Goal: Task Accomplishment & Management: Manage account settings

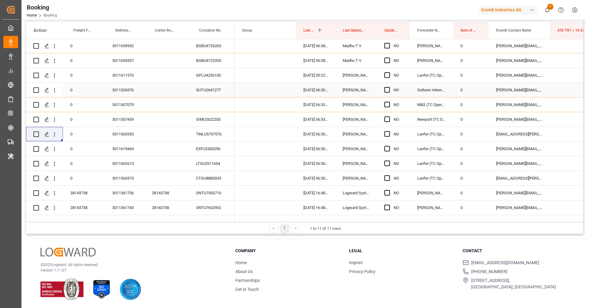
scroll to position [114, 0]
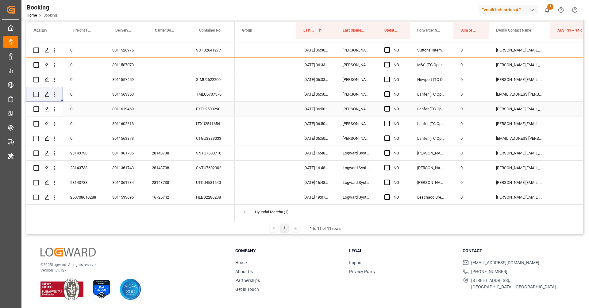
click at [211, 109] on div "EXFU2500290" at bounding box center [212, 109] width 46 height 14
click at [56, 110] on icon "open menu" at bounding box center [54, 109] width 6 height 6
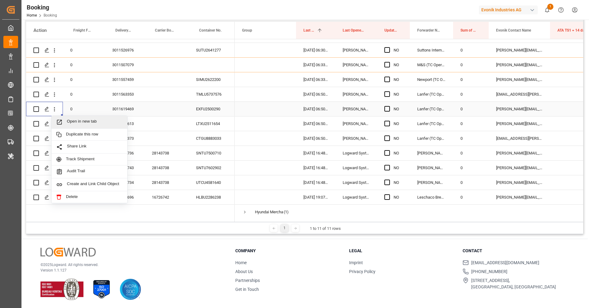
click at [68, 121] on span "Open in new tab" at bounding box center [95, 122] width 56 height 6
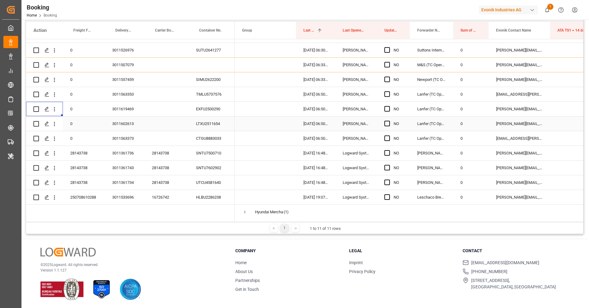
click at [209, 121] on div "LTXU2511654" at bounding box center [212, 124] width 46 height 14
click at [53, 122] on icon "open menu" at bounding box center [54, 124] width 6 height 6
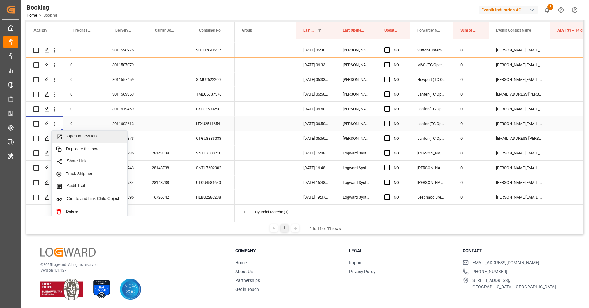
click at [71, 133] on div "Open in new tab" at bounding box center [90, 137] width 76 height 13
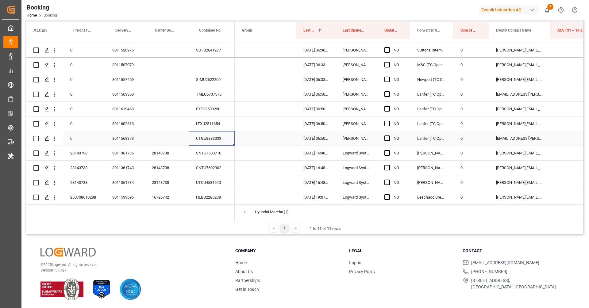
click at [209, 132] on div "CTGU8883033" at bounding box center [212, 138] width 46 height 14
click at [55, 142] on button "open menu" at bounding box center [54, 139] width 6 height 12
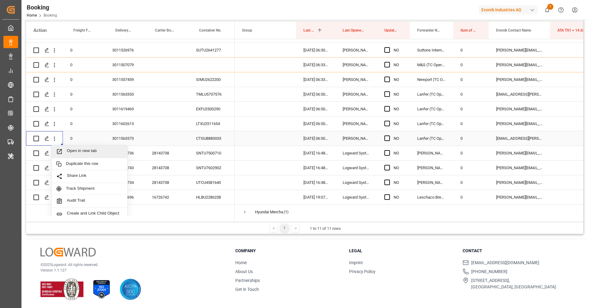
click at [77, 153] on span "Open in new tab" at bounding box center [95, 152] width 56 height 6
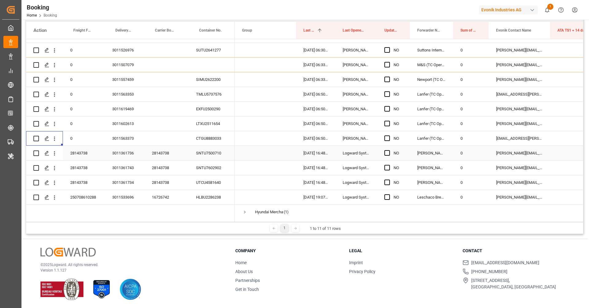
click at [173, 159] on div "28143738" at bounding box center [167, 153] width 44 height 14
click at [56, 155] on icon "open menu" at bounding box center [54, 153] width 6 height 6
click at [72, 164] on span "Open in new tab" at bounding box center [95, 166] width 56 height 6
click at [54, 172] on button "open menu" at bounding box center [54, 168] width 6 height 12
click at [68, 179] on span "Open in new tab" at bounding box center [95, 181] width 56 height 6
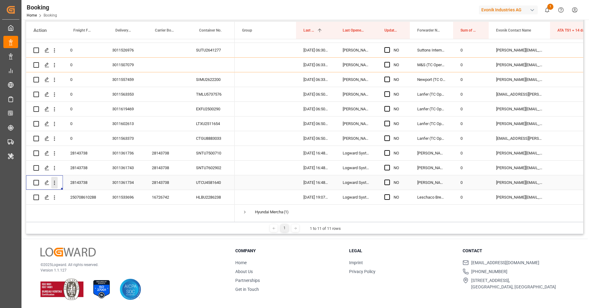
click at [56, 182] on icon "open menu" at bounding box center [54, 183] width 6 height 6
click at [78, 193] on span "Open in new tab" at bounding box center [95, 196] width 56 height 6
click at [55, 169] on icon "open menu" at bounding box center [54, 168] width 6 height 6
click at [75, 180] on span "Open in new tab" at bounding box center [95, 181] width 56 height 6
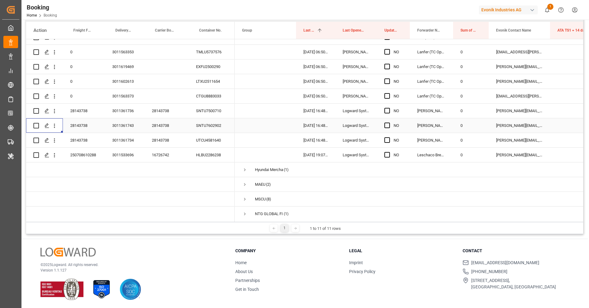
scroll to position [162, 0]
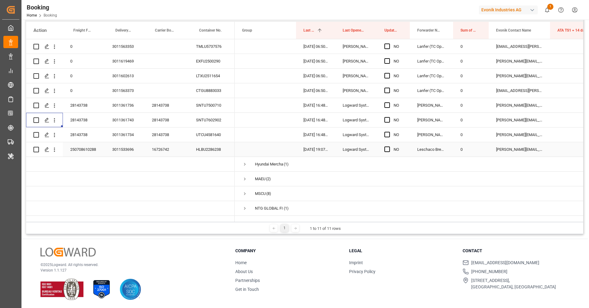
click at [170, 151] on div "16726742" at bounding box center [167, 149] width 44 height 14
click at [58, 153] on div "Press SPACE to select this row." at bounding box center [55, 150] width 16 height 12
click at [57, 153] on icon "open menu" at bounding box center [54, 150] width 6 height 6
click at [78, 164] on span "Open in new tab" at bounding box center [95, 163] width 56 height 6
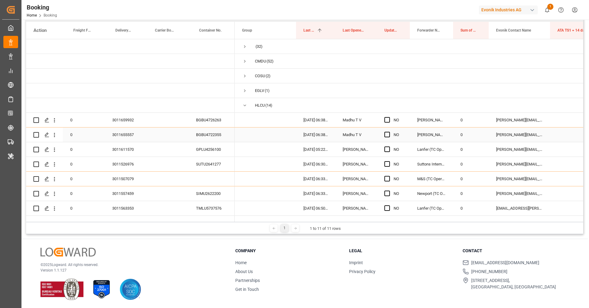
scroll to position [58, 0]
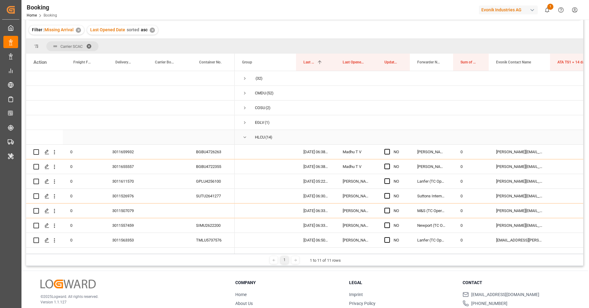
click at [242, 139] on span "Press SPACE to select this row." at bounding box center [245, 138] width 6 height 6
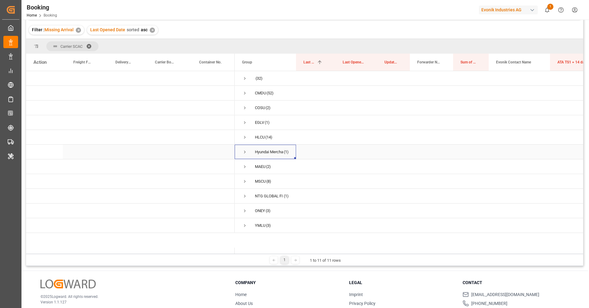
click at [248, 152] on span "Hyundai Merchant Marine Co., Ltd. Hyundai Group Building 194 Yulgok-ro, Jongno-…" at bounding box center [265, 152] width 47 height 14
click at [246, 151] on span "Press SPACE to select this row." at bounding box center [245, 152] width 6 height 6
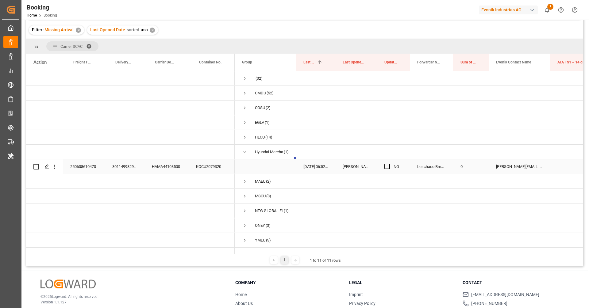
click at [175, 165] on div "HAMA44103500" at bounding box center [167, 167] width 44 height 14
click at [57, 168] on icon "open menu" at bounding box center [54, 167] width 6 height 6
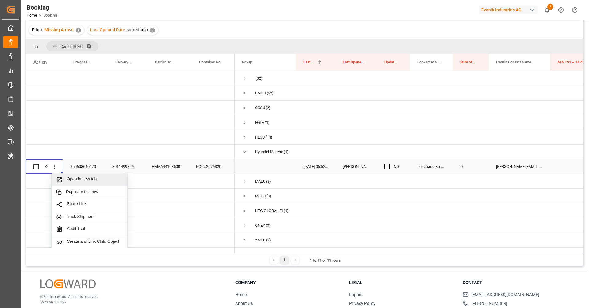
click at [69, 175] on div "Open in new tab" at bounding box center [90, 180] width 76 height 13
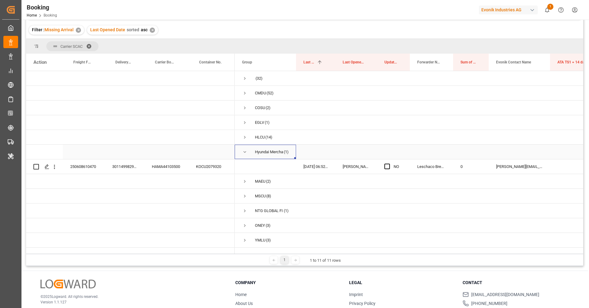
click at [246, 156] on span "Press SPACE to select this row." at bounding box center [245, 152] width 6 height 14
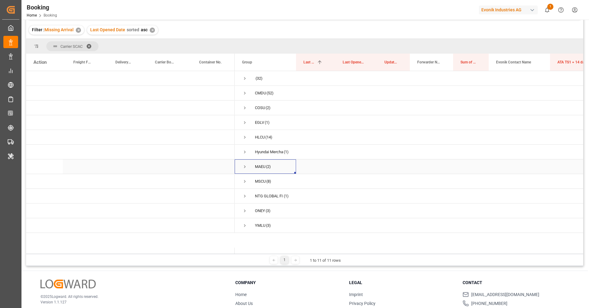
click at [244, 167] on span "Press SPACE to select this row." at bounding box center [245, 167] width 6 height 6
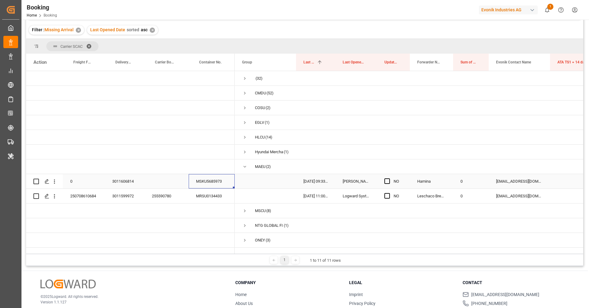
click at [214, 180] on div "MSKU5685973" at bounding box center [212, 181] width 46 height 14
click at [56, 184] on icon "open menu" at bounding box center [54, 182] width 6 height 6
click at [71, 192] on span "Open in new tab" at bounding box center [95, 195] width 56 height 6
click at [183, 194] on div "255590780" at bounding box center [167, 196] width 44 height 14
click at [57, 199] on icon "open menu" at bounding box center [54, 196] width 6 height 6
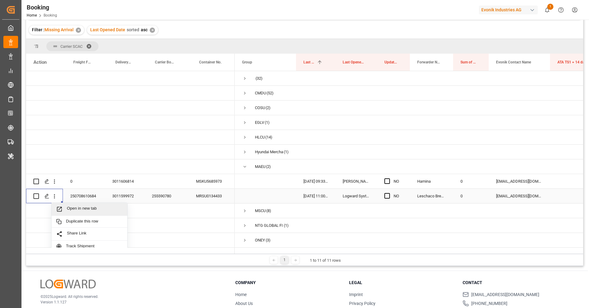
click at [70, 206] on span "Open in new tab" at bounding box center [95, 209] width 56 height 6
click at [55, 196] on icon "open menu" at bounding box center [54, 196] width 6 height 6
click at [111, 207] on span "Open in new tab" at bounding box center [95, 209] width 56 height 6
click at [247, 170] on span "MAEU (2)" at bounding box center [265, 167] width 47 height 14
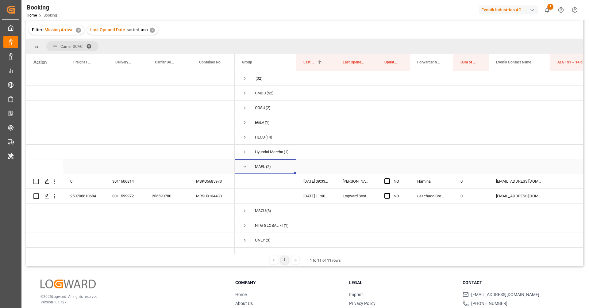
click at [245, 169] on span "Press SPACE to select this row." at bounding box center [245, 167] width 6 height 14
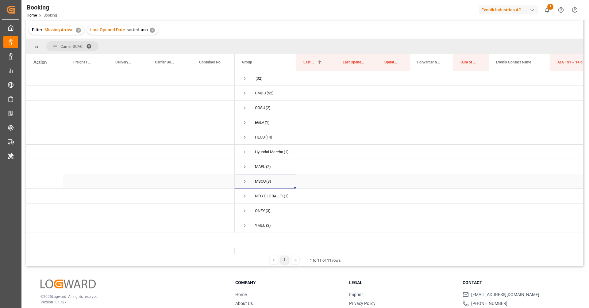
click at [246, 179] on span "Press SPACE to select this row." at bounding box center [245, 182] width 6 height 6
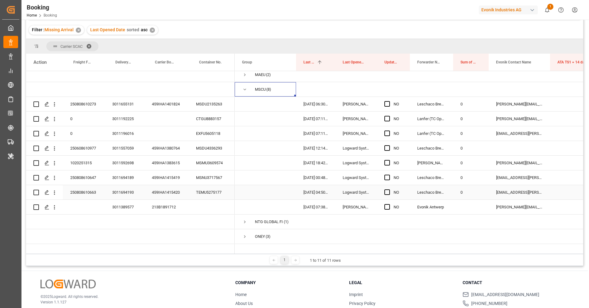
scroll to position [82, 0]
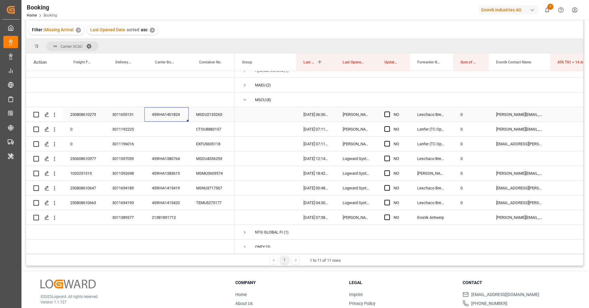
click at [163, 115] on div "459IHA1401824" at bounding box center [167, 114] width 44 height 14
click at [52, 118] on button "open menu" at bounding box center [54, 115] width 6 height 12
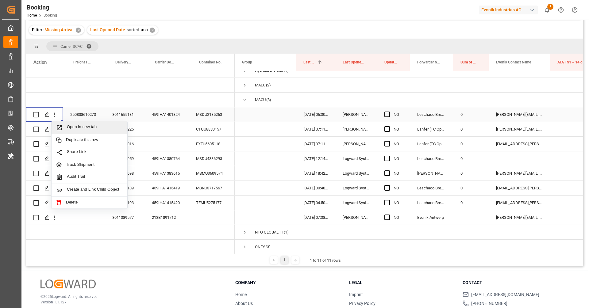
click at [58, 122] on div "Open in new tab" at bounding box center [90, 128] width 76 height 13
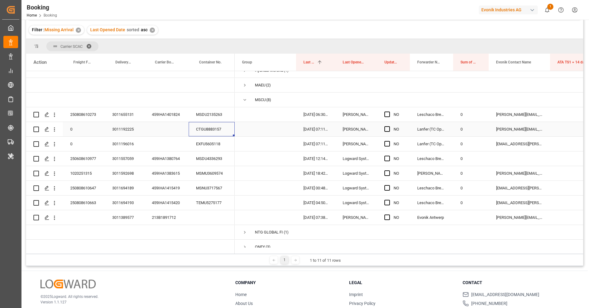
click at [208, 136] on div "CTGU8883157" at bounding box center [212, 129] width 46 height 14
click at [59, 131] on div "Press SPACE to select this row." at bounding box center [55, 130] width 16 height 12
click at [56, 131] on icon "open menu" at bounding box center [54, 129] width 6 height 6
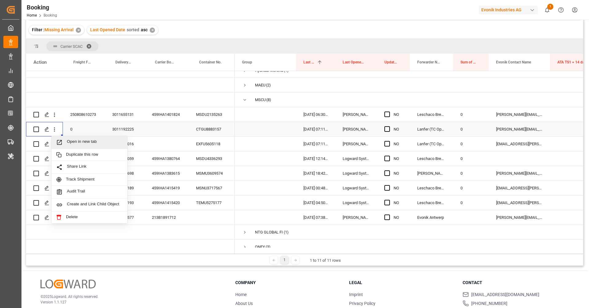
click at [71, 141] on span "Open in new tab" at bounding box center [95, 142] width 56 height 6
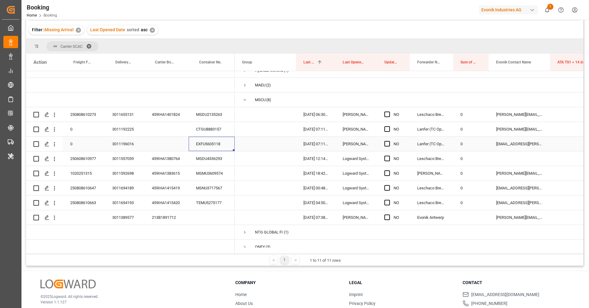
click at [206, 145] on div "EXFU5605118" at bounding box center [212, 144] width 46 height 14
click at [57, 147] on icon "open menu" at bounding box center [54, 144] width 6 height 6
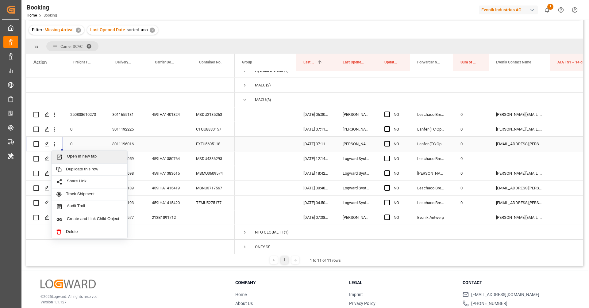
click at [70, 155] on span "Open in new tab" at bounding box center [95, 157] width 56 height 6
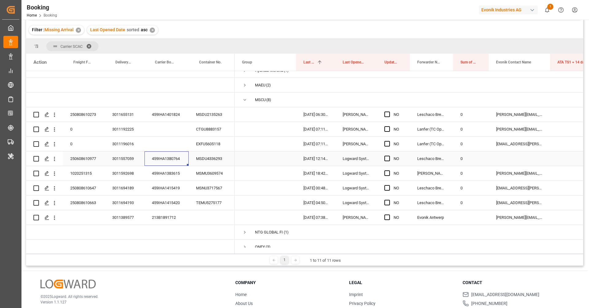
click at [179, 165] on div "459IHA1380764" at bounding box center [167, 159] width 44 height 14
click at [56, 158] on icon "open menu" at bounding box center [54, 159] width 6 height 6
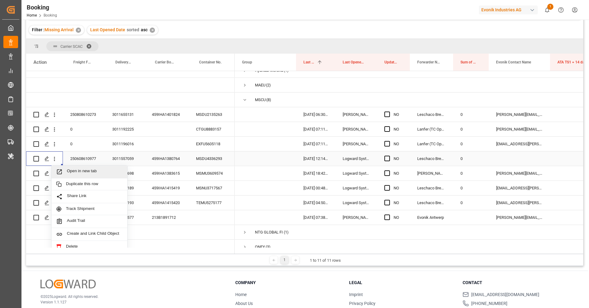
click at [76, 171] on span "Open in new tab" at bounding box center [95, 172] width 56 height 6
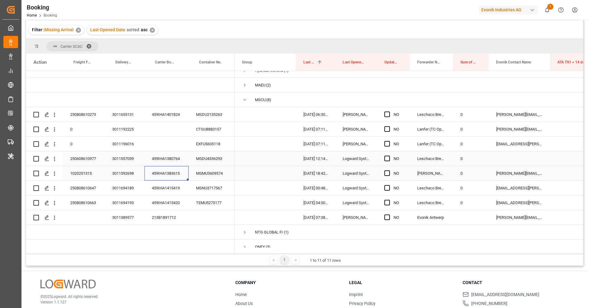
click at [169, 178] on div "459IHA1383615" at bounding box center [167, 173] width 44 height 14
click at [54, 176] on icon "open menu" at bounding box center [54, 174] width 6 height 6
click at [66, 186] on span "Press SPACE to select this row." at bounding box center [61, 187] width 11 height 6
click at [163, 189] on div "459IHA1415419" at bounding box center [167, 188] width 44 height 14
click at [55, 192] on button "open menu" at bounding box center [54, 189] width 6 height 12
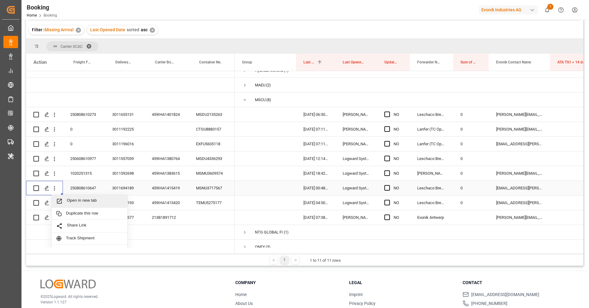
click at [69, 199] on span "Open in new tab" at bounding box center [95, 201] width 56 height 6
click at [183, 193] on div "459IHA1415419" at bounding box center [167, 188] width 44 height 14
click at [176, 204] on div "459IHA1415420" at bounding box center [167, 203] width 44 height 14
click at [57, 207] on div "Press SPACE to select this row." at bounding box center [55, 203] width 16 height 12
click at [56, 206] on icon "open menu" at bounding box center [54, 203] width 6 height 6
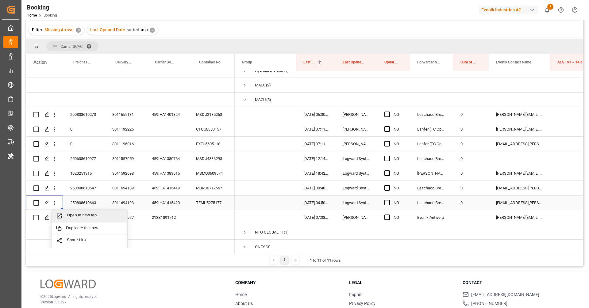
click at [70, 215] on span "Open in new tab" at bounding box center [95, 216] width 56 height 6
click at [168, 215] on div "213B1891712" at bounding box center [167, 218] width 44 height 14
click at [246, 101] on span "Press SPACE to select this row." at bounding box center [245, 100] width 6 height 6
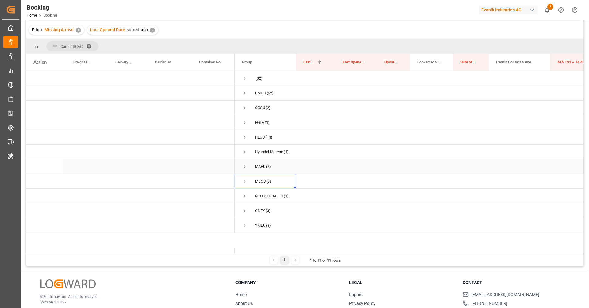
scroll to position [0, 0]
click at [247, 195] on span "Press SPACE to select this row." at bounding box center [245, 197] width 6 height 6
click at [245, 194] on span "Press SPACE to select this row." at bounding box center [245, 196] width 6 height 14
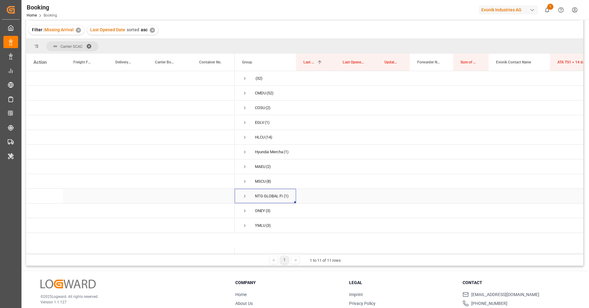
click at [245, 194] on span "Press SPACE to select this row." at bounding box center [245, 197] width 6 height 6
click at [246, 211] on span "Press SPACE to select this row." at bounding box center [245, 211] width 6 height 6
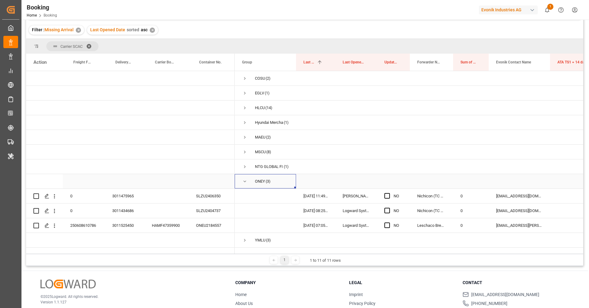
scroll to position [90, 0]
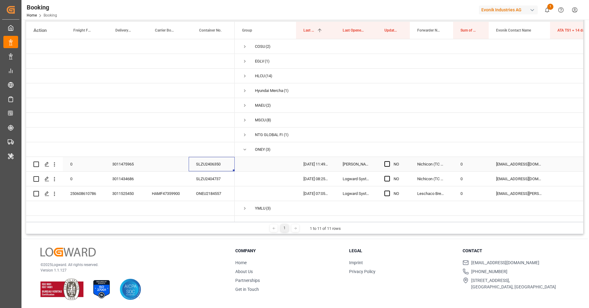
click at [214, 159] on div "SLZU2406350" at bounding box center [212, 164] width 46 height 14
click at [213, 161] on div "SLZU2406350" at bounding box center [212, 164] width 46 height 14
click at [53, 161] on icon "open menu" at bounding box center [54, 164] width 6 height 6
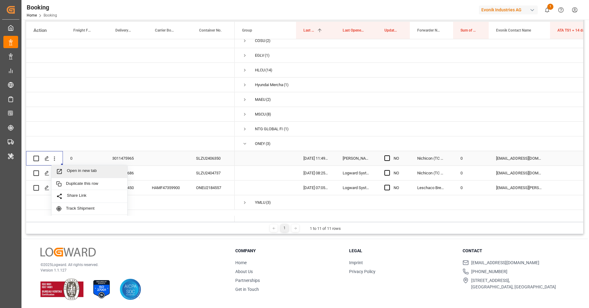
click at [69, 172] on span "Open in new tab" at bounding box center [95, 171] width 56 height 6
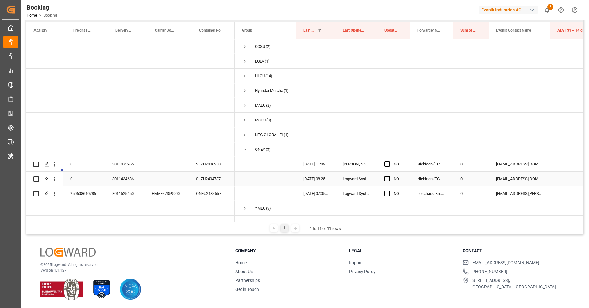
click at [211, 173] on div "SLZU2404737" at bounding box center [212, 179] width 46 height 14
click at [56, 176] on icon "open menu" at bounding box center [54, 179] width 6 height 6
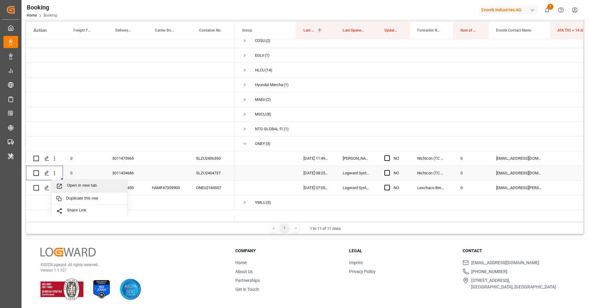
click at [78, 183] on span "Open in new tab" at bounding box center [95, 186] width 56 height 6
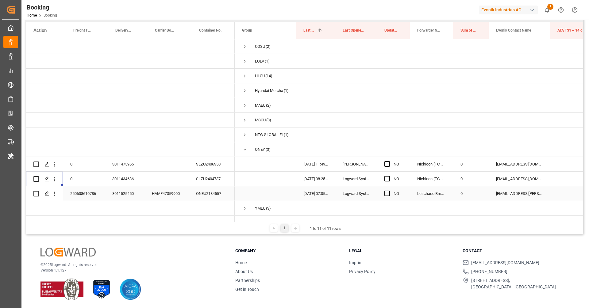
click at [180, 189] on div "HAMF47359900" at bounding box center [167, 194] width 44 height 14
click at [57, 191] on icon "open menu" at bounding box center [54, 194] width 6 height 6
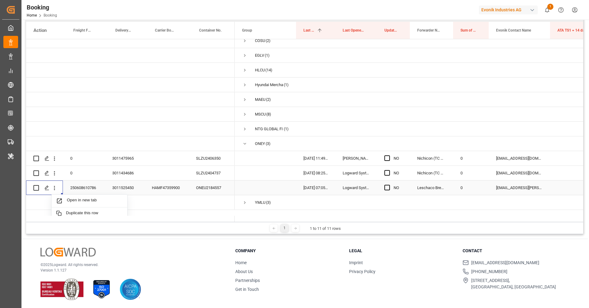
click at [76, 194] on div "250608610786" at bounding box center [84, 188] width 42 height 14
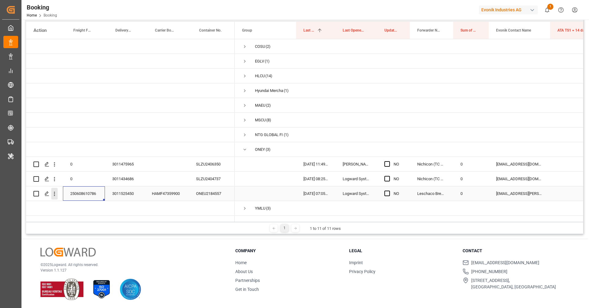
click at [56, 191] on icon "open menu" at bounding box center [54, 194] width 6 height 6
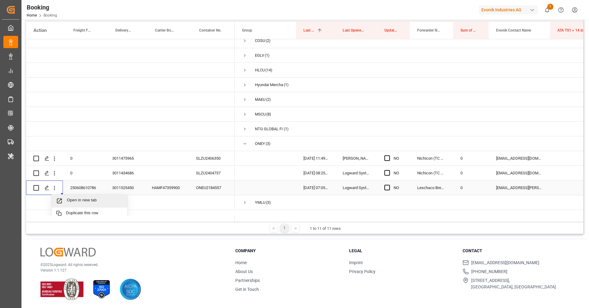
click at [72, 198] on span "Open in new tab" at bounding box center [95, 201] width 56 height 6
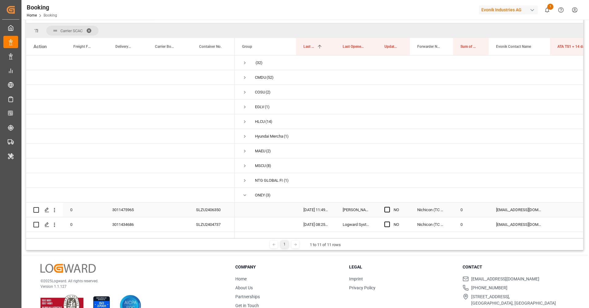
scroll to position [35, 0]
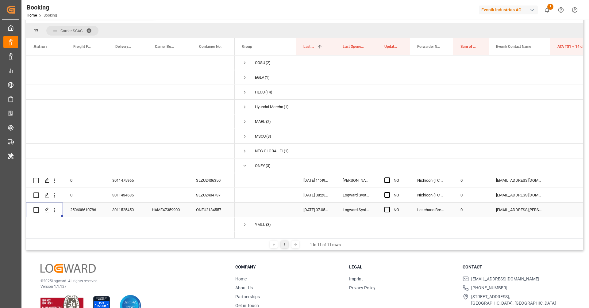
click at [59, 204] on div "Press SPACE to select this row." at bounding box center [55, 210] width 16 height 12
click at [57, 207] on icon "open menu" at bounding box center [54, 210] width 6 height 6
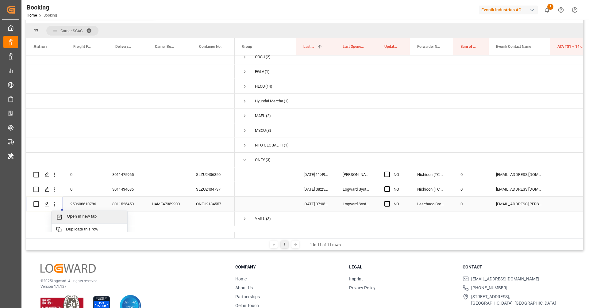
click at [73, 214] on span "Open in new tab" at bounding box center [95, 217] width 56 height 6
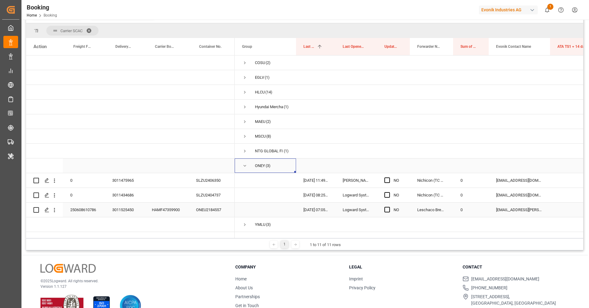
click at [245, 164] on span "Press SPACE to select this row." at bounding box center [245, 166] width 6 height 14
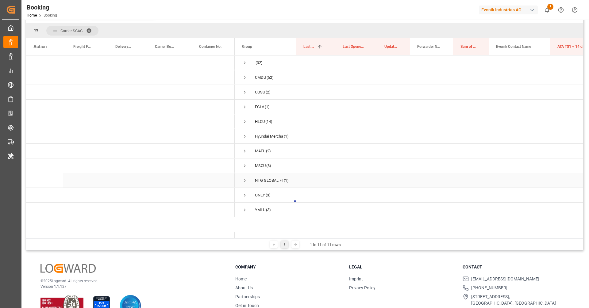
scroll to position [0, 0]
click at [246, 217] on span "Press SPACE to select this row." at bounding box center [245, 210] width 6 height 14
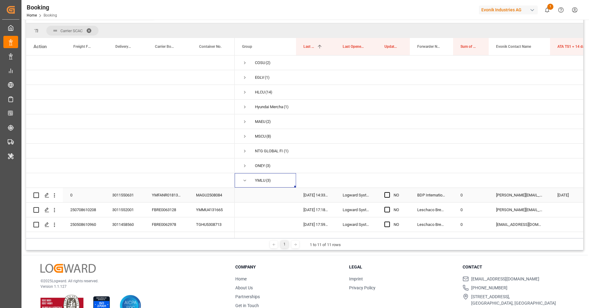
click at [172, 192] on div "YMFANR0181350" at bounding box center [167, 195] width 44 height 14
click at [56, 192] on icon "open menu" at bounding box center [54, 195] width 6 height 6
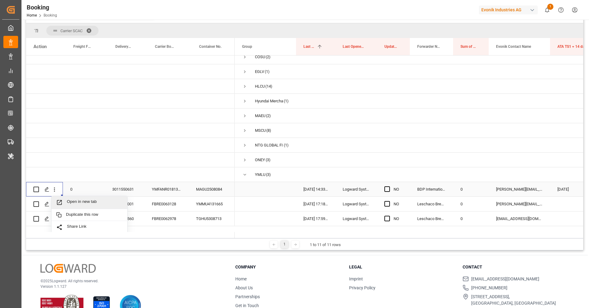
click at [68, 196] on div "Open in new tab" at bounding box center [90, 202] width 76 height 13
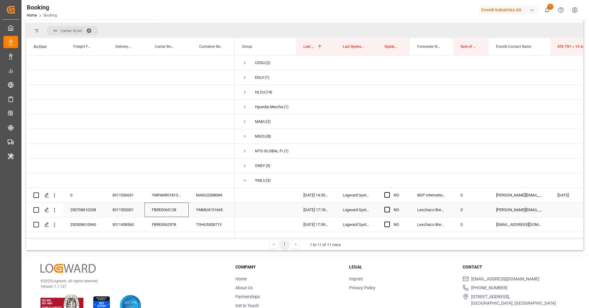
click at [169, 203] on div "FBRE0063128" at bounding box center [167, 210] width 44 height 14
click at [56, 207] on icon "open menu" at bounding box center [54, 210] width 6 height 6
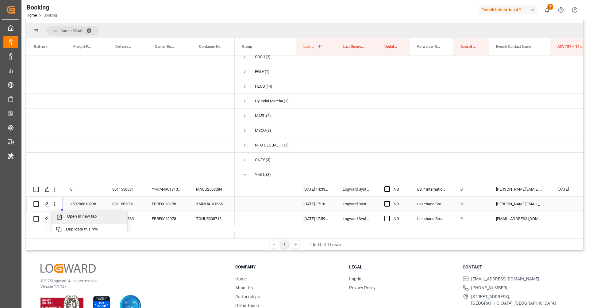
click at [68, 212] on div "Open in new tab" at bounding box center [90, 217] width 76 height 13
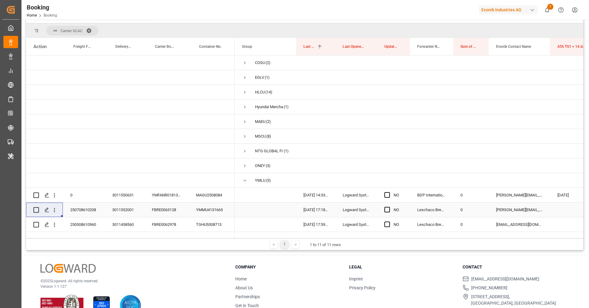
click at [158, 211] on div "250708610208 3011552001 FBRE0063128 YMMU4131665" at bounding box center [130, 210] width 209 height 15
click at [161, 218] on div "FBRE0062978" at bounding box center [167, 225] width 44 height 14
click at [54, 222] on icon "open menu" at bounding box center [54, 225] width 6 height 6
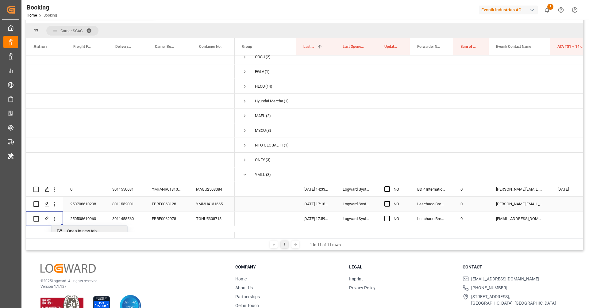
scroll to position [115, 0]
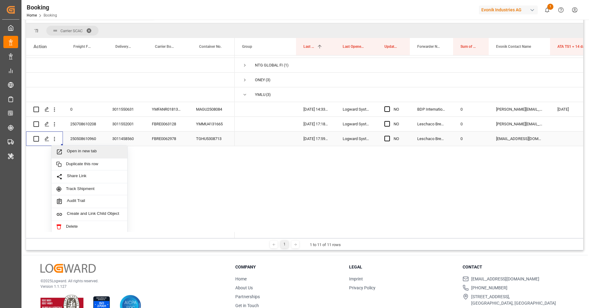
click at [87, 147] on div "Open in new tab" at bounding box center [90, 152] width 76 height 13
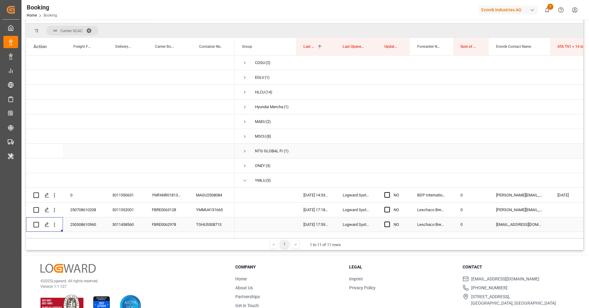
scroll to position [35, 0]
click at [244, 178] on span "Press SPACE to select this row." at bounding box center [245, 181] width 6 height 6
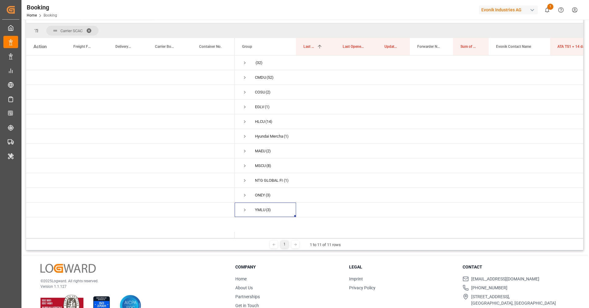
scroll to position [0, 0]
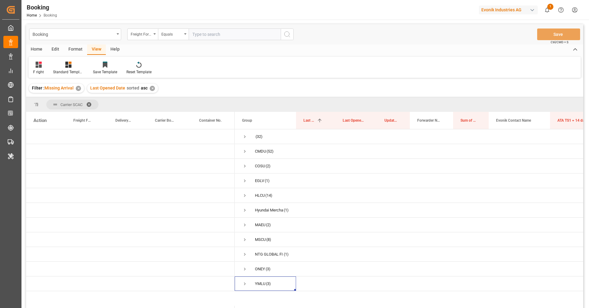
click at [89, 102] on span at bounding box center [91, 105] width 10 height 6
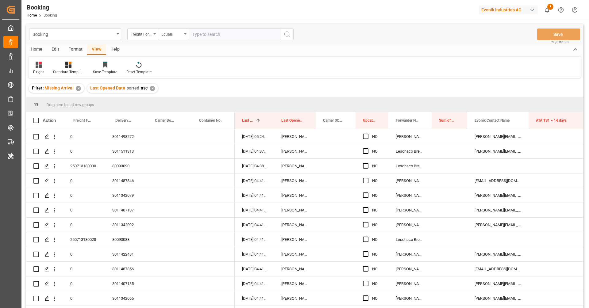
click at [313, 80] on div "Filter : Missing Arrival ✕ Last Opened Date sorted asc ✕" at bounding box center [304, 88] width 557 height 17
click at [79, 50] on div "Format" at bounding box center [75, 49] width 23 height 10
click at [48, 65] on div at bounding box center [42, 64] width 18 height 6
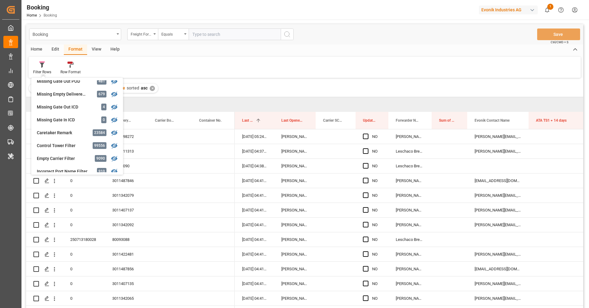
scroll to position [253, 0]
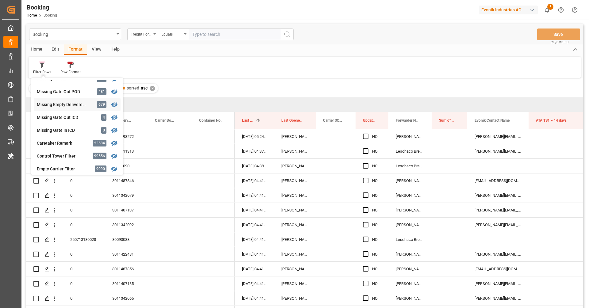
click at [70, 108] on div "Missing Empty Delivered Depot 679" at bounding box center [77, 104] width 87 height 13
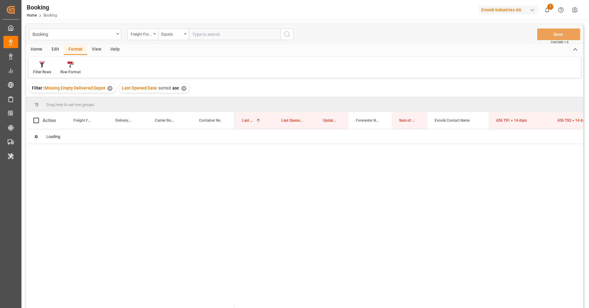
click at [200, 37] on input "text" at bounding box center [235, 35] width 92 height 12
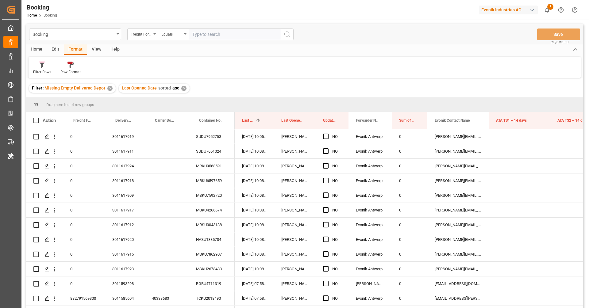
click at [200, 37] on input "text" at bounding box center [235, 35] width 92 height 12
click at [143, 36] on div "Freight Forwarder's Reference No." at bounding box center [141, 33] width 21 height 7
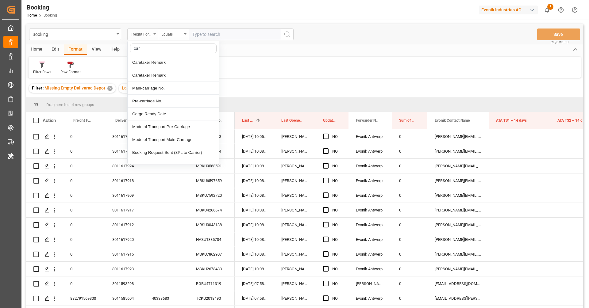
type input "carr"
click at [195, 125] on div "Carrier SCAC" at bounding box center [173, 127] width 91 height 13
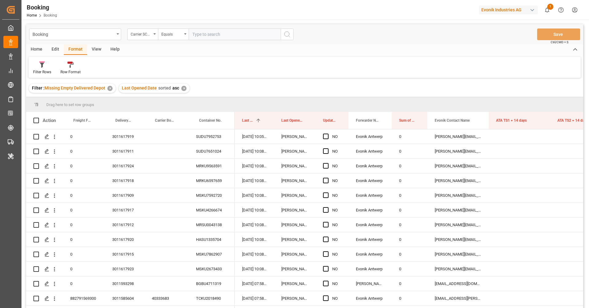
click at [207, 34] on input "text" at bounding box center [235, 35] width 92 height 12
type input "maeu"
click at [288, 38] on icon "search button" at bounding box center [287, 34] width 7 height 7
click at [347, 83] on div "Filter : Missing Empty Delivered Depot ✕ Last Opened Date sorted asc ✕ Carrier …" at bounding box center [304, 88] width 557 height 17
click at [210, 137] on div "SUDU7952753" at bounding box center [212, 137] width 46 height 14
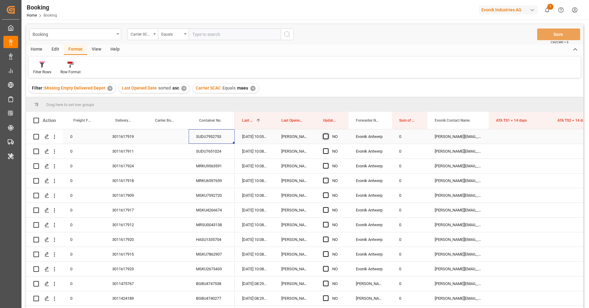
click at [327, 137] on span "Press SPACE to select this row." at bounding box center [326, 137] width 6 height 6
click at [328, 134] on input "Press SPACE to select this row." at bounding box center [328, 134] width 0 height 0
click at [98, 51] on div "View" at bounding box center [96, 49] width 19 height 10
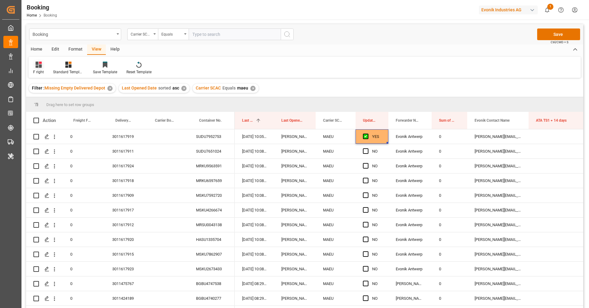
click at [44, 68] on div "F right" at bounding box center [39, 68] width 20 height 14
click at [58, 113] on div "Return" at bounding box center [63, 112] width 54 height 6
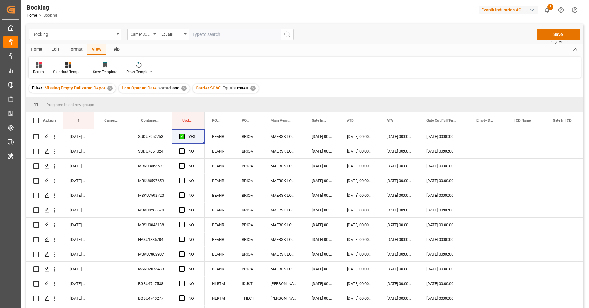
scroll to position [16, 0]
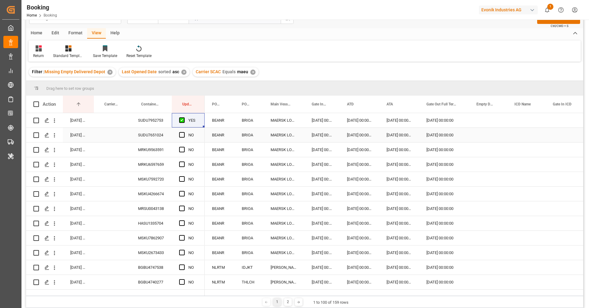
click at [156, 134] on div "SUDU7651024" at bounding box center [151, 135] width 41 height 14
click at [182, 136] on span "Press SPACE to select this row." at bounding box center [182, 135] width 6 height 6
click at [184, 132] on input "Press SPACE to select this row." at bounding box center [184, 132] width 0 height 0
click at [161, 151] on div "MRKU9563591" at bounding box center [151, 150] width 41 height 14
click at [181, 150] on span "Press SPACE to select this row." at bounding box center [182, 150] width 6 height 6
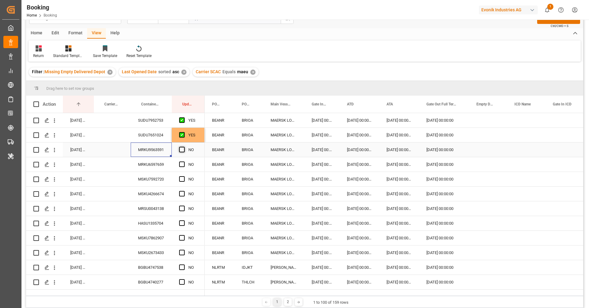
click at [184, 147] on input "Press SPACE to select this row." at bounding box center [184, 147] width 0 height 0
click at [156, 164] on div "MRKU6597659" at bounding box center [151, 164] width 41 height 14
click at [182, 165] on span "Press SPACE to select this row." at bounding box center [182, 165] width 6 height 6
click at [184, 162] on input "Press SPACE to select this row." at bounding box center [184, 162] width 0 height 0
click at [166, 175] on div "MSKU7592720" at bounding box center [151, 179] width 41 height 14
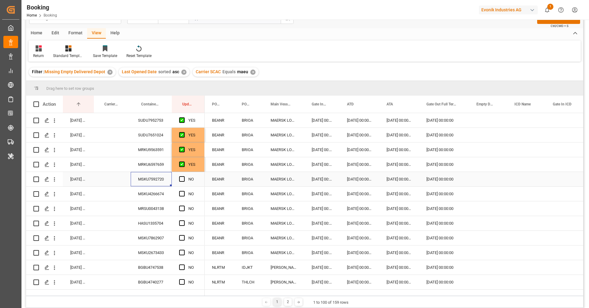
click at [185, 179] on div "Press SPACE to select this row." at bounding box center [183, 179] width 9 height 14
click at [182, 178] on span "Press SPACE to select this row." at bounding box center [182, 179] width 6 height 6
click at [184, 176] on input "Press SPACE to select this row." at bounding box center [184, 176] width 0 height 0
click at [154, 194] on div "MSKU4266674" at bounding box center [151, 194] width 41 height 14
click at [181, 194] on span "Press SPACE to select this row." at bounding box center [182, 194] width 6 height 6
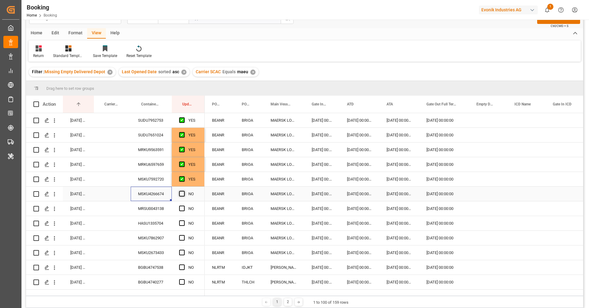
click at [184, 191] on input "Press SPACE to select this row." at bounding box center [184, 191] width 0 height 0
click at [151, 211] on div "MRSU0043138" at bounding box center [151, 209] width 41 height 14
click at [180, 209] on span "Press SPACE to select this row." at bounding box center [182, 209] width 6 height 6
click at [184, 206] on input "Press SPACE to select this row." at bounding box center [184, 206] width 0 height 0
click at [147, 227] on div "HASU1335704" at bounding box center [151, 223] width 41 height 14
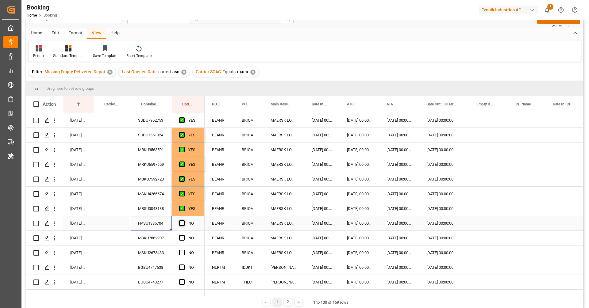
click at [181, 224] on span "Press SPACE to select this row." at bounding box center [182, 224] width 6 height 6
click at [184, 221] on input "Press SPACE to select this row." at bounding box center [184, 221] width 0 height 0
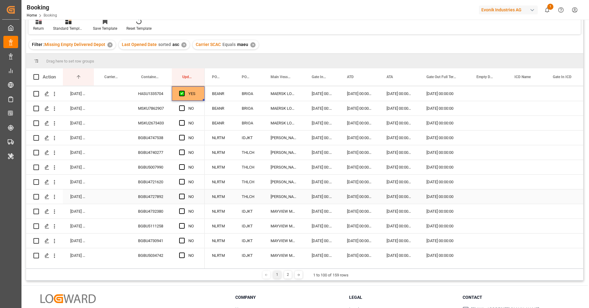
scroll to position [107, 0]
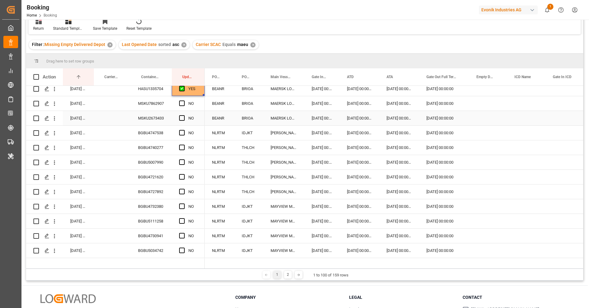
click at [149, 103] on div "MSKU7862907" at bounding box center [151, 103] width 41 height 14
click at [182, 103] on span "Press SPACE to select this row." at bounding box center [182, 104] width 6 height 6
click at [184, 101] on input "Press SPACE to select this row." at bounding box center [184, 101] width 0 height 0
click at [152, 121] on div "MSKU2673433" at bounding box center [151, 118] width 41 height 14
click at [182, 119] on span "Press SPACE to select this row." at bounding box center [182, 118] width 6 height 6
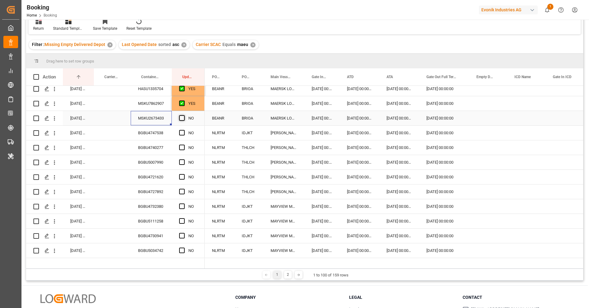
click at [184, 115] on input "Press SPACE to select this row." at bounding box center [184, 115] width 0 height 0
click at [148, 136] on div "BGBU4747538" at bounding box center [151, 133] width 41 height 14
click at [181, 133] on span "Press SPACE to select this row." at bounding box center [182, 133] width 6 height 6
click at [184, 130] on input "Press SPACE to select this row." at bounding box center [184, 130] width 0 height 0
click at [182, 148] on span "Press SPACE to select this row." at bounding box center [182, 148] width 6 height 6
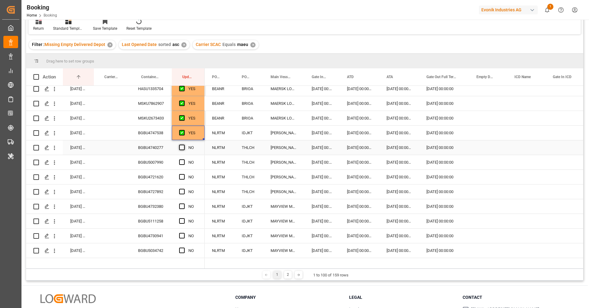
click at [184, 145] on input "Press SPACE to select this row." at bounding box center [184, 145] width 0 height 0
click at [164, 159] on div "BGBU5007990" at bounding box center [151, 162] width 41 height 14
click at [158, 152] on div "BGBU4740277" at bounding box center [151, 148] width 41 height 14
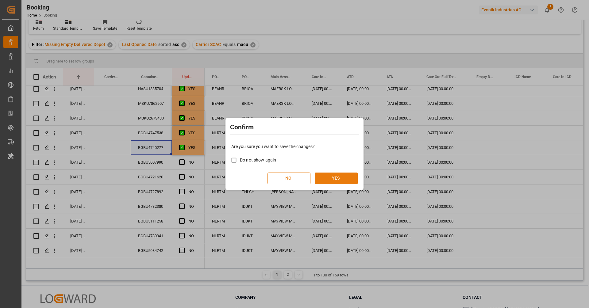
click at [326, 180] on button "YES" at bounding box center [336, 179] width 43 height 12
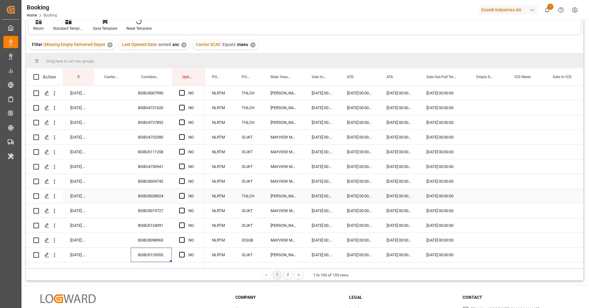
scroll to position [0, 0]
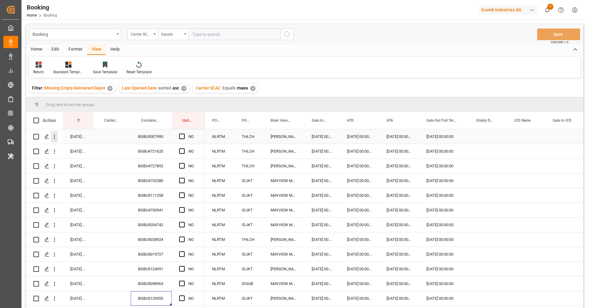
click at [56, 137] on icon "open menu" at bounding box center [54, 137] width 6 height 6
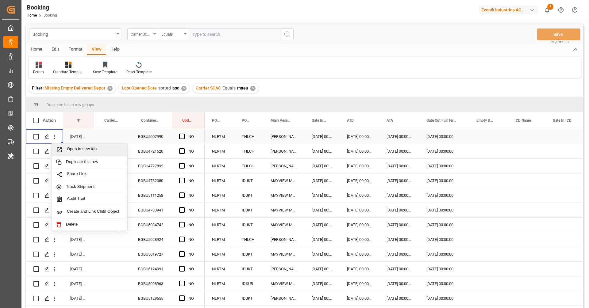
click at [64, 149] on span "Press SPACE to select this row." at bounding box center [61, 150] width 11 height 6
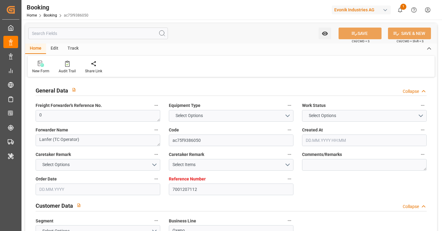
type input "7001207112"
type input "9200811"
type input "Hapag [PERSON_NAME]"
type input "Hapag [PERSON_NAME] Aktiengesellschaft"
type input "NLRTM"
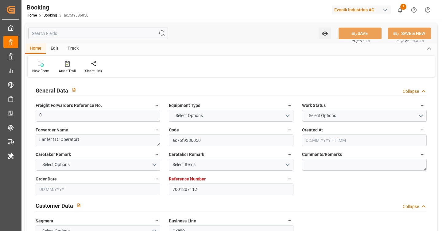
type input "INNSA"
type input "0"
type input "27.06.2025 10:15"
type input "27.06.2025"
type input "10.09.2025"
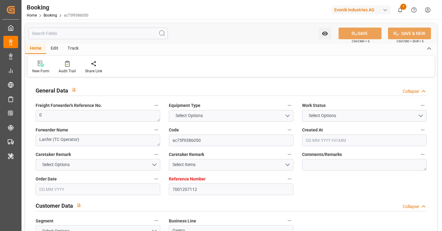
type input "[DATE]"
type input "[DATE] 00:00"
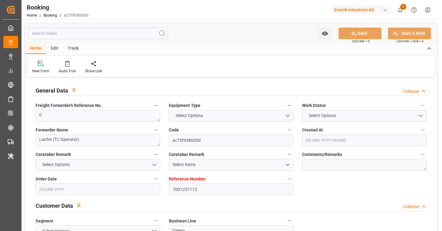
type input "[DATE] 00:00"
type input "[DATE]"
type input "[DATE] 06:50"
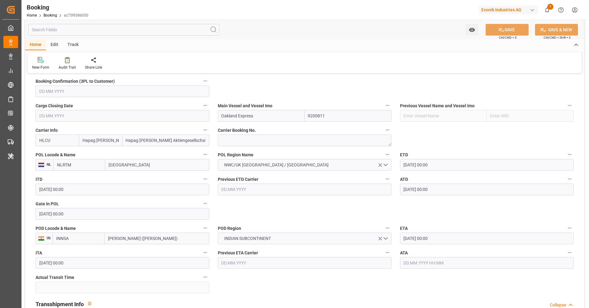
scroll to position [455, 0]
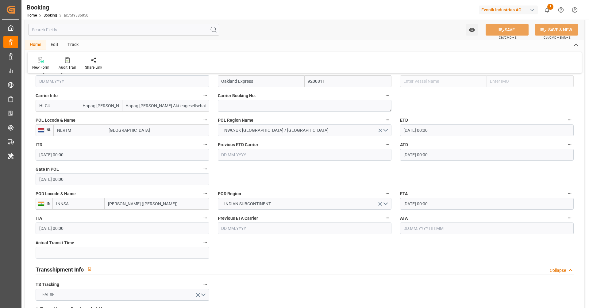
click at [415, 231] on input "text" at bounding box center [487, 229] width 174 height 12
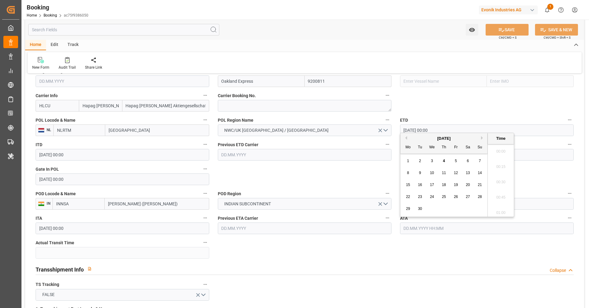
scroll to position [861, 0]
click at [430, 160] on div "3" at bounding box center [432, 161] width 8 height 7
type input "03.09.2025 00:00"
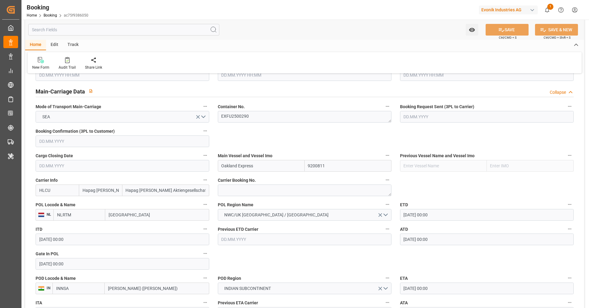
scroll to position [365, 0]
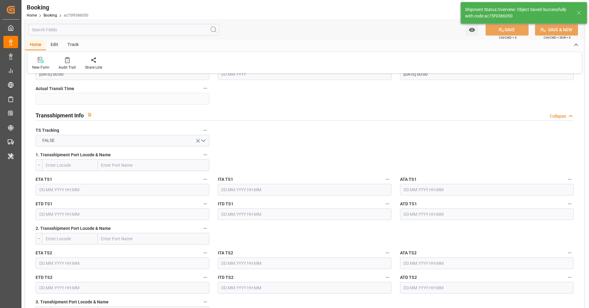
type textarea "[PERSON_NAME]"
type input "47"
type input "04.09.2025 09:01"
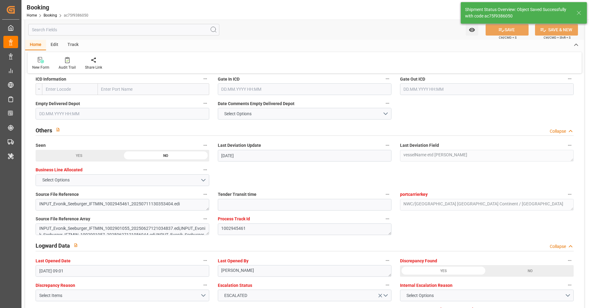
scroll to position [1094, 0]
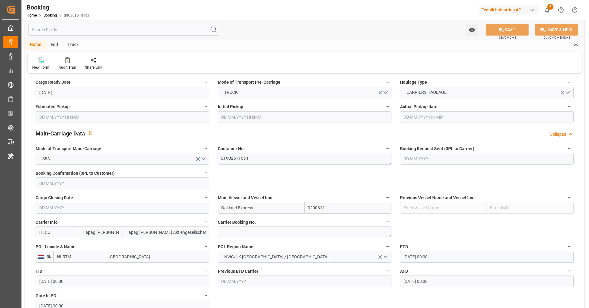
scroll to position [477, 0]
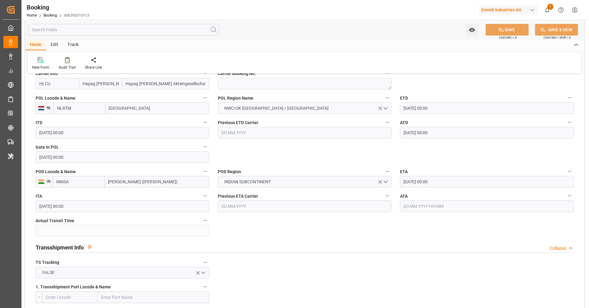
click at [443, 214] on div "ATA" at bounding box center [487, 202] width 182 height 25
click at [443, 210] on input "text" at bounding box center [487, 207] width 174 height 12
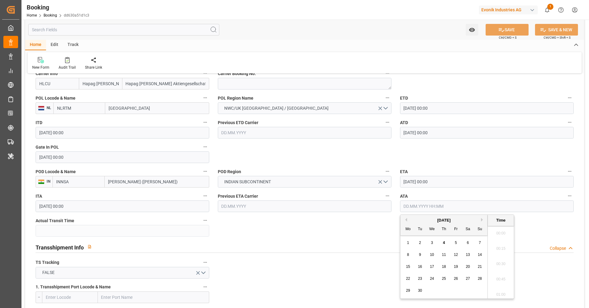
scroll to position [861, 0]
click at [430, 245] on div "3" at bounding box center [432, 243] width 8 height 7
type input "[DATE] 00:00"
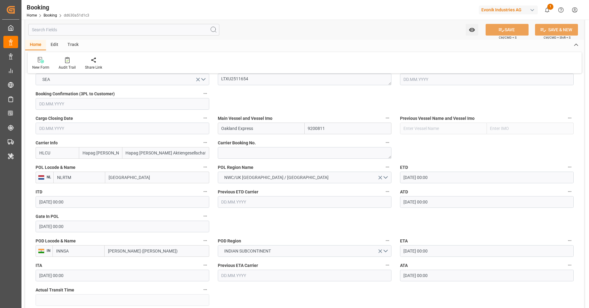
scroll to position [446, 0]
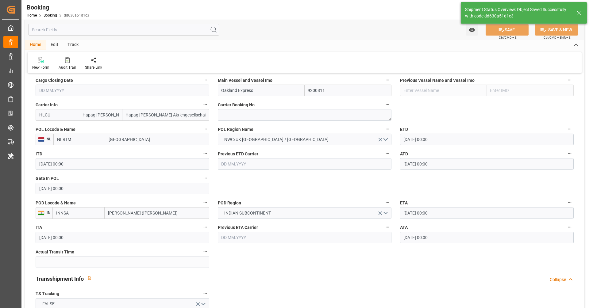
type textarea "[PERSON_NAME]"
type input "47"
type input "[DATE] 09:02"
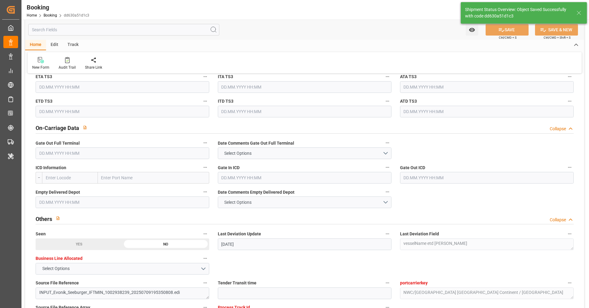
scroll to position [1026, 0]
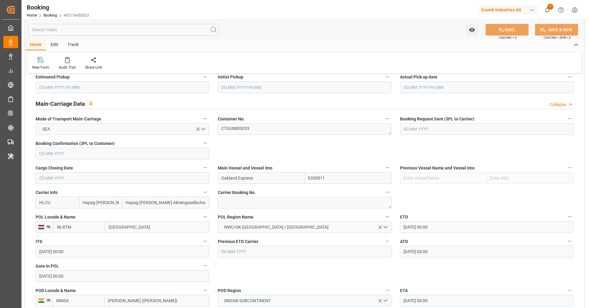
scroll to position [422, 0]
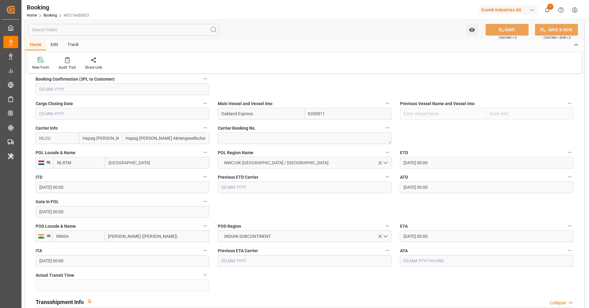
click at [416, 257] on input "text" at bounding box center [487, 261] width 174 height 12
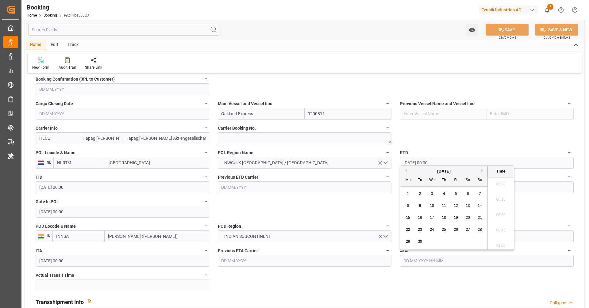
scroll to position [861, 0]
click at [430, 196] on div "3" at bounding box center [432, 194] width 8 height 7
type input "03.09.2025 00:00"
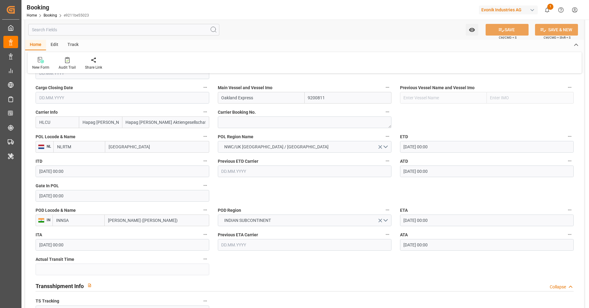
scroll to position [528, 0]
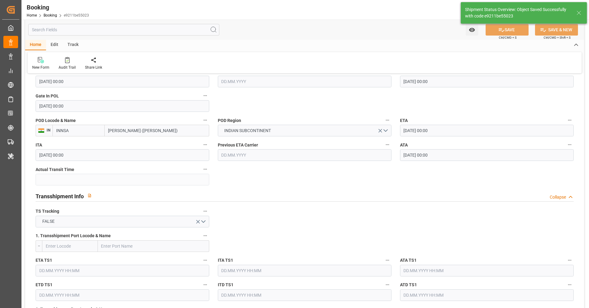
type textarea "[PERSON_NAME]"
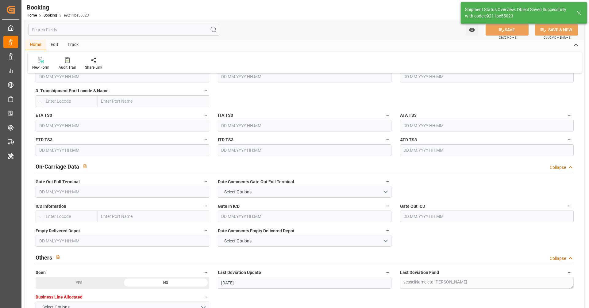
type input "47"
type input "04.09.2025 09:02"
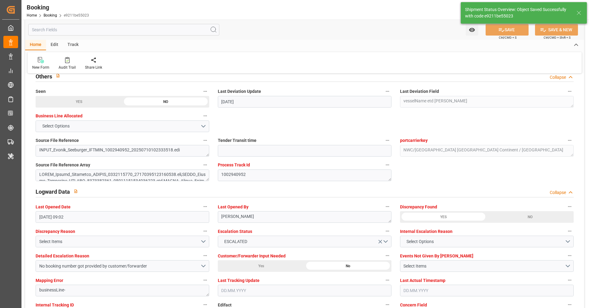
scroll to position [1141, 0]
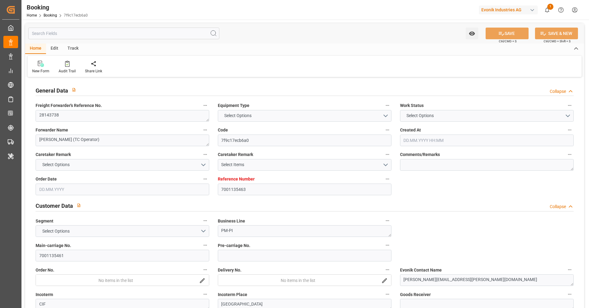
type textarea "28143738"
type textarea "[PERSON_NAME] (TC Operator)"
type input "7f9c17ecb6a0"
type input "7001135463"
type textarea "PM-PI"
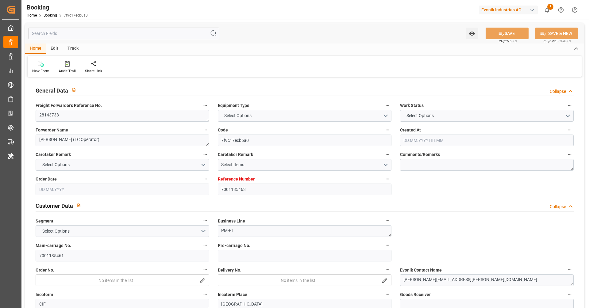
type input "7001135461"
type textarea "[PERSON_NAME][EMAIL_ADDRESS][PERSON_NAME][DOMAIN_NAME]"
type textarea "CIF"
type textarea "[GEOGRAPHIC_DATA]"
type textarea "9"
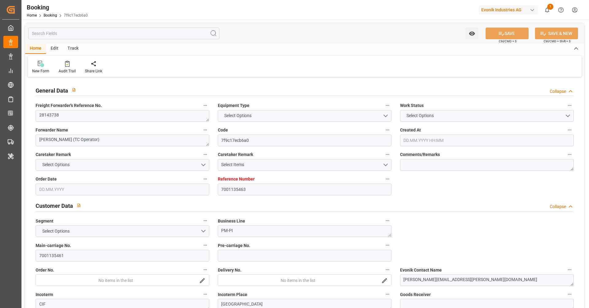
type textarea "Marl"
type textarea "SNTU7500710"
type input "MOSCOW MAERSK"
type input "HLCU"
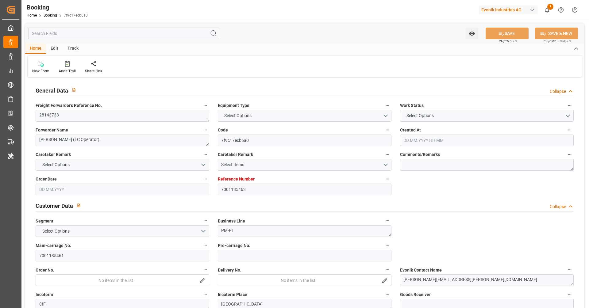
type textarea "28143738"
type input "[GEOGRAPHIC_DATA]"
type input "Nanjing Pt"
type input "SHANGHAI PT"
type textarea "vesselName etd [PERSON_NAME]"
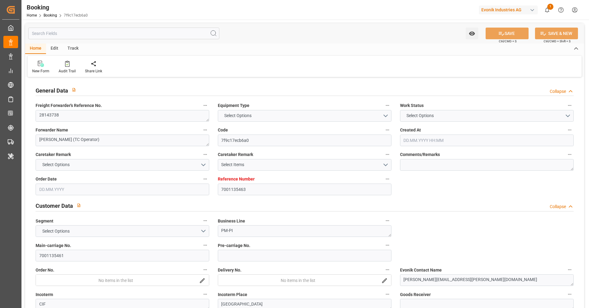
type textarea "INPUT_Evonik_Seeburger_IFTMIN_1002837065_20250606142325974.edi"
type textarea "NWC/[GEOGRAPHIC_DATA] [GEOGRAPHIC_DATA] Continent / [GEOGRAPHIC_DATA]-PI"
type textarea "INPUT_Evonik_Seeburger_IFTMIN_1002630548_20250407130637453.edi,INPUT_Evonik_See…"
type textarea "1002837065"
type textarea "Logward System"
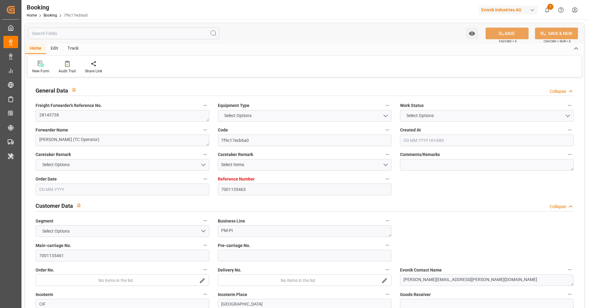
type textarea "Pod-PodRegionName-"
type textarea "IFTMIN"
type textarea "a016N000006xhJ9QAI"
type textarea "Yes"
type input "[GEOGRAPHIC_DATA]"
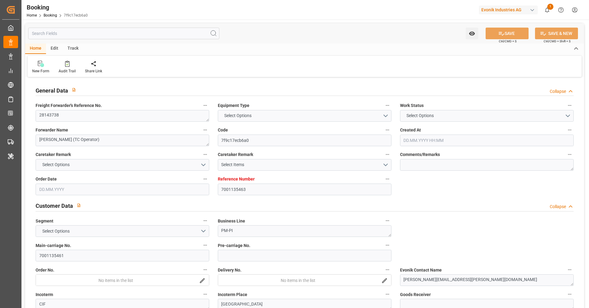
type input "[GEOGRAPHIC_DATA]"
type input "524E"
type input "VESSEL"
type input "DA XIN 77"
type input "B2530W"
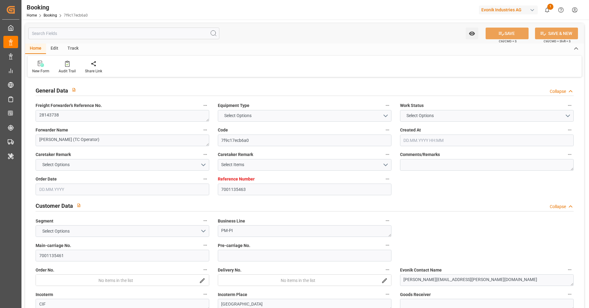
type input "DA XIN 77"
type input "TRUCK"
type input "7001135463"
type input "9778818"
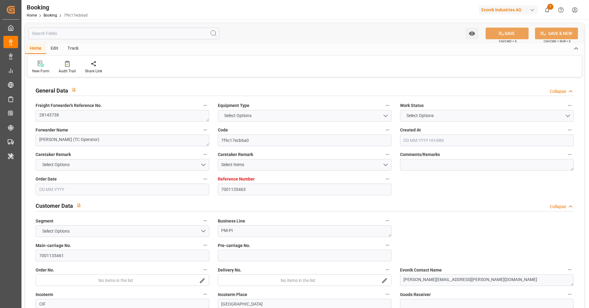
type input "Hapag [PERSON_NAME]"
type input "Hapag [PERSON_NAME] Aktiengesellschaft"
type input "NLRTM"
type input "CNNJG"
type input "CNSHG"
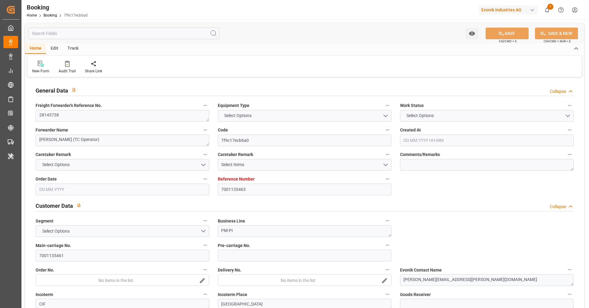
type input "0"
type input "-47"
type input "NLRTM"
type input "CNNJI"
type input "07.04.2025 11:08"
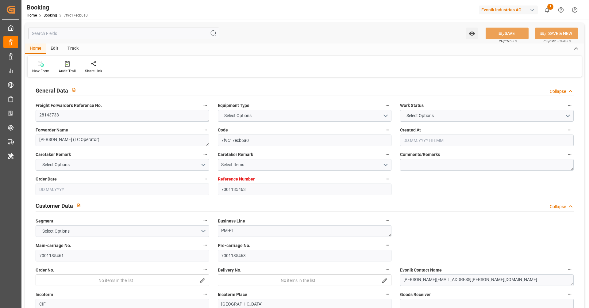
type input "07.04.2025"
type input "01.08.2025"
type input "06.06.2025"
type input "06.06.2025 00:00"
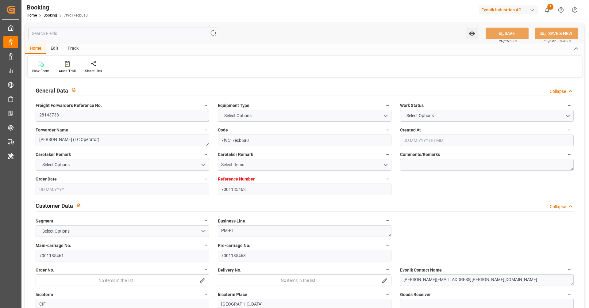
type input "15.06.2025 00:00"
type input "15.06.2025 13:42"
type input "07.06.2025 21:42"
type input "09.08.2025 15:00"
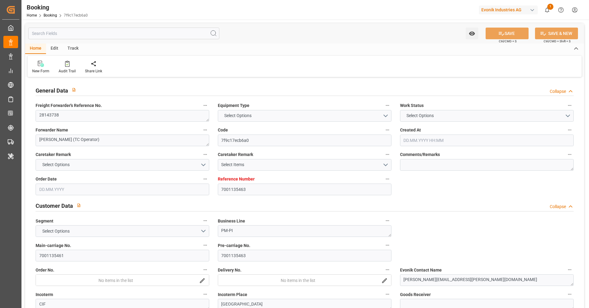
type input "01.08.2025 00:00"
type input "01.08.2025"
type input "31.07.2025 01:00"
type input "28.07.2025 00:00"
type input "31.07.2025 06:43"
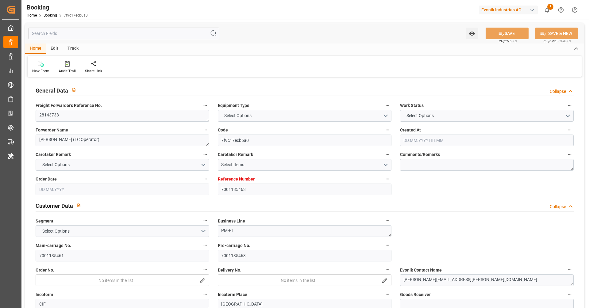
type input "05.08.2025 00:00"
type input "30.07.2025 00:00"
type input "06.06.2025"
type input "03.09.2025 16:48"
type input "[DATE]"
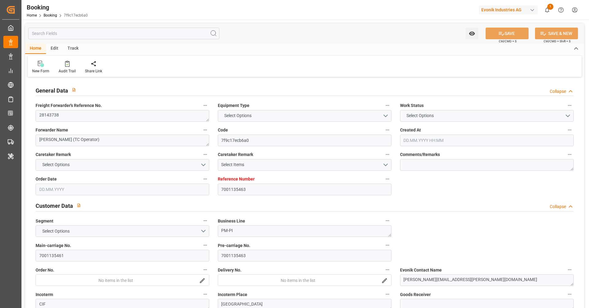
type input "14.06.2025 23:01"
type input "15.06.2025 15:02"
type input "31.07.2025 16:00"
type input "31.07.2025 06:12"
type input "31.07.2025 06:43"
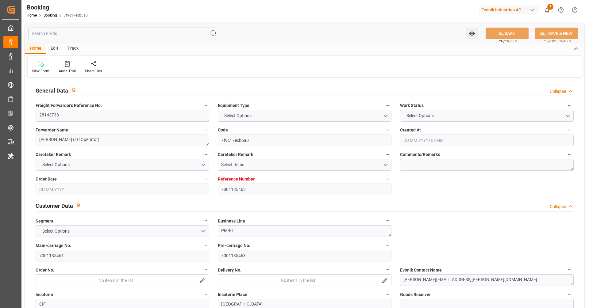
type input "31.07.2025 01:00"
type input "31.07.2025 15:17"
type input "31.07.2025 12:58"
type input "05.08.2025 20:00"
type input "30.07.2025 12:00"
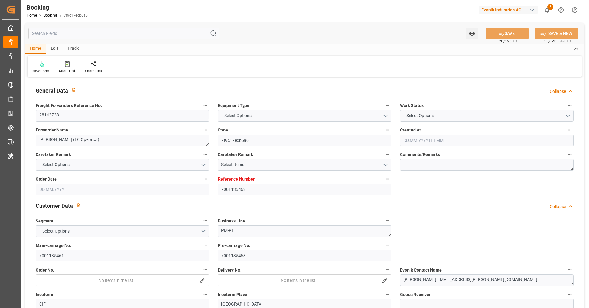
type input "09.08.2025 15:00"
type input "10.08.2025 06:18"
type input "09.08.2025 15:00"
type input "06.08.2025 12:00"
type input "13.08.2025 15:00"
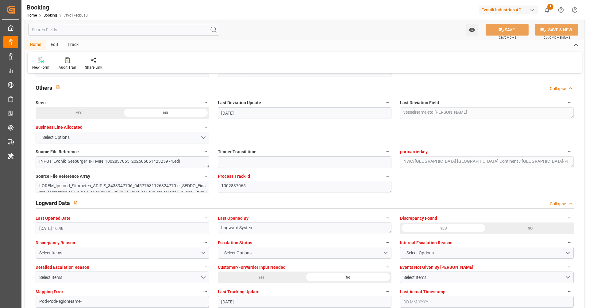
scroll to position [1086, 0]
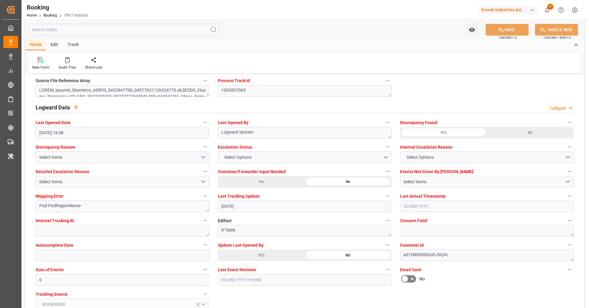
click at [297, 254] on div "YES" at bounding box center [261, 256] width 87 height 12
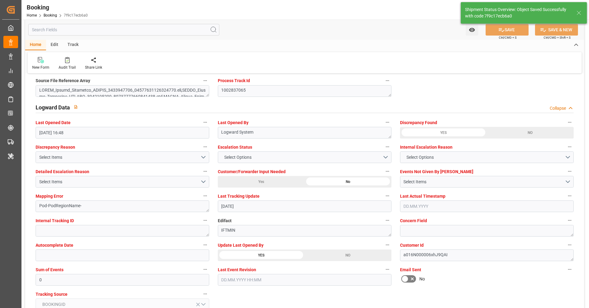
type textarea "[PERSON_NAME]"
type input "04.09.2025 09:03"
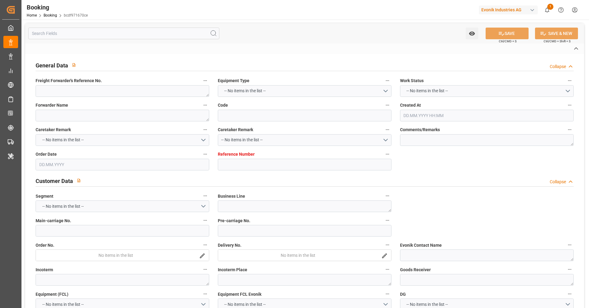
type textarea "28143738"
type textarea "[PERSON_NAME] (TC Operator)"
type input "bcdf971670ce"
type input "7001135464"
type textarea "PM-PI"
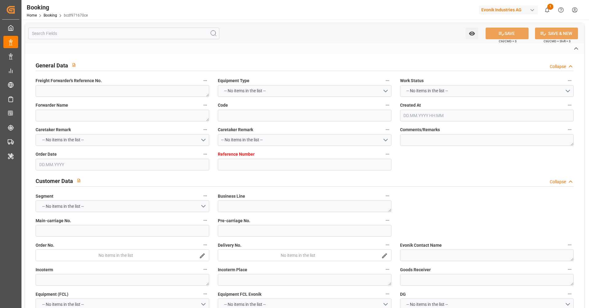
type input "7001135461"
type textarea "[PERSON_NAME][EMAIL_ADDRESS][PERSON_NAME][DOMAIN_NAME]"
type textarea "CIF"
type textarea "[GEOGRAPHIC_DATA]"
type textarea "9"
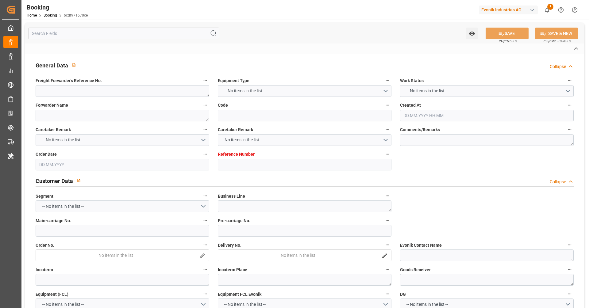
type textarea "Marl"
type textarea "SNTU7602902"
type input "MOSCOW MAERSK"
type input "HLCU"
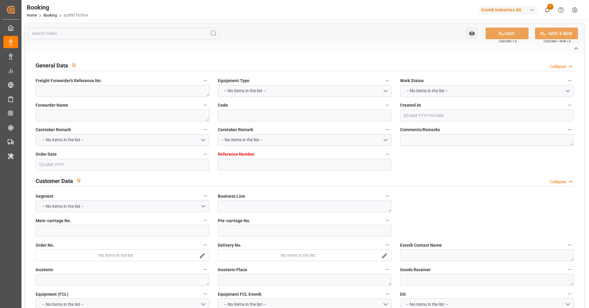
type textarea "28143738"
type input "[GEOGRAPHIC_DATA]"
type input "Nanjing Pt"
type input "SHANGHAI PT"
type textarea "vesselName etd [PERSON_NAME]"
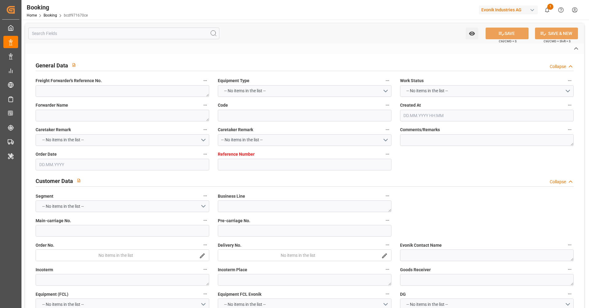
type textarea "INPUT_Evonik_Seeburger_IFTMIN_1002837065_20250606142325974.edi"
type textarea "NWC/[GEOGRAPHIC_DATA] [GEOGRAPHIC_DATA] Continent / [GEOGRAPHIC_DATA]-PI"
type textarea "INPUT_Evonik_Seeburger_IFTMIN_1002630548_20250407130637453.edi,INPUT_Evonik_See…"
type textarea "1002837065"
type textarea "Logward System"
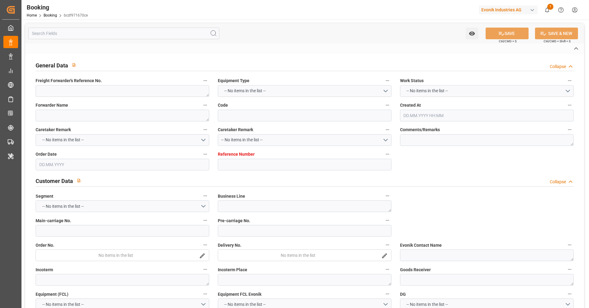
type textarea "Pod-PodRegionName-"
type textarea "IFTMIN"
type textarea "a016N000006xhJ9QAI"
type textarea "Yes"
type input "[GEOGRAPHIC_DATA]"
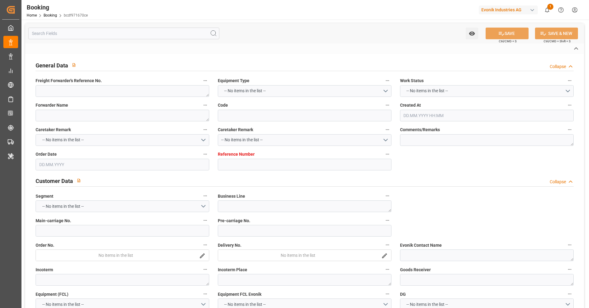
type input "[GEOGRAPHIC_DATA]"
type input "524E"
type input "VESSEL"
type input "DA XIN 77"
type input "B2530W"
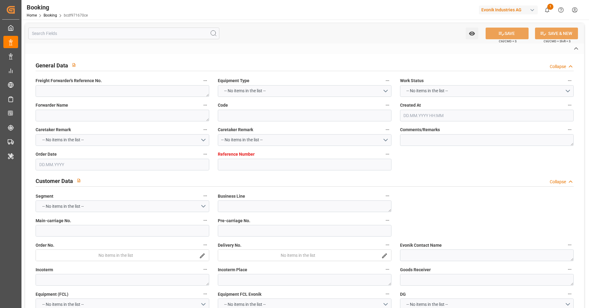
type input "DA XIN 77"
type input "TRUCK"
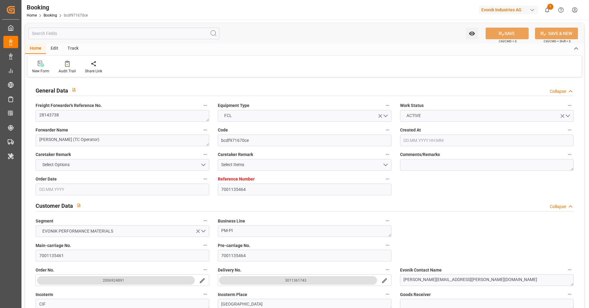
type input "7001135464"
type input "9778818"
type input "Hapag [PERSON_NAME]"
type input "Hapag [PERSON_NAME] Aktiengesellschaft"
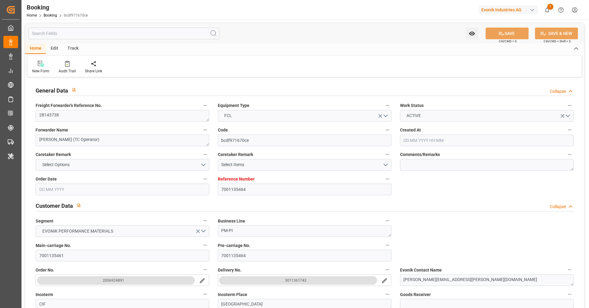
type input "NLRTM"
type input "CNNJG"
type input "CNSHG"
type input "0"
type input "-47"
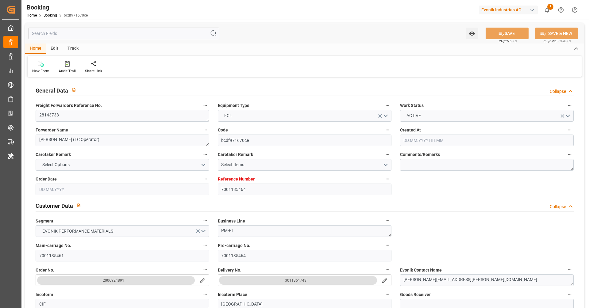
type input "NLRTM"
type input "CNNJI"
type input "[DATE] 11:08"
type input "[DATE]"
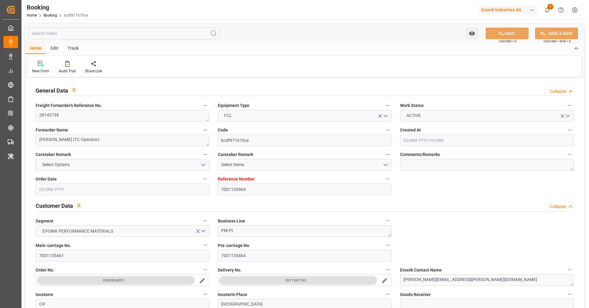
type input "[DATE]"
type input "[DATE] 00:00"
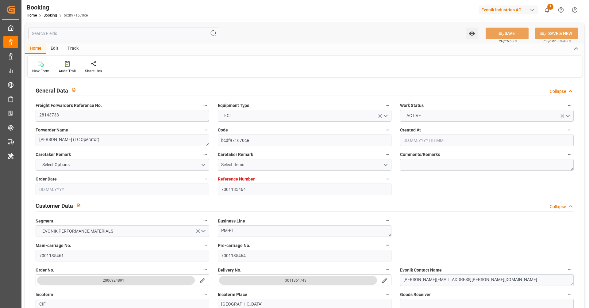
type input "[DATE] 13:42"
type input "[DATE] 21:42"
type input "[DATE] 15:00"
type input "[DATE] 00:00"
type input "[DATE]"
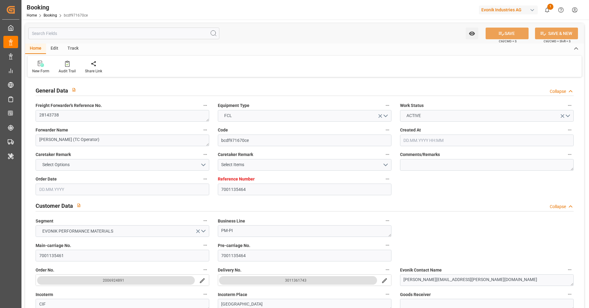
type input "[DATE] 01:00"
type input "[DATE] 00:00"
type input "[DATE] 06:43"
type input "[DATE] 00:00"
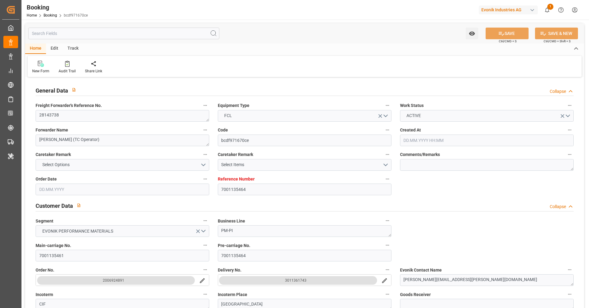
type input "[DATE]"
type input "[DATE] 16:48"
type input "[DATE]"
type input "[DATE] 23:01"
type input "[DATE] 15:02"
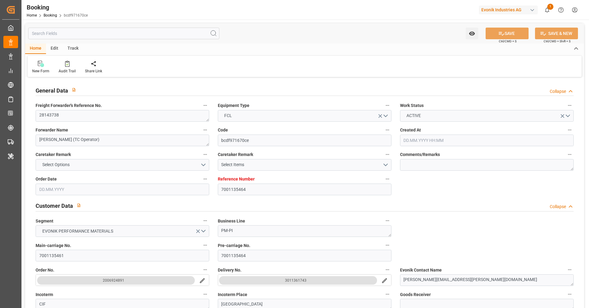
type input "[DATE] 16:00"
type input "[DATE] 06:12"
type input "[DATE] 06:43"
type input "[DATE] 01:00"
type input "[DATE] 15:17"
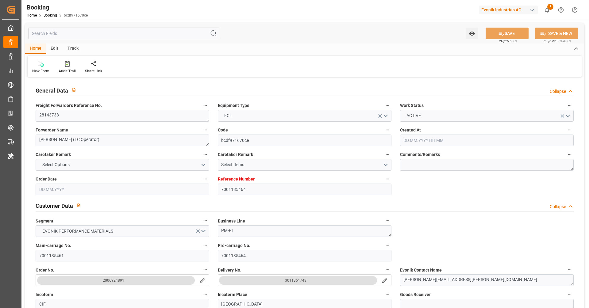
type input "[DATE] 12:58"
type input "[DATE] 20:00"
type input "[DATE] 12:00"
type input "[DATE] 15:00"
type input "[DATE] 06:18"
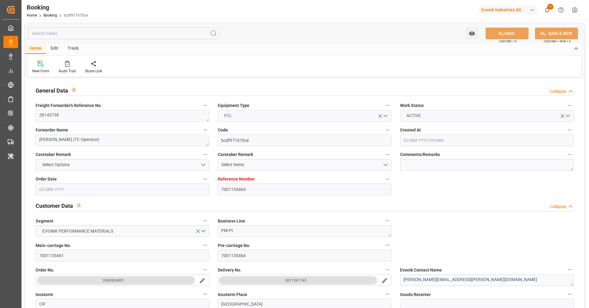
type input "[DATE] 15:00"
type input "[DATE] 12:00"
type input "[DATE] 15:00"
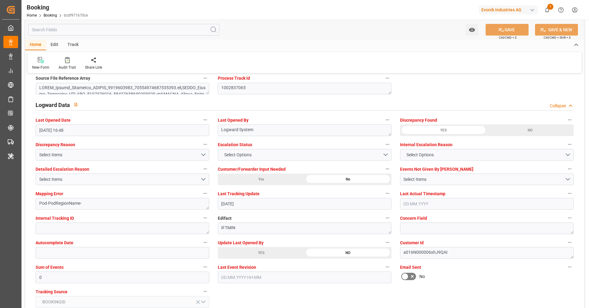
scroll to position [1141, 0]
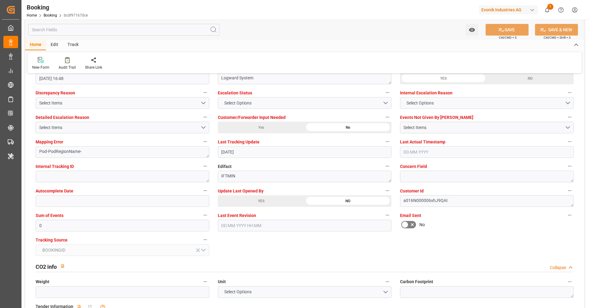
click at [288, 199] on div "YES" at bounding box center [261, 201] width 87 height 12
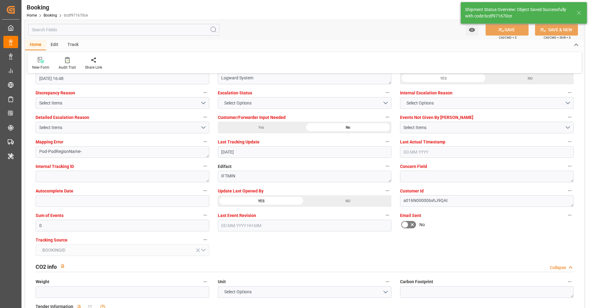
type textarea "[PERSON_NAME]"
type input "[DATE] 09:03"
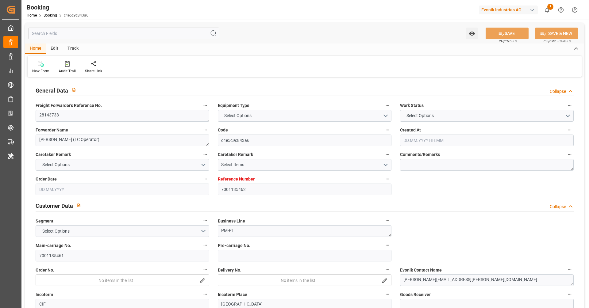
type input "7001135462"
type input "9778818"
type input "Hapag [PERSON_NAME]"
type input "Hapag [PERSON_NAME] Aktiengesellschaft"
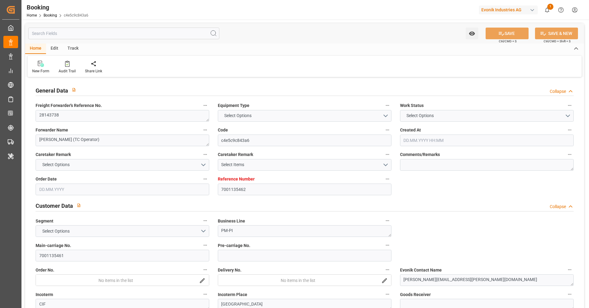
type input "NLRTM"
type input "CNNJG"
type input "CNSHG"
type input "0"
type input "-47"
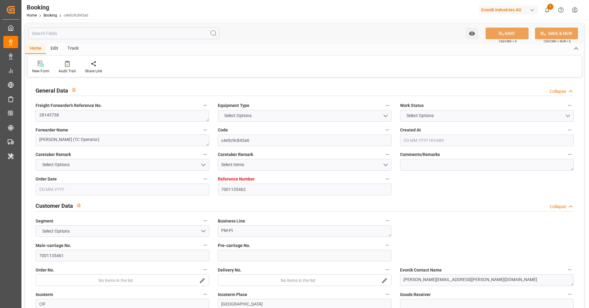
type input "NLRTM"
type input "CNNJI"
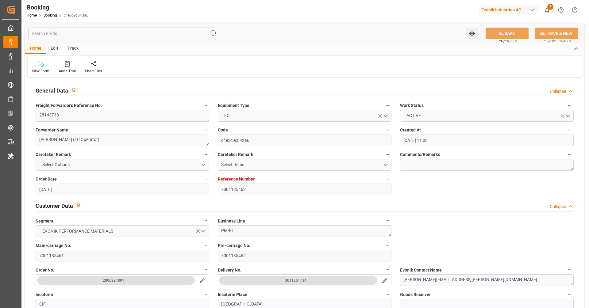
type input "[DATE] 11:08"
type input "[DATE]"
type input "[DATE] 00:00"
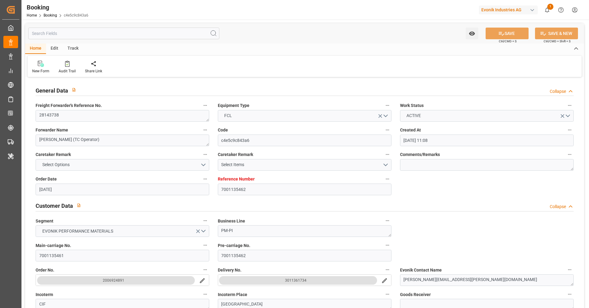
type input "[DATE] 00:00"
type input "[DATE] 13:42"
type input "07.06.2025 22:06"
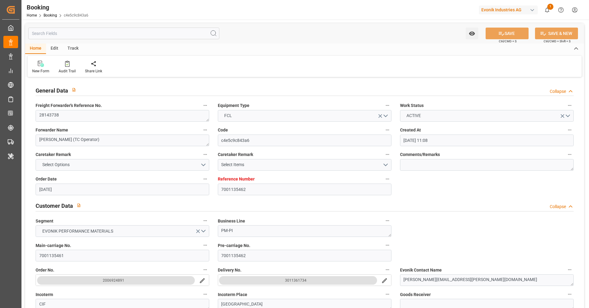
type input "[DATE] 15:00"
type input "[DATE] 00:00"
type input "[DATE]"
type input "[DATE] 01:00"
type input "[DATE] 00:00"
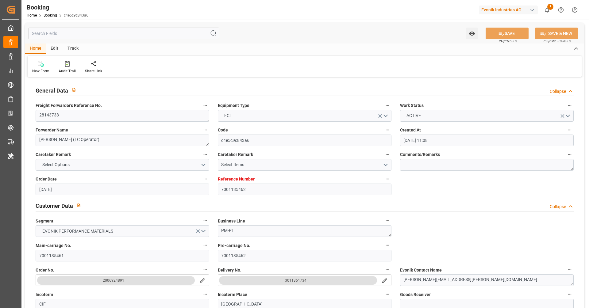
type input "[DATE] 06:43"
type input "[DATE] 00:00"
type input "[DATE]"
type input "03.09.2025 16:48"
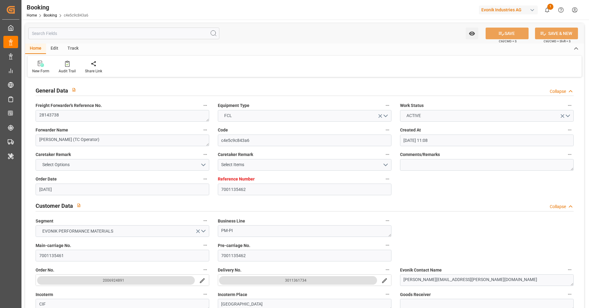
type input "[DATE]"
type input "15.06.2025 02:02"
type input "[DATE] 15:02"
type input "[DATE] 16:00"
type input "[DATE] 06:12"
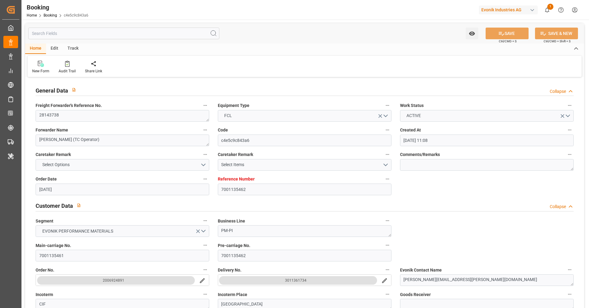
type input "[DATE] 06:43"
type input "[DATE] 01:00"
type input "[DATE] 15:17"
type input "31.07.2025 13:40"
type input "[DATE] 20:00"
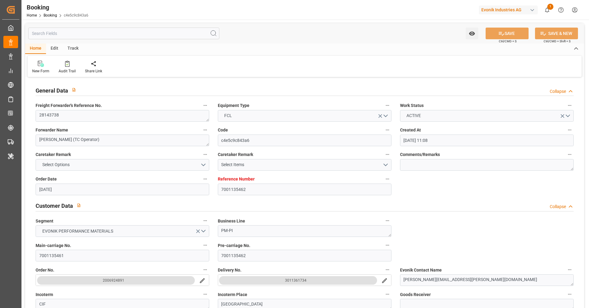
type input "[DATE] 12:00"
type input "[DATE] 15:00"
type input "[DATE] 06:18"
type input "[DATE] 15:00"
type input "[DATE] 12:00"
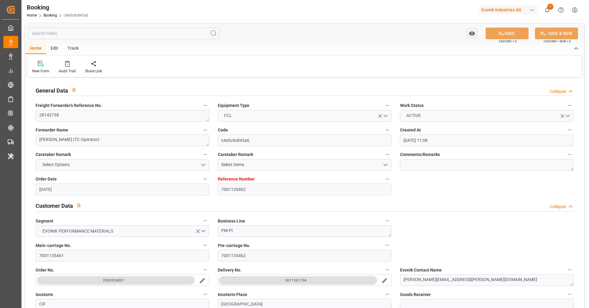
type input "[DATE] 15:00"
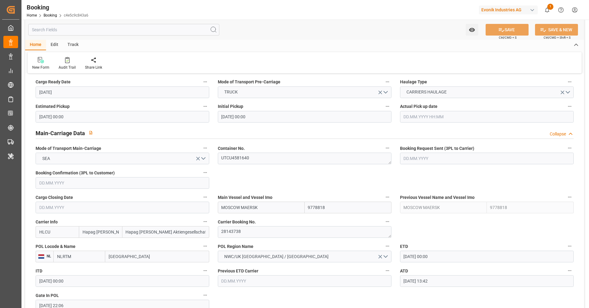
scroll to position [363, 0]
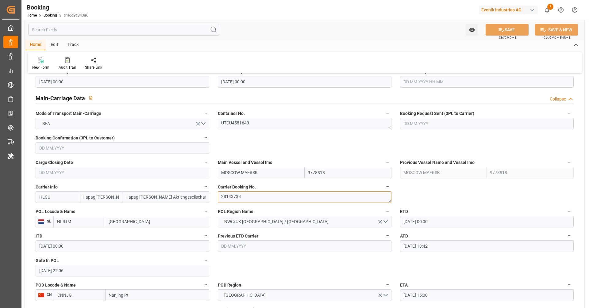
click at [253, 201] on textarea "28143738" at bounding box center [305, 198] width 174 height 12
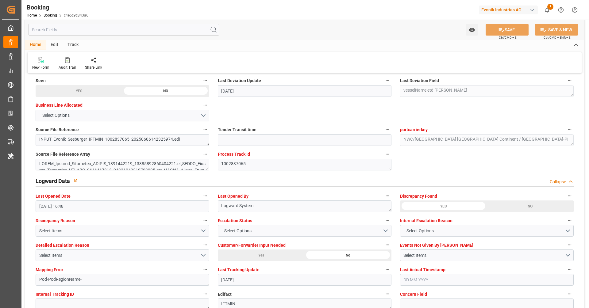
scroll to position [1127, 0]
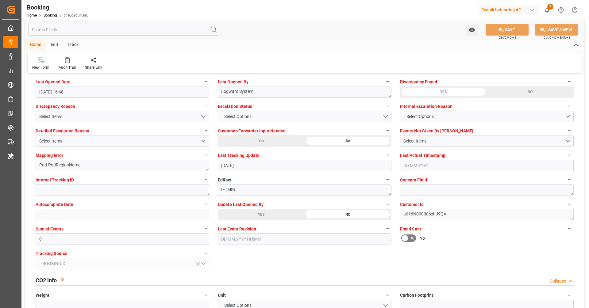
click at [284, 215] on div "YES" at bounding box center [261, 215] width 87 height 12
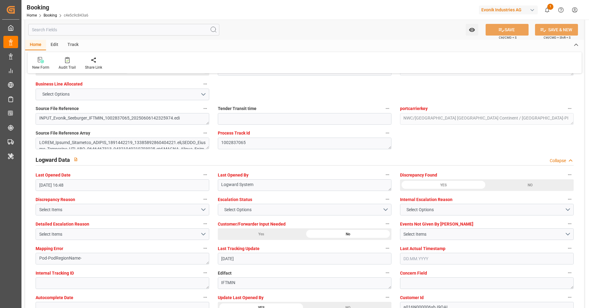
scroll to position [1000, 0]
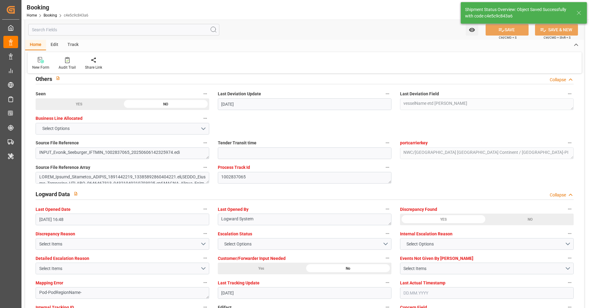
type textarea "[PERSON_NAME]"
type input "04.09.2025 09:08"
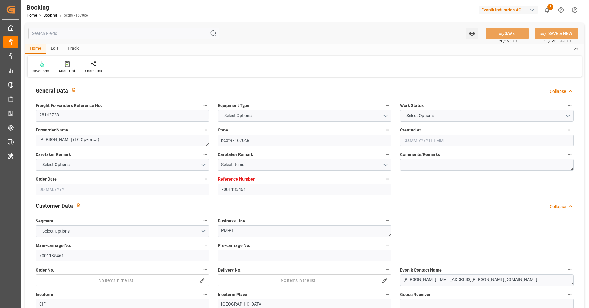
type input "7001135464"
type input "9778818"
type input "Hapag [PERSON_NAME]"
type input "Hapag [PERSON_NAME] Aktiengesellschaft"
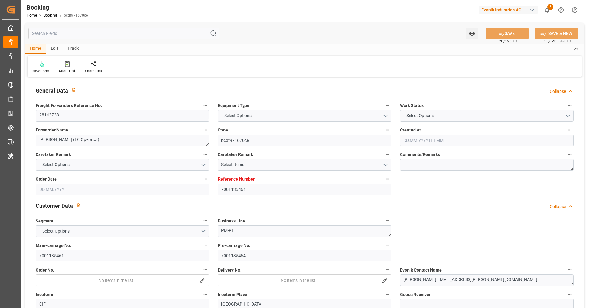
type input "NLRTM"
type input "CNNJG"
type input "CNSHG"
type input "0"
type input "-47"
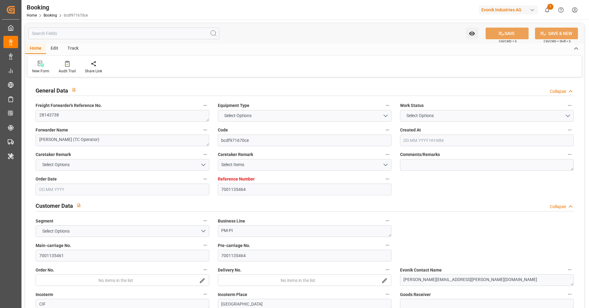
type input "NLRTM"
type input "CNNJI"
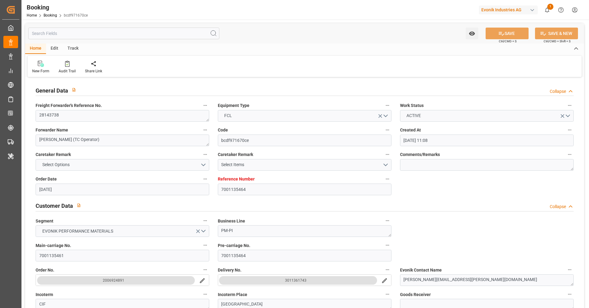
type input "[DATE] 11:08"
type input "[DATE]"
type input "[DATE] 00:00"
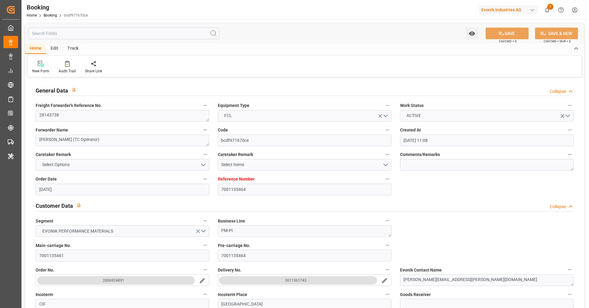
type input "[DATE] 00:00"
type input "[DATE] 13:42"
type input "[DATE] 21:42"
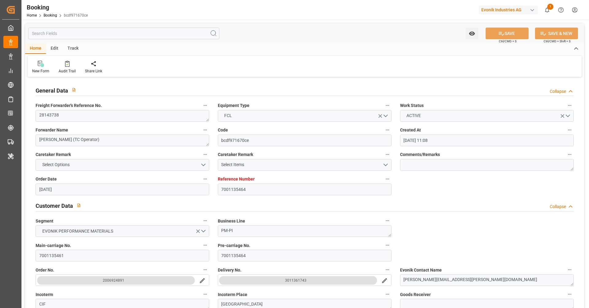
type input "[DATE] 15:00"
type input "[DATE] 00:00"
type input "[DATE]"
type input "[DATE] 01:00"
type input "[DATE] 00:00"
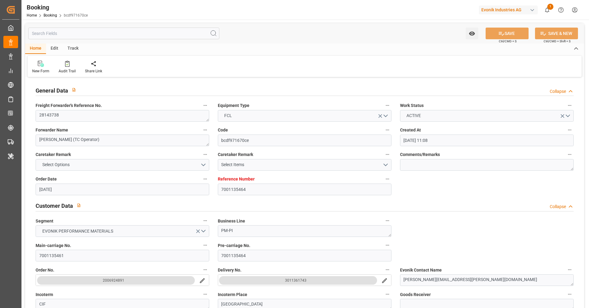
type input "[DATE] 06:43"
type input "[DATE] 00:00"
type input "06.06.2025"
type input "04.09.2025 09:03"
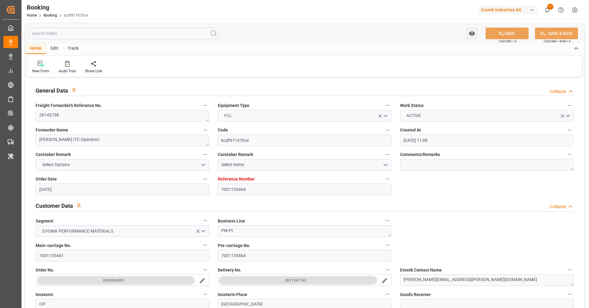
type input "[DATE]"
type input "14.06.2025 23:01"
type input "15.06.2025 15:02"
type input "31.07.2025 16:00"
type input "31.07.2025 06:12"
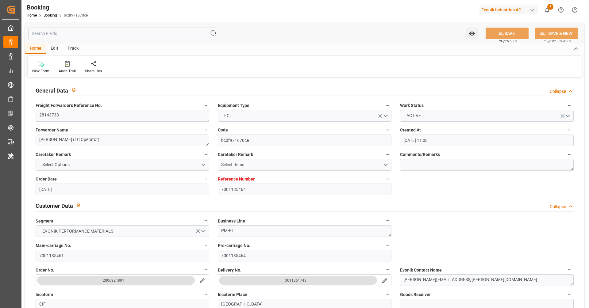
type input "31.07.2025 06:43"
type input "31.07.2025 01:00"
type input "31.07.2025 15:17"
type input "31.07.2025 12:58"
type input "05.08.2025 20:00"
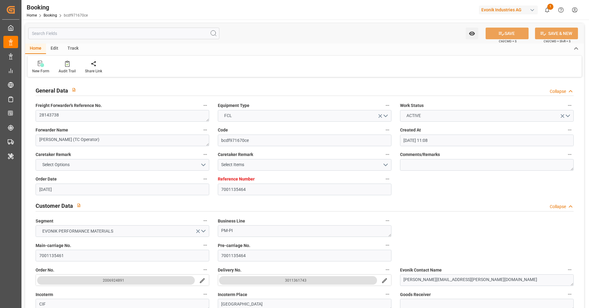
type input "30.07.2025 12:00"
type input "09.08.2025 15:00"
type input "10.08.2025 06:18"
type input "09.08.2025 15:00"
type input "06.08.2025 12:00"
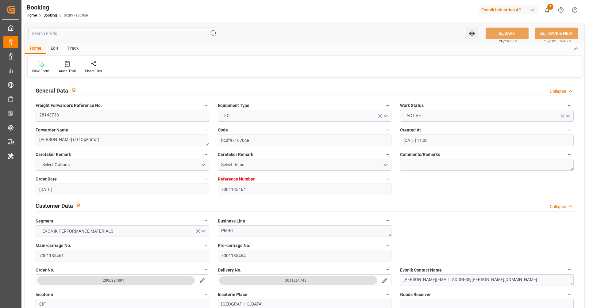
type input "13.08.2025 15:00"
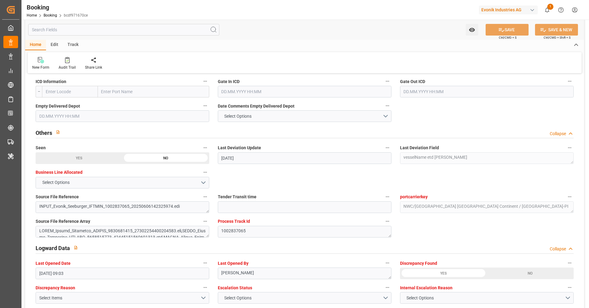
scroll to position [1085, 0]
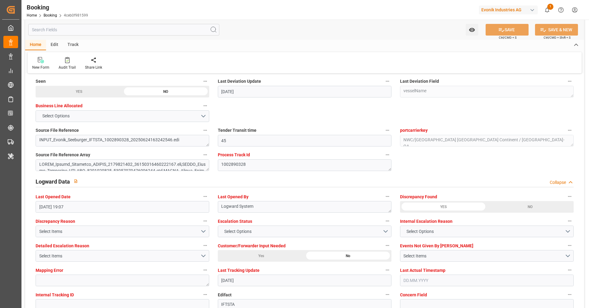
scroll to position [1097, 0]
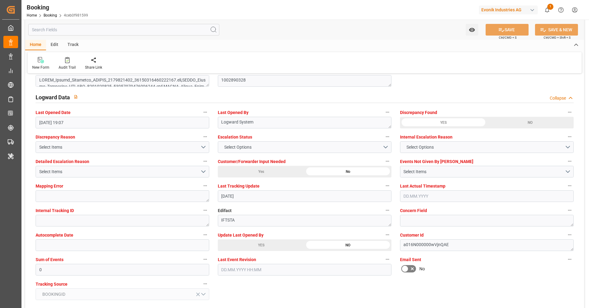
click at [291, 241] on div "YES" at bounding box center [261, 246] width 87 height 12
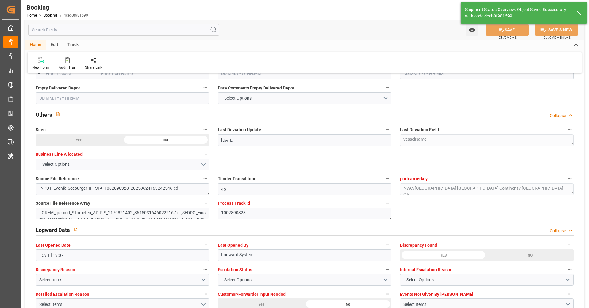
type textarea "[PERSON_NAME]"
type input "04.09.2025 09:09"
click at [277, 32] on div "Watch Option SAVE Ctrl/CMD + S SAVE & NEW Ctrl/CMD + Shift + S" at bounding box center [304, 30] width 559 height 20
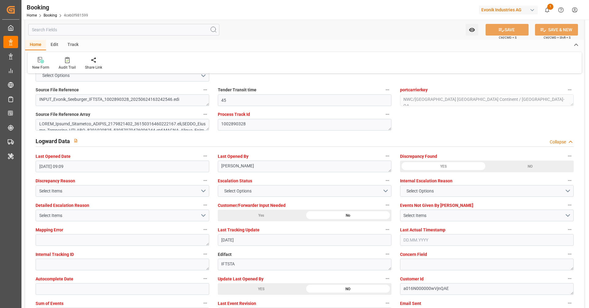
scroll to position [1059, 0]
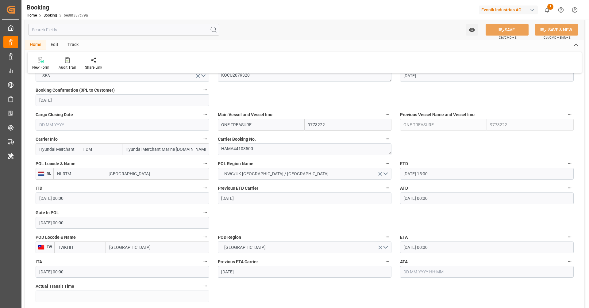
scroll to position [463, 0]
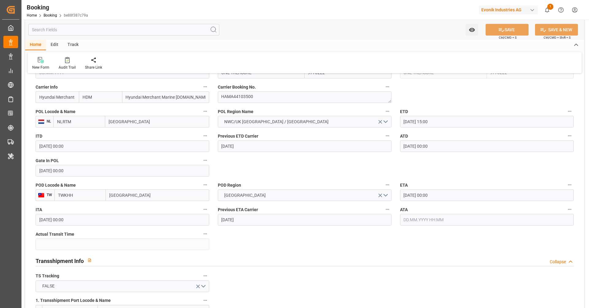
click at [420, 214] on input "text" at bounding box center [487, 220] width 174 height 12
click at [443, 155] on div "4" at bounding box center [444, 152] width 8 height 7
type input "[DATE] 00:00"
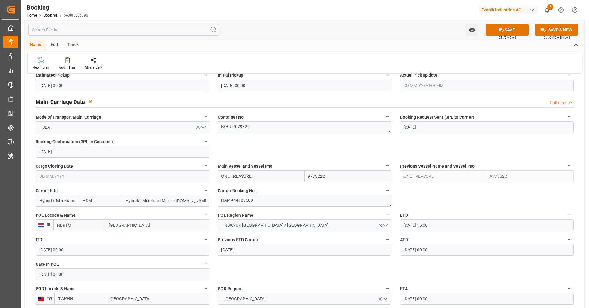
scroll to position [349, 0]
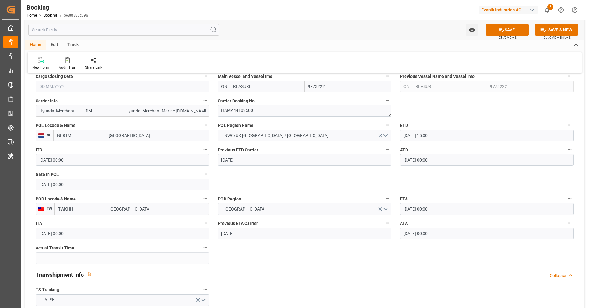
scroll to position [502, 0]
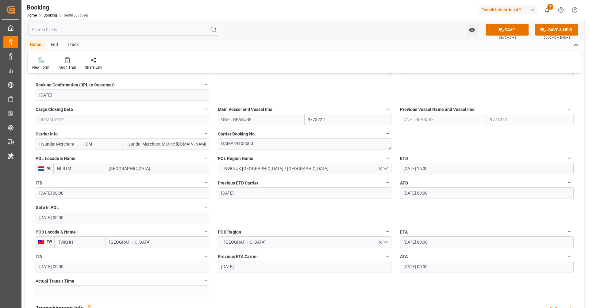
scroll to position [370, 0]
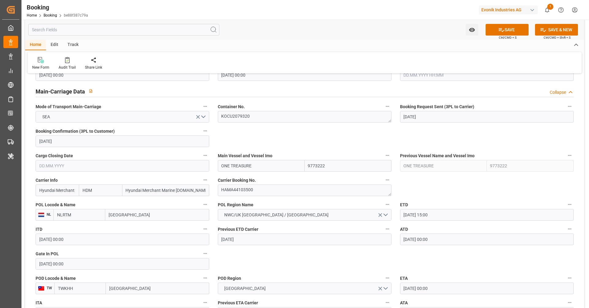
click at [68, 192] on input "Hyundai Merchant Marine Co., Ltd. Hyundai Group Building 194 Yulgok-ro, Jongno-…" at bounding box center [57, 191] width 43 height 12
click at [65, 190] on input "Hyundai Merchant Marine Co., Ltd. Hyundai Group Building 194 Yulgok-ro, Jongno-…" at bounding box center [57, 191] width 43 height 12
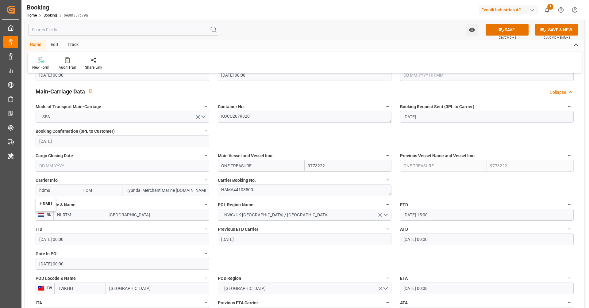
click at [50, 204] on b "HDMU" at bounding box center [46, 204] width 12 height 5
type input "HDMU"
type input "Hyundai"
type input "HDMU"
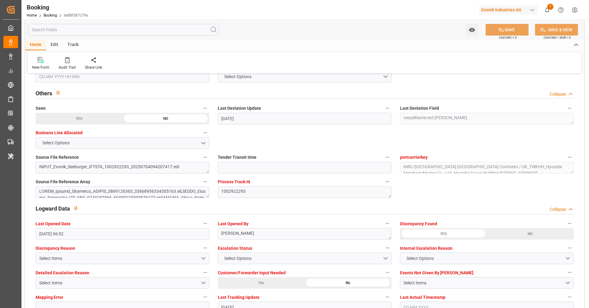
scroll to position [1079, 0]
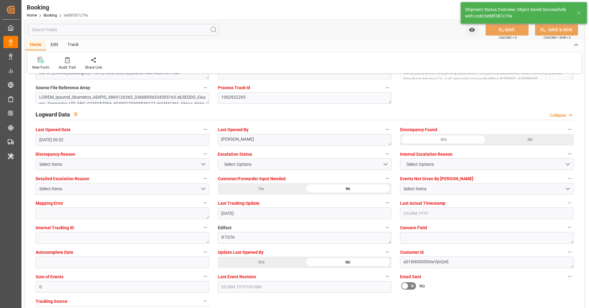
type textarea "NWC/UK North West Continent / UK_TWKHH_HDMU_SP-CL"
type textarea "[PERSON_NAME]"
type input "62"
type input "04.09.2025 09:21"
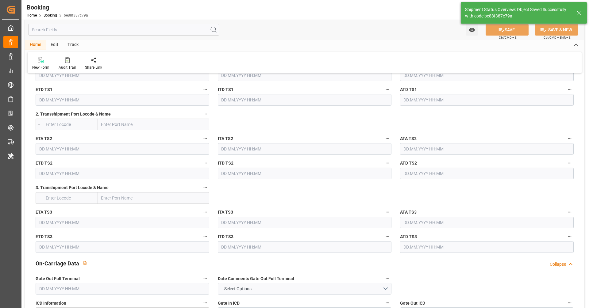
scroll to position [557, 0]
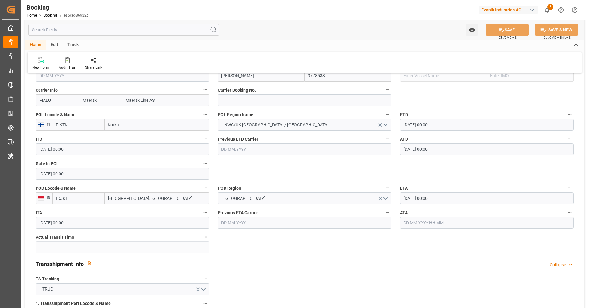
scroll to position [512, 0]
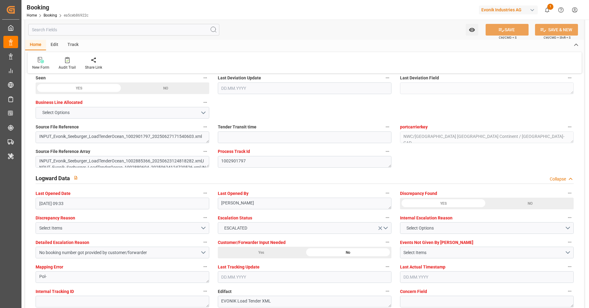
scroll to position [1131, 0]
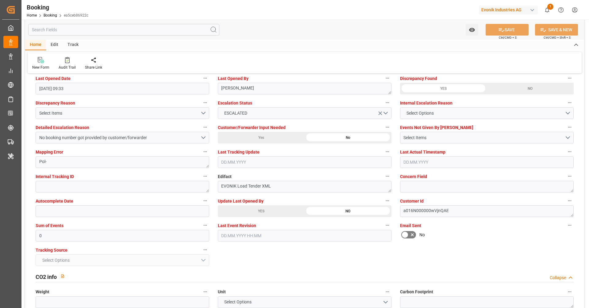
click at [270, 212] on div "YES" at bounding box center [261, 212] width 87 height 12
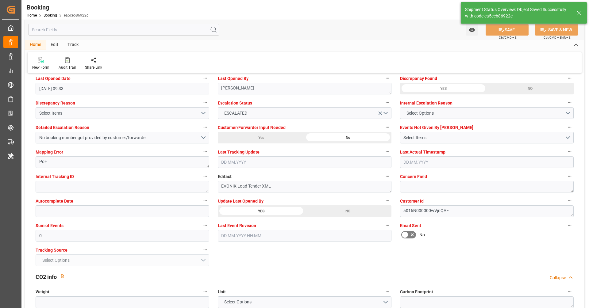
type textarea "[PERSON_NAME]"
type input "[DATE] 09:22"
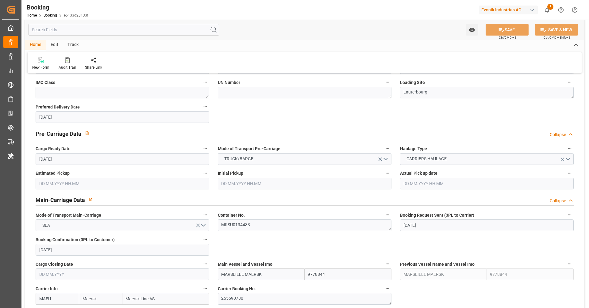
scroll to position [353, 0]
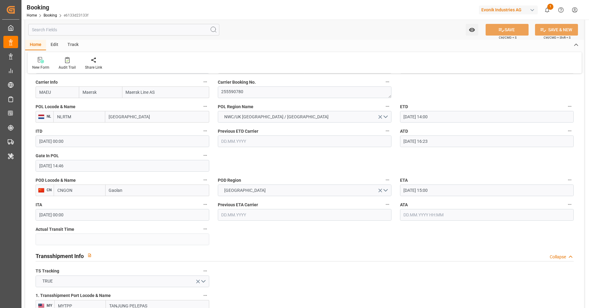
scroll to position [479, 0]
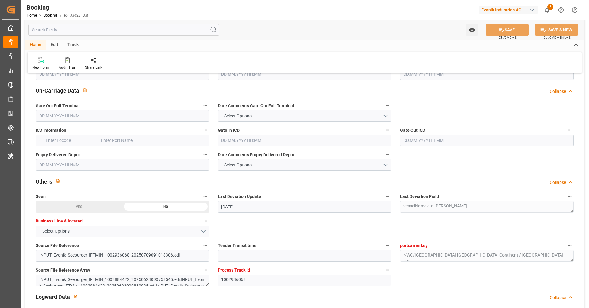
scroll to position [1089, 0]
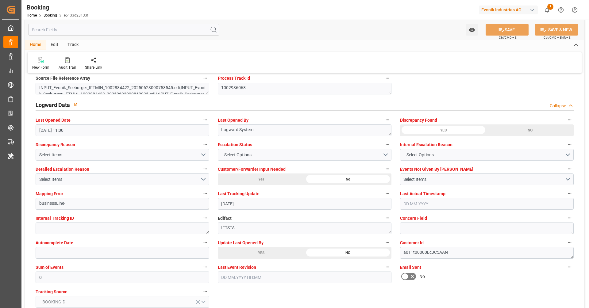
click at [253, 256] on div "YES" at bounding box center [261, 253] width 87 height 12
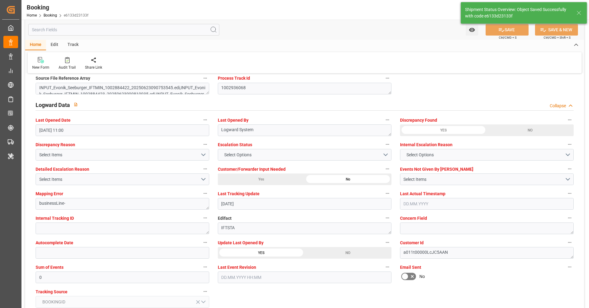
type textarea "[PERSON_NAME]"
type input "04.09.2025 09:33"
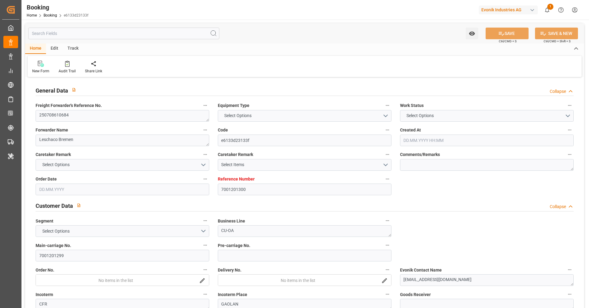
type input "7001201300"
type input "9778844"
type input "Maersk"
type input "Maersk Line AS"
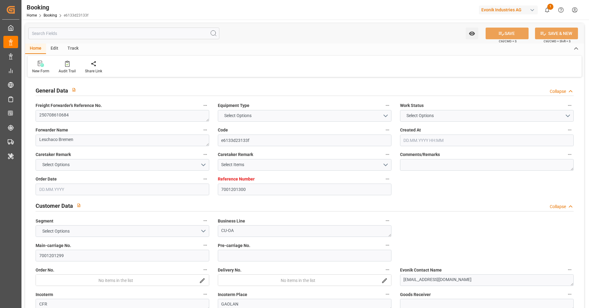
type input "NLRTM"
type input "CNGON"
type input "MYTPP"
type input "CNNSA"
type input "0"
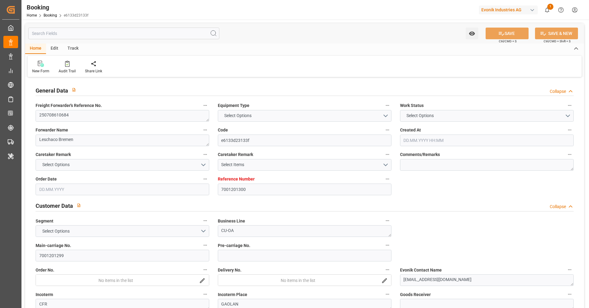
type input "NLRTM"
type input "CNGON"
type input "9823766"
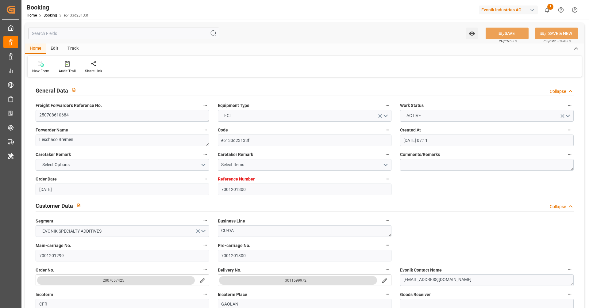
type input "[DATE] 07:11"
type input "[DATE]"
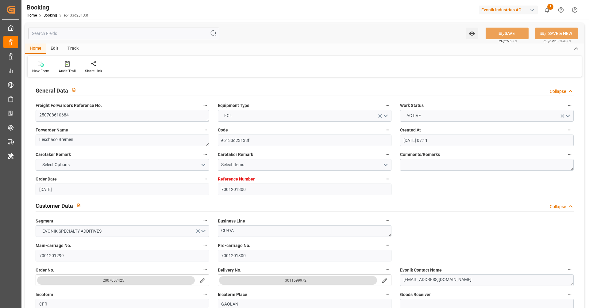
type input "[DATE]"
type input "[DATE] 14:00"
type input "[DATE] 00:00"
type input "[DATE] 16:23"
type input "[DATE] 14:46"
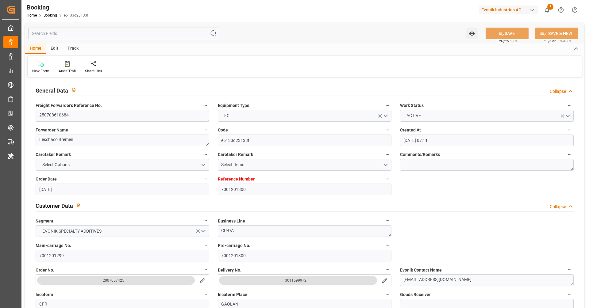
type input "[DATE] 15:00"
type input "[DATE] 00:00"
type input "[DATE] 07:00"
type input "[DATE] 00:00"
type input "[DATE] 06:51"
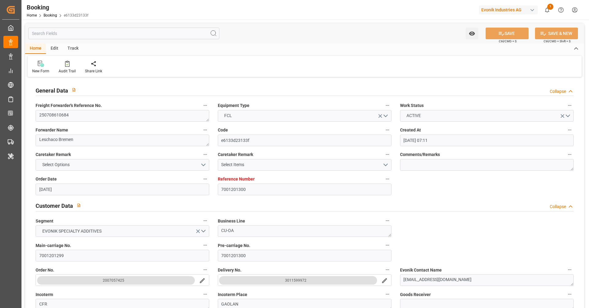
type input "[DATE] 20:00"
type input "[DATE] 00:00"
type input "[DATE] 23:21"
type input "[DATE] 01:30"
type input "[DATE] 00:00"
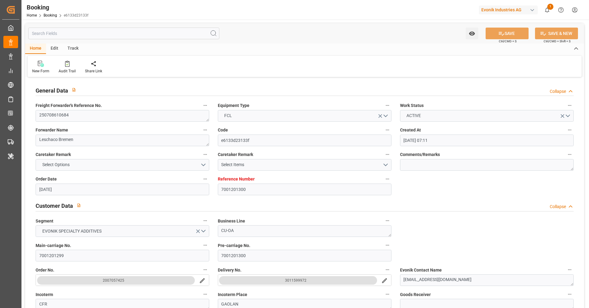
type input "[DATE] 01:24"
type input "[DATE] 00:00"
type input "[DATE]"
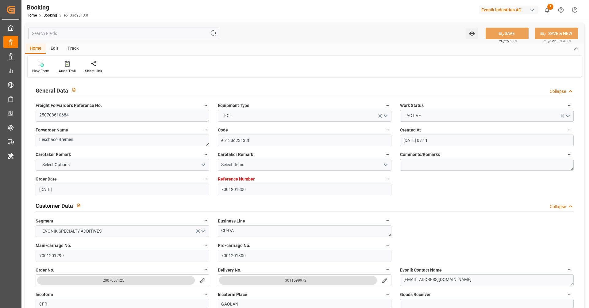
type input "[DATE] 09:33"
type input "[DATE]"
type input "[DATE] 11:59"
type input "[DATE] 13:00"
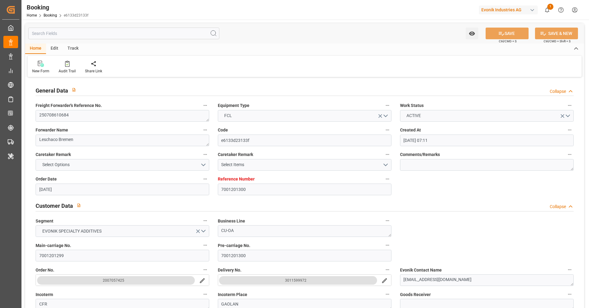
type input "[DATE] 13:00"
type input "[DATE] 23:23"
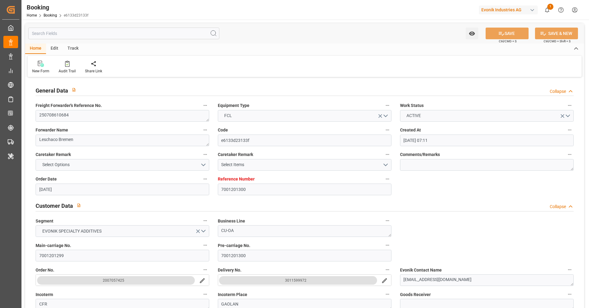
type input "[DATE] 14:00"
type input "[DATE] 18:06"
type input "[DATE] 07:00"
type input "[DATE] 06:11"
type input "[DATE] 23:23"
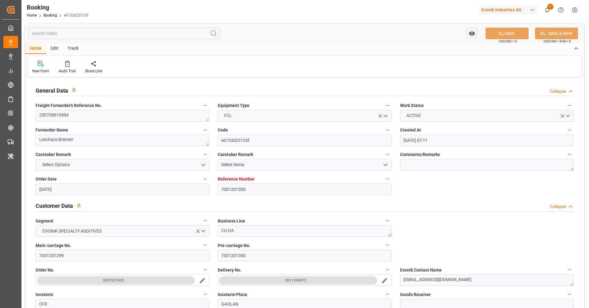
type input "[DATE] 17:39"
type input "[DATE] 19:38"
type input "[DATE] 22:00"
type input "[DATE] 00:08"
type input "[DATE] 01:30"
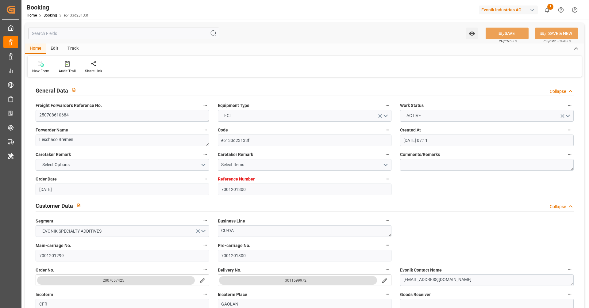
type input "[DATE] 00:41"
type input "[DATE] 07:26"
type input "[DATE] 02:39"
type input "[DATE] 03:34"
type input "[DATE] 15:00"
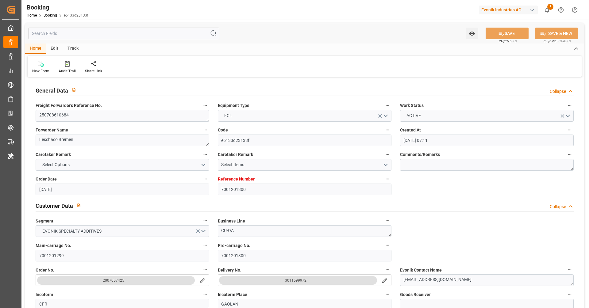
type input "[DATE] 06:44"
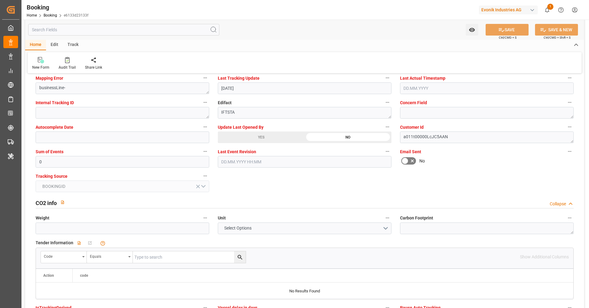
scroll to position [1066, 0]
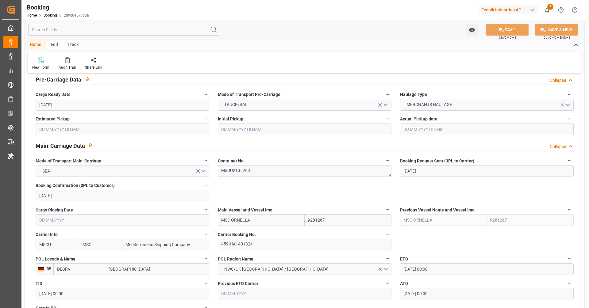
scroll to position [455, 0]
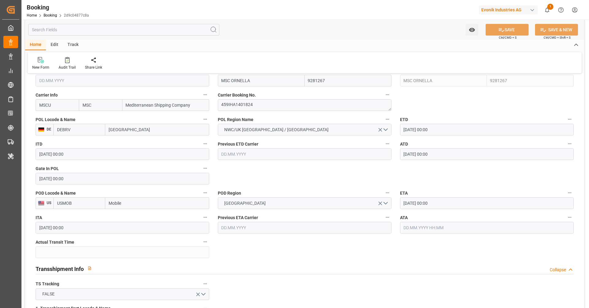
click at [446, 199] on input "04.09.2025 00:00" at bounding box center [487, 204] width 174 height 12
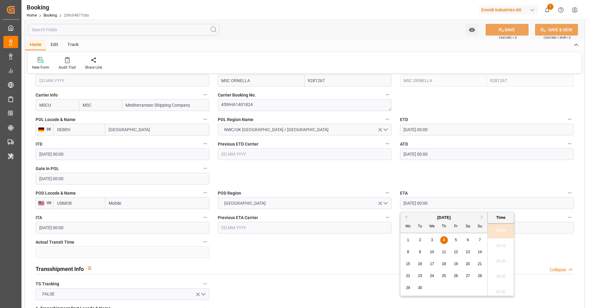
click at [465, 238] on div "6" at bounding box center [468, 240] width 8 height 7
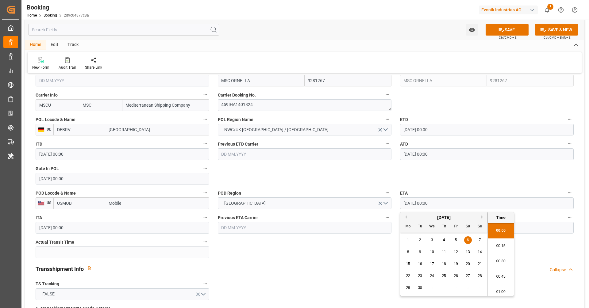
type input "06.09.2025 00:00"
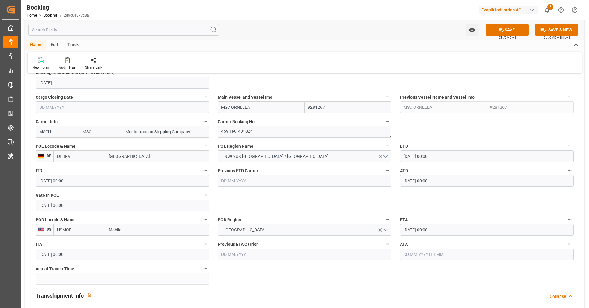
scroll to position [393, 0]
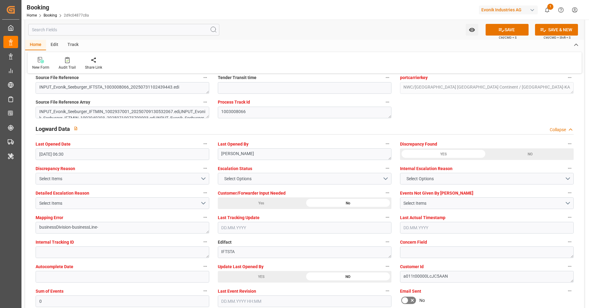
scroll to position [1085, 0]
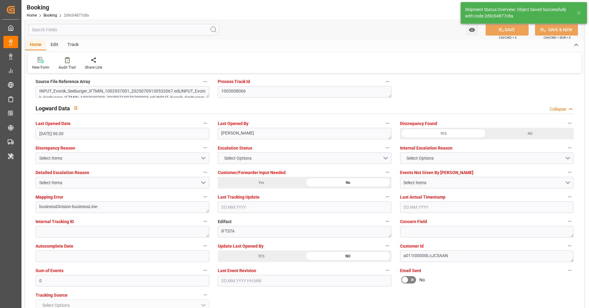
type textarea "[PERSON_NAME]"
type input "04.09.2025 09:44"
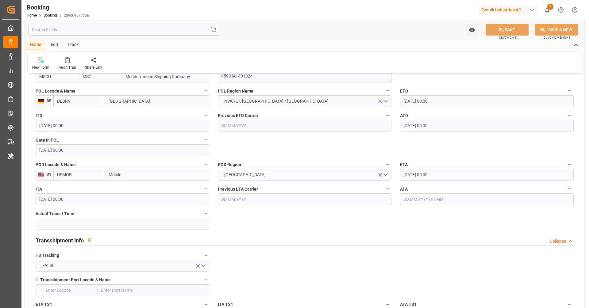
scroll to position [451, 0]
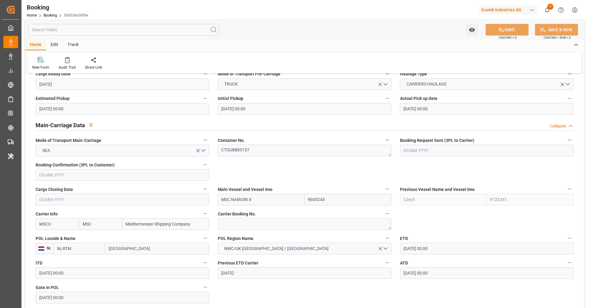
scroll to position [484, 0]
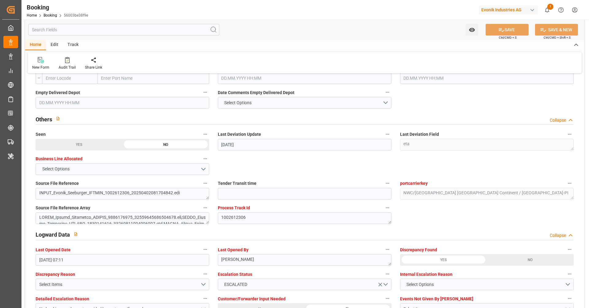
scroll to position [1107, 0]
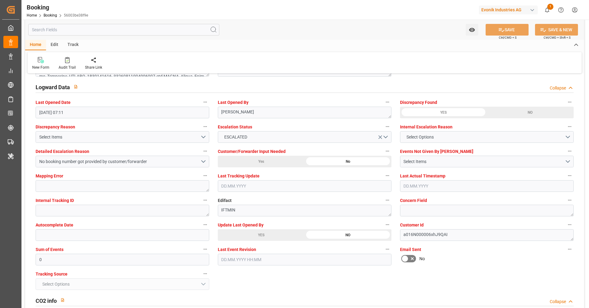
click at [268, 233] on div "YES" at bounding box center [261, 236] width 87 height 12
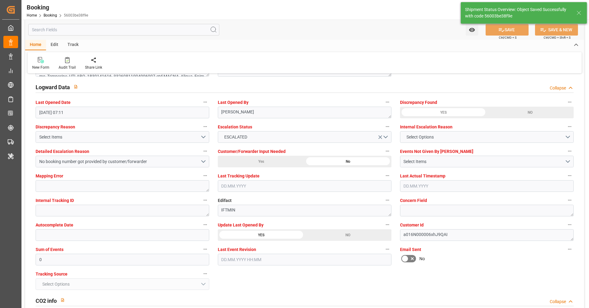
type textarea "[PERSON_NAME]"
type input "[DATE] 09:45"
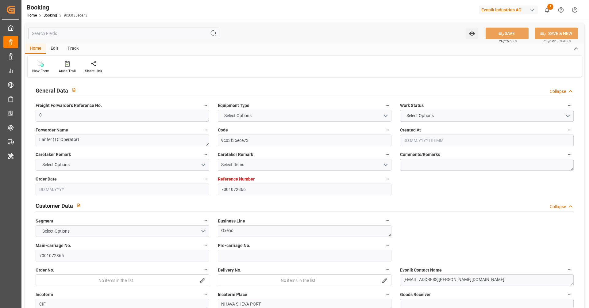
type input "7001072366"
type input "9304435"
type input "MSC"
type input "Mediterranean Shipping Company"
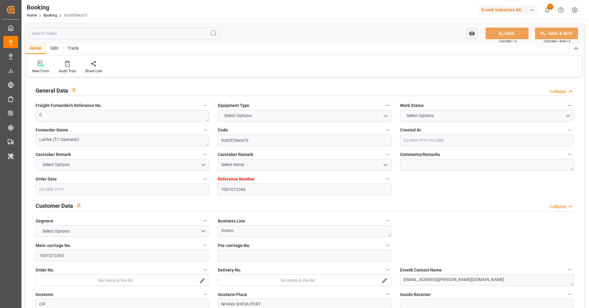
type input "NLRTM"
type input "INNSA"
type input "0"
type input "-54"
type input "29.01.2025 12:34"
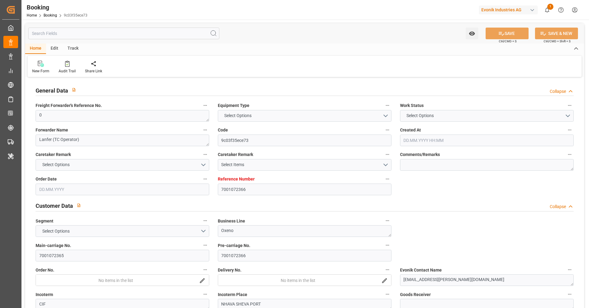
type input "29.01.2025"
type input "30.04.2025"
type input "03.03.2025"
type input "03.03.2025 00:00"
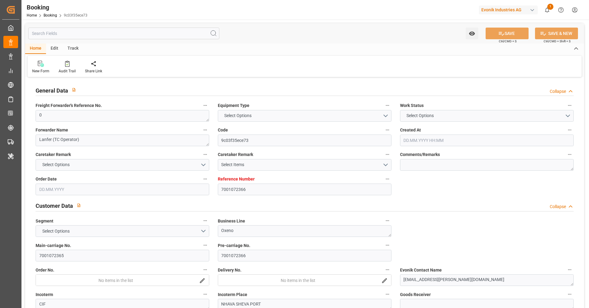
type input "14.03.2025 00:00"
type input "22.03.2025 00:00"
type input "11.03.2025 00:00"
type input "21.03.2025"
type input "28.03.2025 00:00"
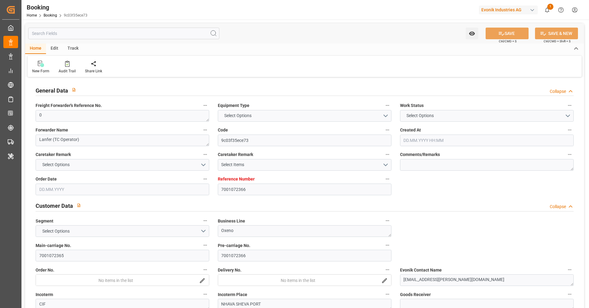
type input "20.03.2025 00:00"
type input "19.05.2025 00:00"
type input "30.04.2025 00:00"
type input "15.05.2025"
type input "15.07.2025"
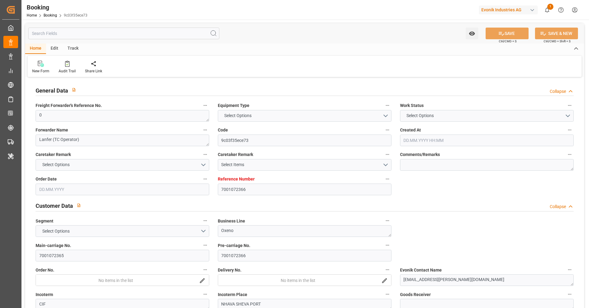
type input "03.09.2025 07:11"
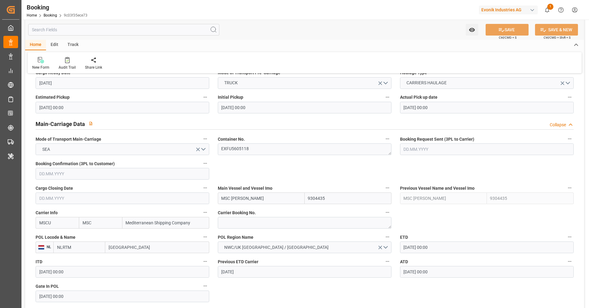
scroll to position [381, 0]
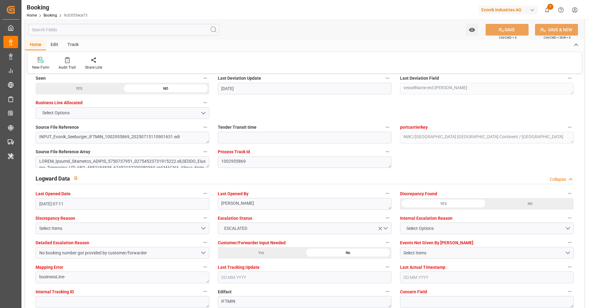
scroll to position [1112, 0]
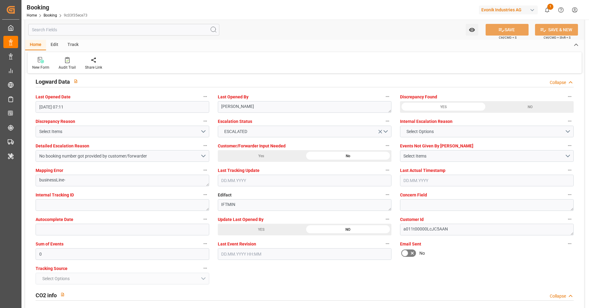
click at [268, 234] on div "YES" at bounding box center [261, 230] width 87 height 12
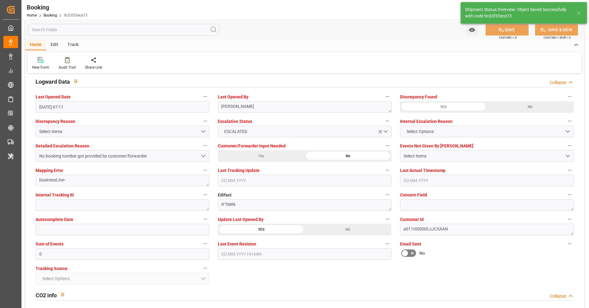
type textarea "[PERSON_NAME]"
type input "04.09.2025 09:45"
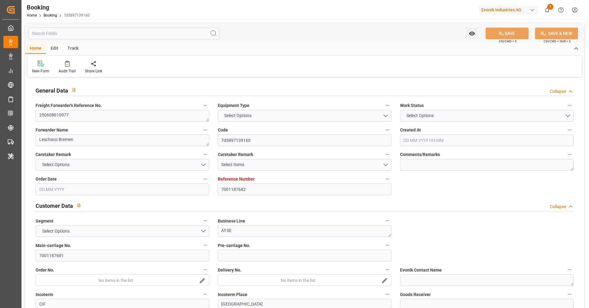
type input "7001187682"
type input "9785457"
type input "MSC"
type input "Mediterranean Shipping Company"
type input "NLRTM"
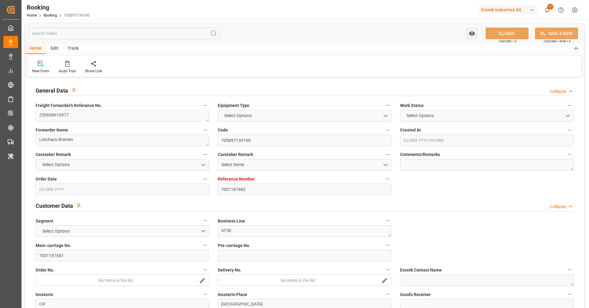
type input "ZADUR"
type input "0"
type input "NLRTM"
type input "ZADUR"
type input "9785457"
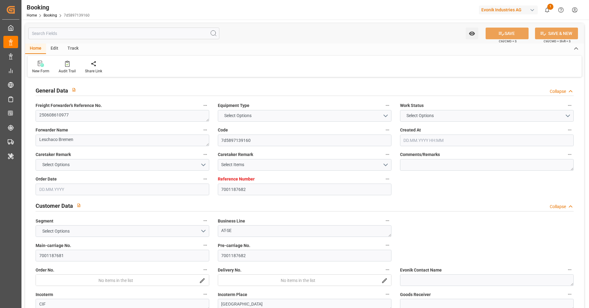
type input "05.06.2025 07:08"
type input "05.06.2025"
type input "27.07.2025"
type input "13.06.2025"
type input "11.06.2025"
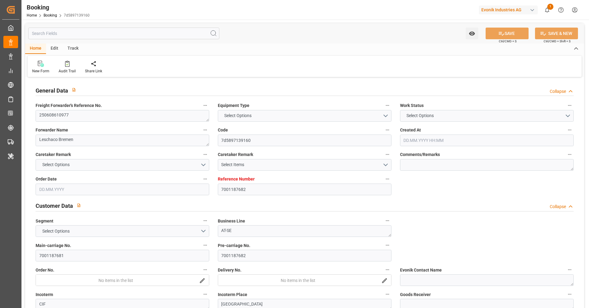
type input "07.07.2025"
type input "27.07.2025 00:00"
type input "23.07.2025 12:00"
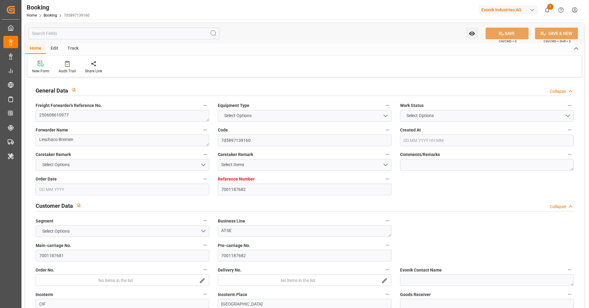
type input "03.09.2025 12:00"
type input "[DATE] 00:00"
type input "07.07.2025"
type input "03.09.2025 12:14"
type input "03.09.2025"
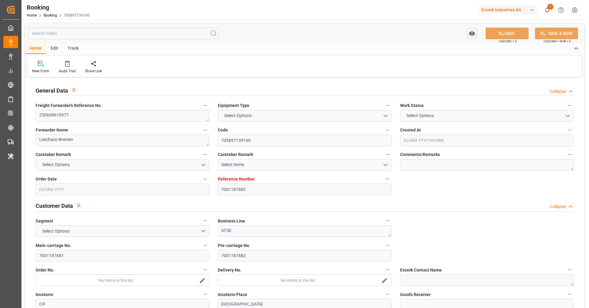
type input "07.07.2025 12:00"
type input "27.07.2025 00:01"
type input "29.07.2025 07:18"
type input "03.09.2025 12:00"
type input "04.09.2025 17:44"
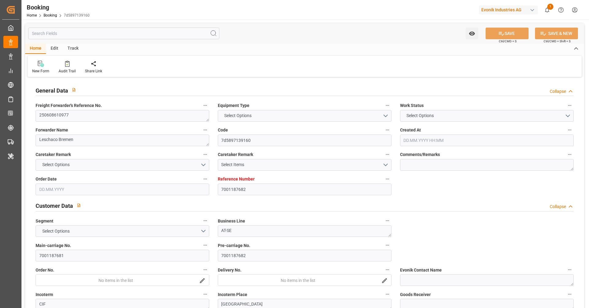
type input "08.09.2025 17:44"
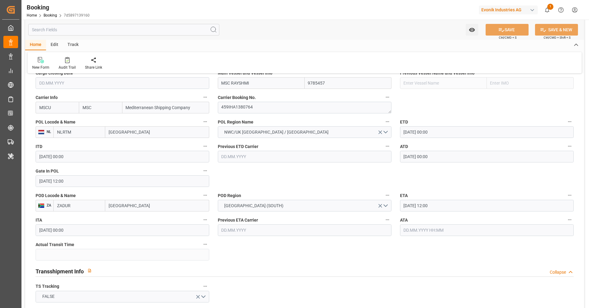
scroll to position [458, 0]
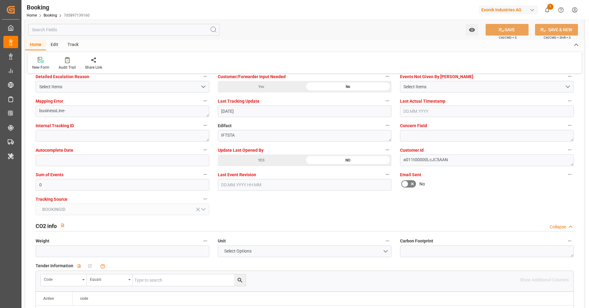
scroll to position [1040, 0]
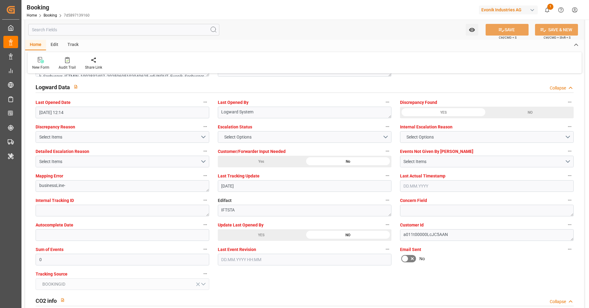
click at [285, 232] on div "YES" at bounding box center [261, 236] width 87 height 12
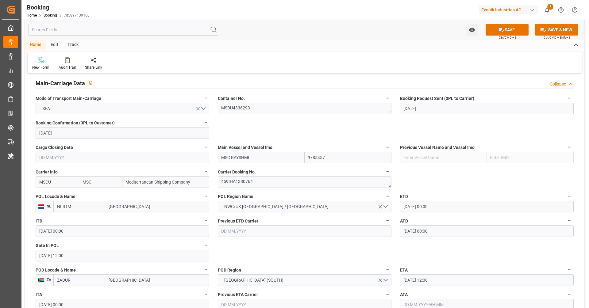
scroll to position [466, 0]
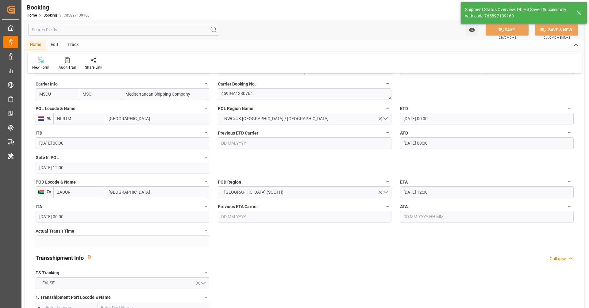
type textarea "[PERSON_NAME]"
type input "04.09.2025 09:47"
click at [261, 27] on div "Watch Option SAVE Ctrl/CMD + S SAVE & NEW Ctrl/CMD + Shift + S" at bounding box center [304, 30] width 559 height 20
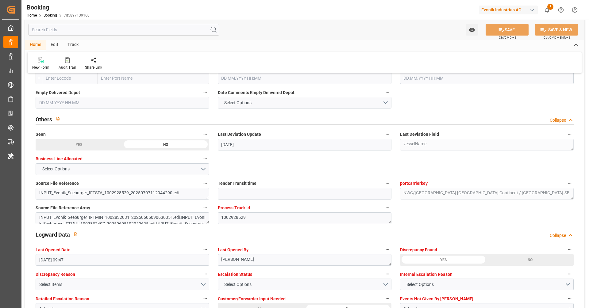
scroll to position [1113, 0]
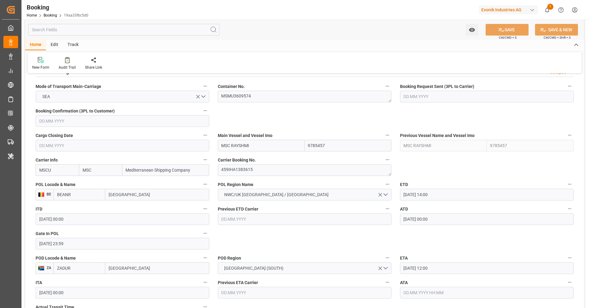
scroll to position [401, 0]
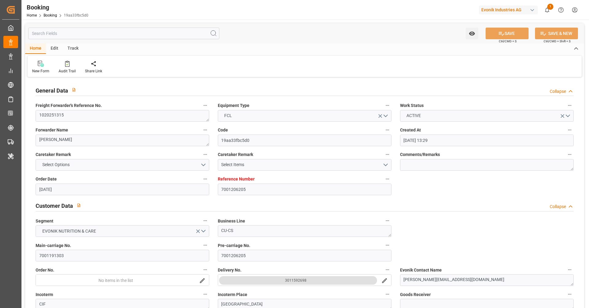
scroll to position [114, 0]
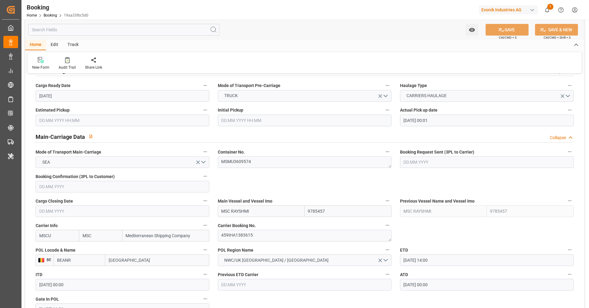
scroll to position [470, 0]
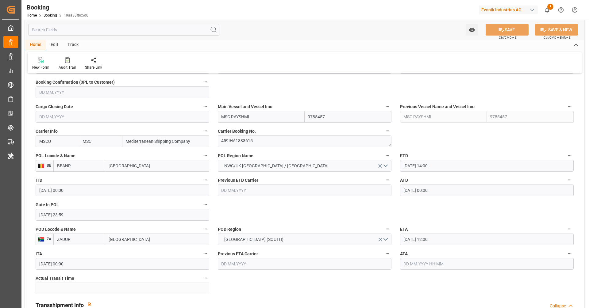
scroll to position [471, 0]
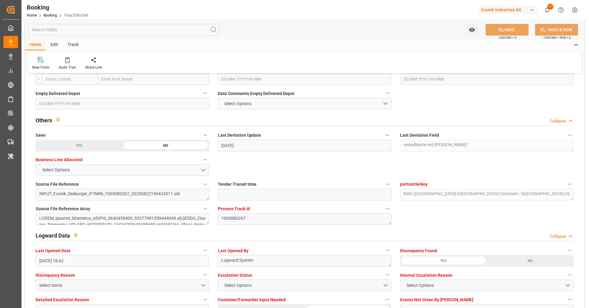
scroll to position [1098, 0]
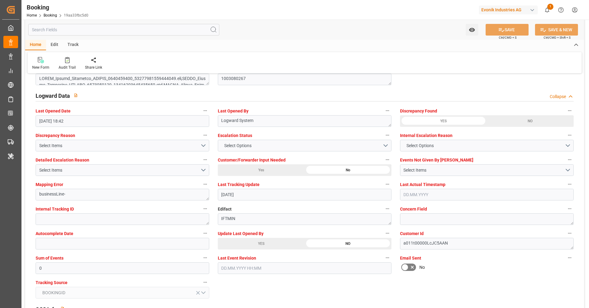
click at [235, 248] on div "YES" at bounding box center [261, 244] width 87 height 12
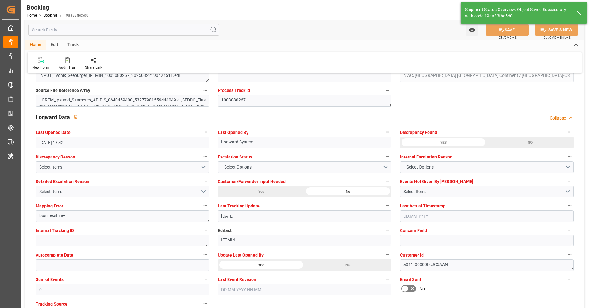
type textarea "Vipul Benurkar"
type input "04.09.2025 09:48"
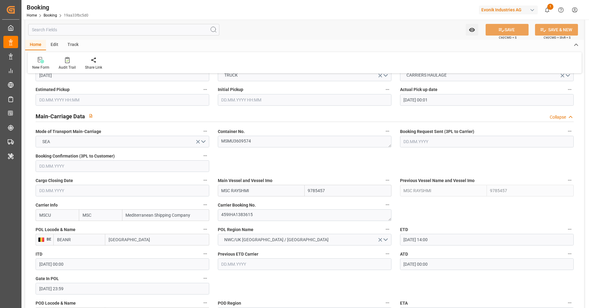
scroll to position [340, 0]
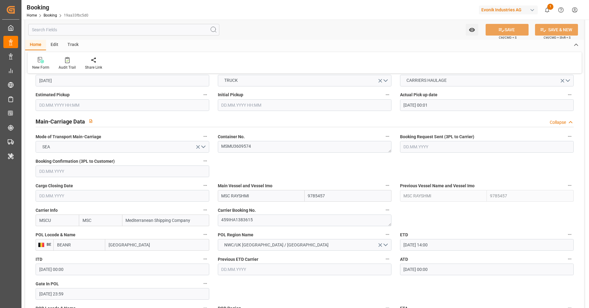
click at [335, 180] on div "Main Vessel and Vessel Imo MSC RAYSHMI 9785457" at bounding box center [305, 192] width 182 height 25
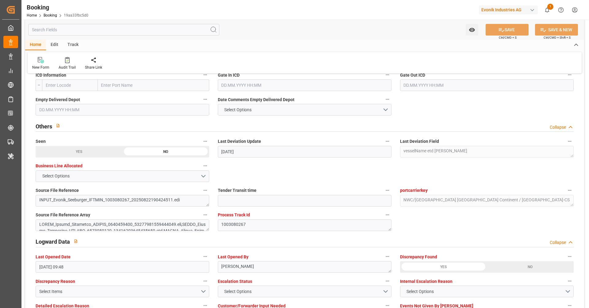
scroll to position [1119, 0]
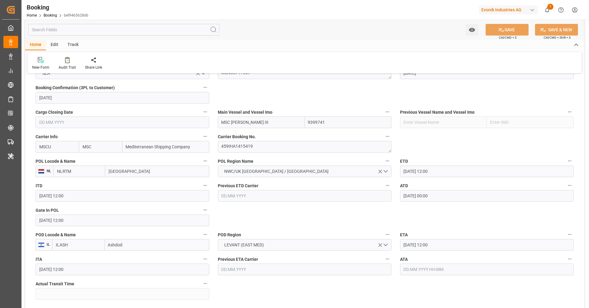
scroll to position [419, 0]
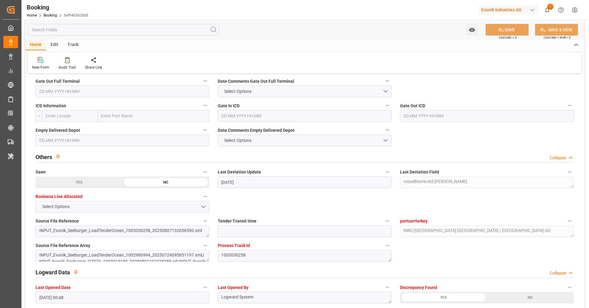
scroll to position [1036, 0]
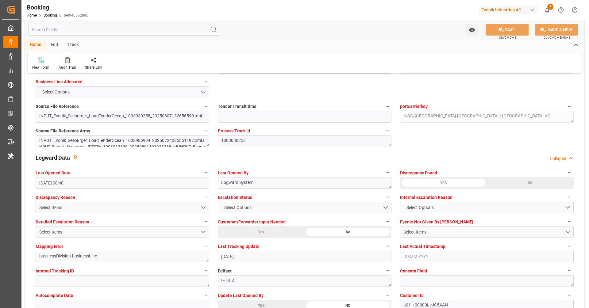
click at [68, 59] on icon at bounding box center [67, 60] width 5 height 6
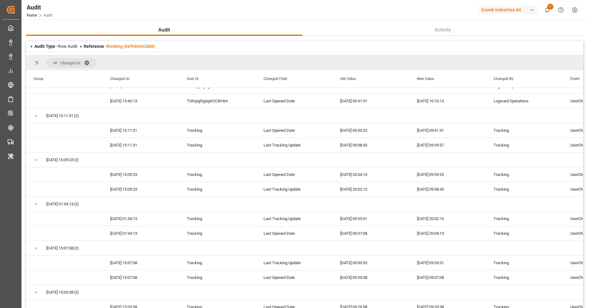
scroll to position [1533, 0]
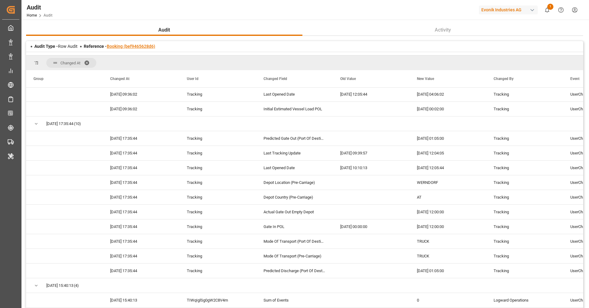
click at [133, 48] on link "Booking (bef9465628d6)" at bounding box center [131, 46] width 48 height 5
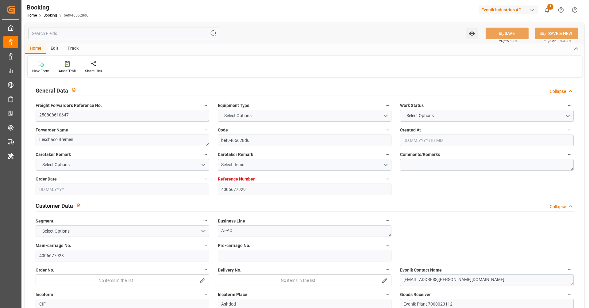
type input "4006677929"
type input "9399741"
type input "MSC"
type input "Mediterranean Shipping Company"
type input "NLRTM"
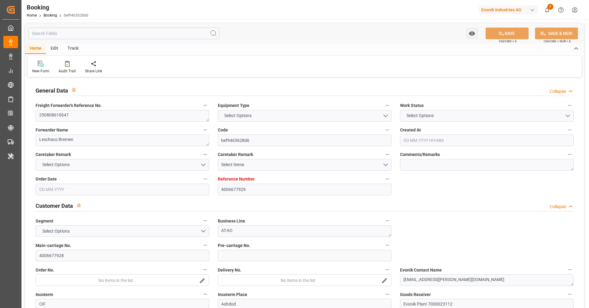
type input "ILASH"
type input "0"
type input "SIKOP"
type input "ILASH"
type input "9399741"
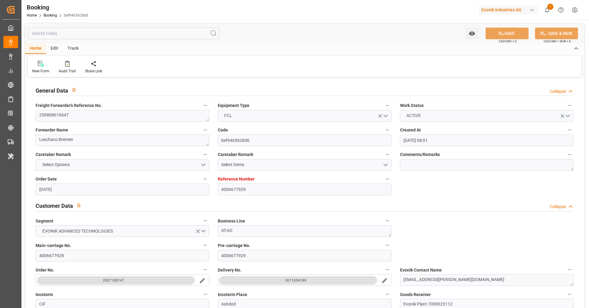
type input "[DATE] 08:01"
type input "[DATE]"
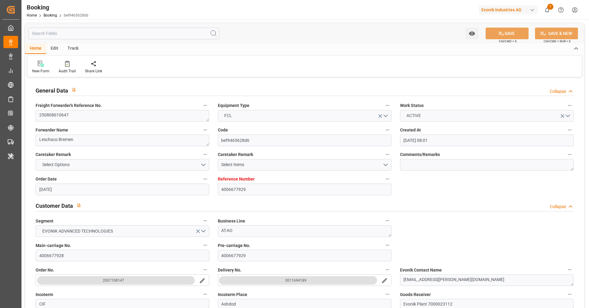
type input "[DATE]"
type input "[DATE] 12:00"
type input "[DATE] 00:00"
type input "[DATE] 12:00"
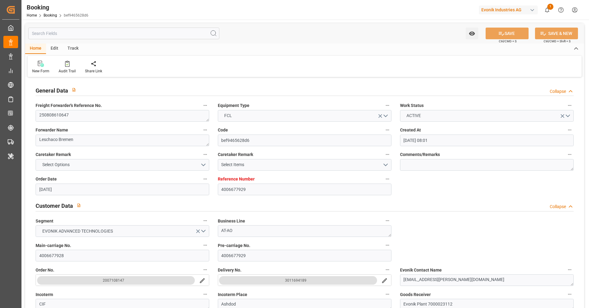
type input "[DATE] 12:00"
type input "[DATE]"
type input "04.09.2025 00:48"
type input "[DATE]"
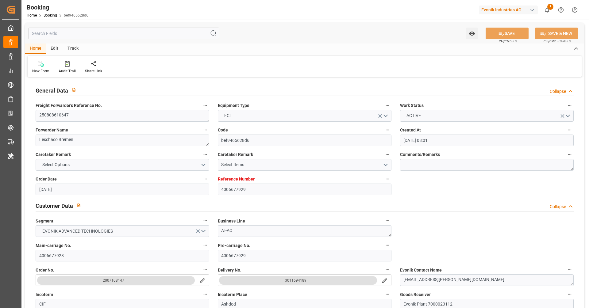
type input "[DATE] 12:00"
type input "[DATE] 00:02"
type input "[DATE] 00:01"
type input "[DATE] 06:00"
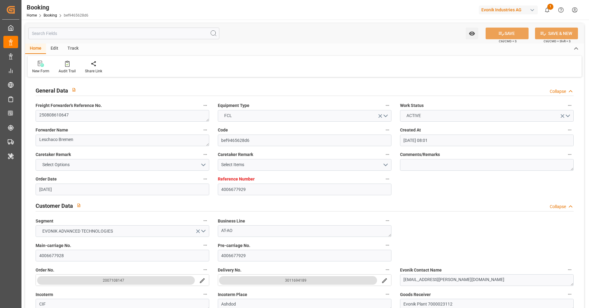
type input "[DATE] 04:37"
type input "[DATE] 12:00"
type input "[DATE] 05:23"
type input "[DATE] 18:47"
type input "[DATE] 23:59"
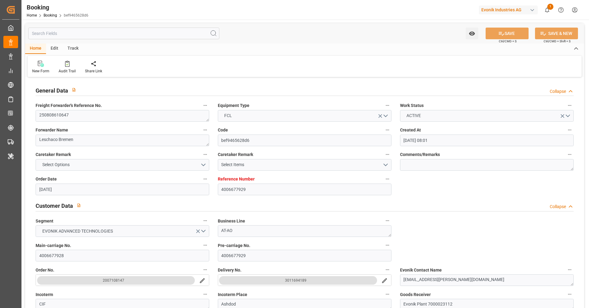
type input "[DATE] 23:59"
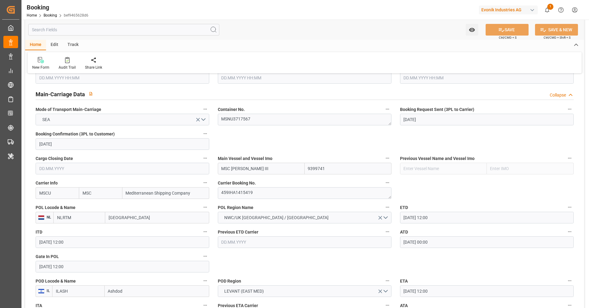
scroll to position [384, 0]
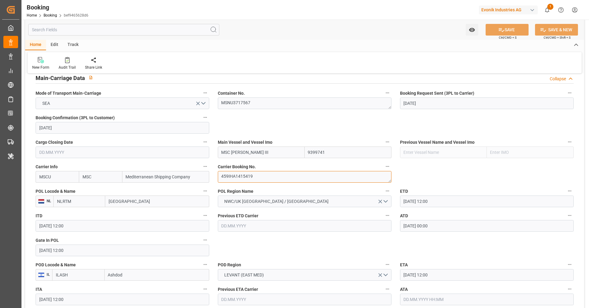
click at [242, 178] on textarea "459IHA1415419" at bounding box center [305, 177] width 174 height 12
click at [124, 203] on input "[GEOGRAPHIC_DATA]" at bounding box center [157, 202] width 104 height 12
type input "koper"
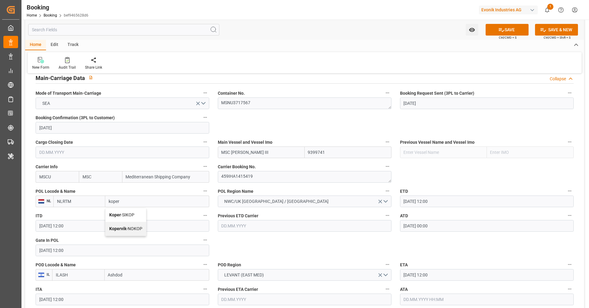
click at [130, 215] on span "Koper - SIKOP" at bounding box center [121, 215] width 25 height 5
type input "SIKOP"
type input "Koper"
click at [140, 203] on input "Koper" at bounding box center [157, 202] width 105 height 12
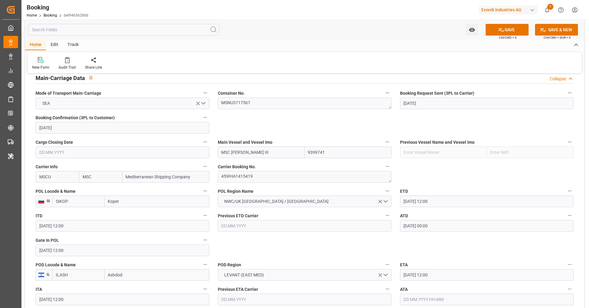
click at [140, 203] on input "Koper" at bounding box center [157, 202] width 105 height 12
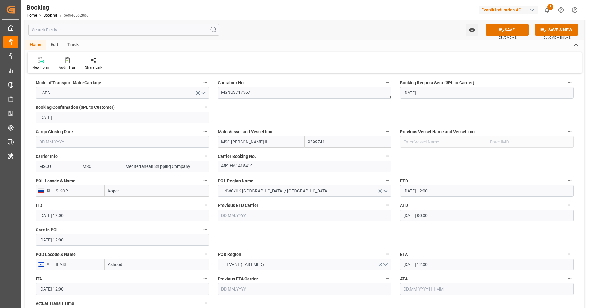
click at [153, 196] on input "Koper" at bounding box center [157, 191] width 105 height 12
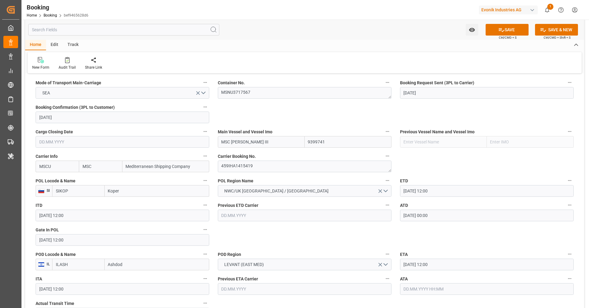
scroll to position [410, 0]
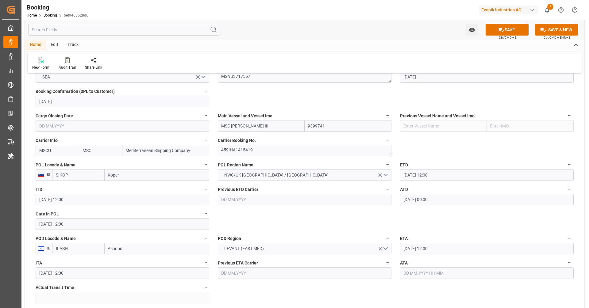
click at [278, 184] on div "Previous ETD Carrier" at bounding box center [305, 195] width 182 height 25
click at [283, 176] on span "NWC/UK [GEOGRAPHIC_DATA] / [GEOGRAPHIC_DATA]" at bounding box center [276, 175] width 110 height 6
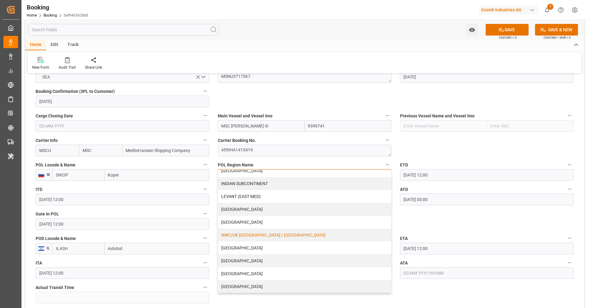
scroll to position [420, 0]
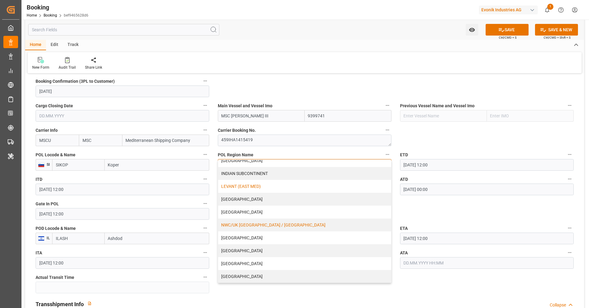
click at [254, 184] on div "LEVANT (EAST MED)" at bounding box center [304, 186] width 173 height 13
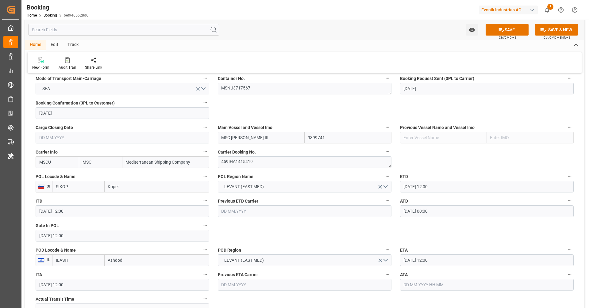
scroll to position [393, 0]
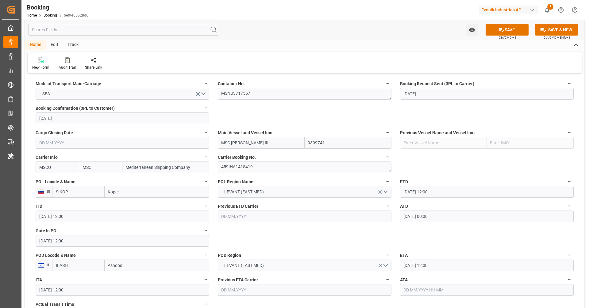
click at [403, 293] on input "text" at bounding box center [487, 290] width 174 height 12
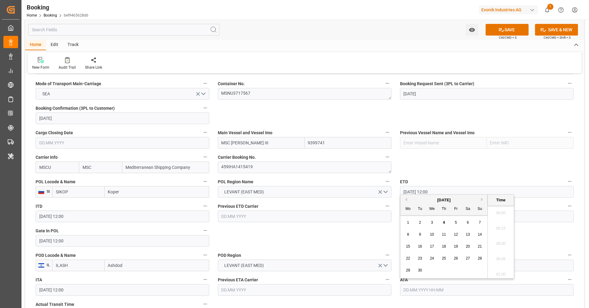
scroll to position [907, 0]
click at [429, 222] on div "3" at bounding box center [432, 222] width 8 height 7
type input "03.09.2025 00:00"
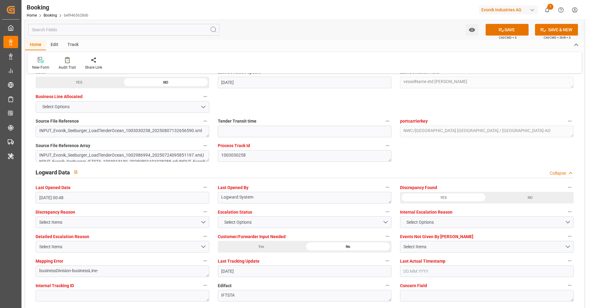
scroll to position [1136, 0]
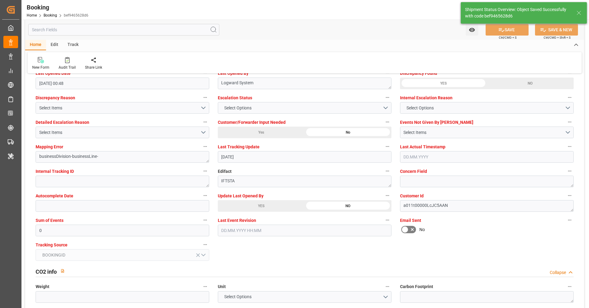
type textarea "Levant (East Med)_ILASH_MSCU_AT-AO"
type textarea "[PERSON_NAME]"
type input "7"
type input "04.09.2025 09:57"
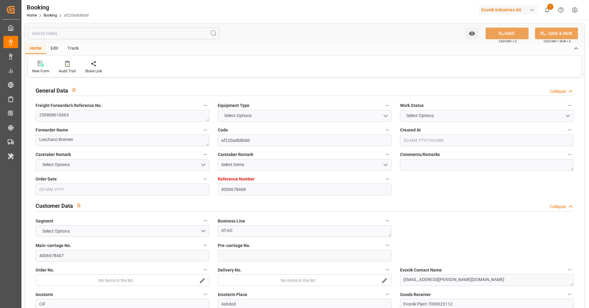
type input "4006678468"
type input "9399741"
type input "MSC"
type input "Mediterranean Shipping Company"
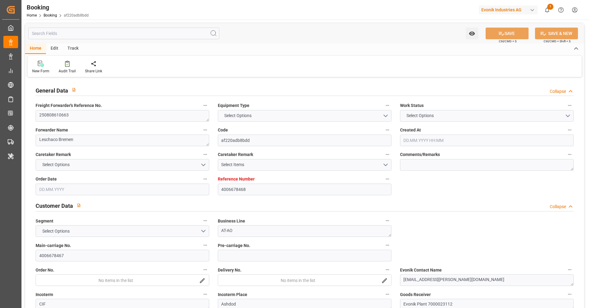
type input "SIKOP"
type input "ILASH"
type input "0"
type input "SIKOP"
type input "ILASH"
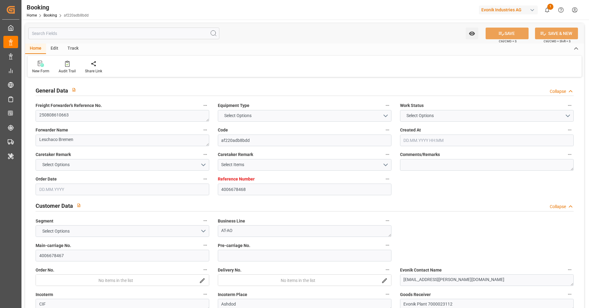
type input "9399741"
type input "[DATE] 10:50"
type input "[DATE]"
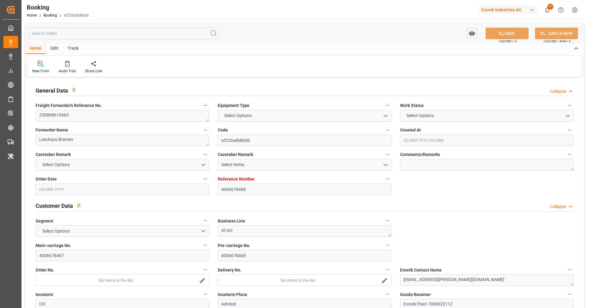
type input "[DATE]"
type input "[DATE] 12:00"
type input "[DATE] 00:00"
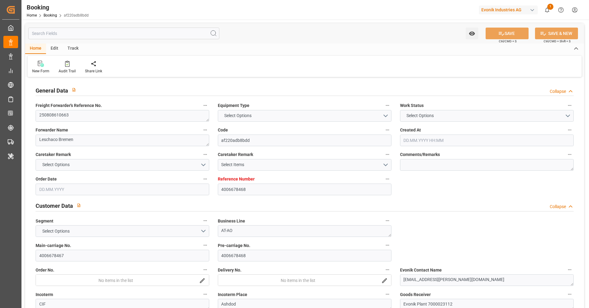
type input "[DATE] 12:00"
type input "[DATE]"
type input "[DATE] 04:50"
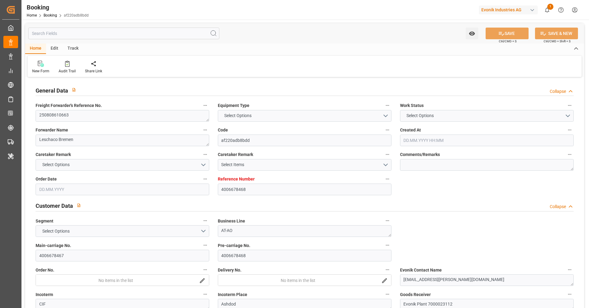
type input "[DATE]"
type input "[DATE] 12:00"
type input "[DATE] 00:02"
type input "[DATE] 00:01"
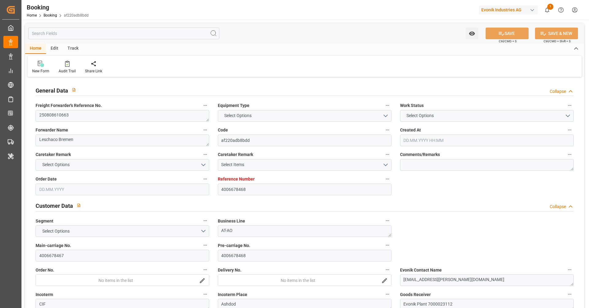
type input "[DATE] 06:00"
type input "[DATE] 04:37"
type input "[DATE] 12:00"
type input "[DATE] 05:23"
type input "[DATE] 18:47"
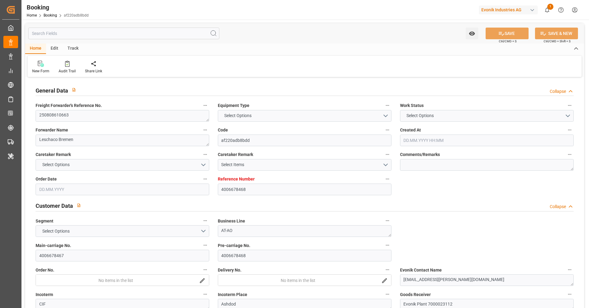
type input "[DATE] 23:59"
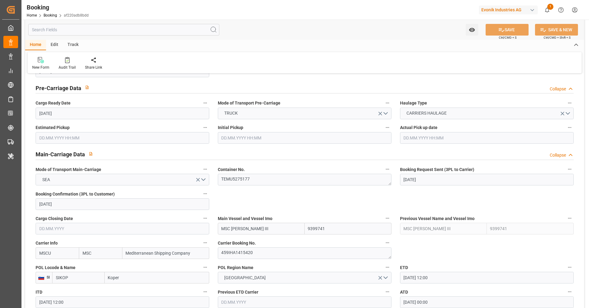
scroll to position [446, 0]
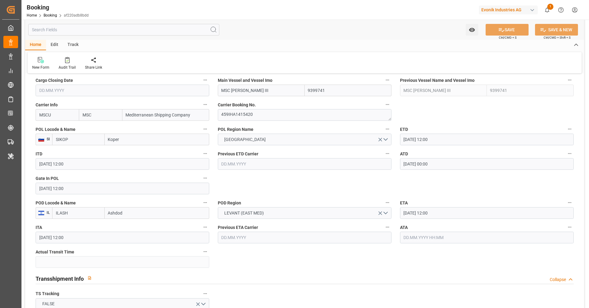
click at [284, 145] on div "POL Region Name WEST MEDITERRANEAN" at bounding box center [305, 135] width 182 height 25
click at [288, 141] on button "[GEOGRAPHIC_DATA]" at bounding box center [305, 140] width 174 height 12
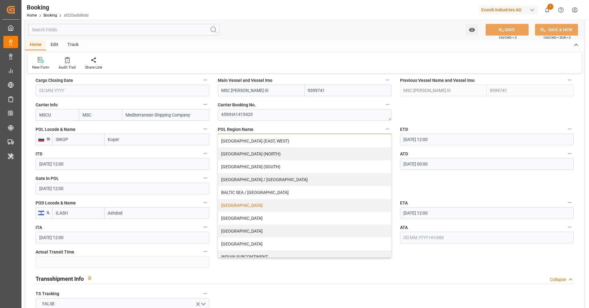
scroll to position [109, 0]
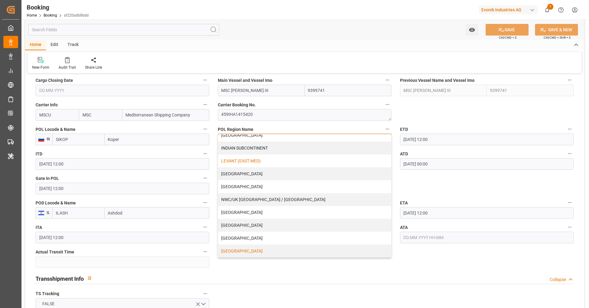
click at [280, 162] on div "LEVANT (EAST MED)" at bounding box center [304, 161] width 173 height 13
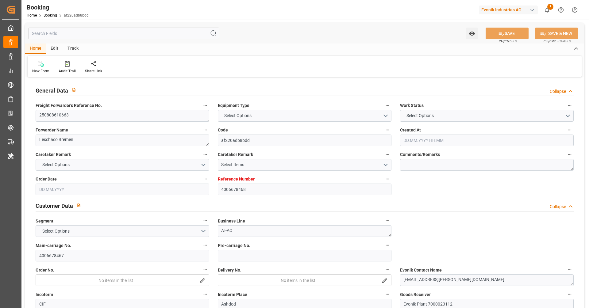
type input "4006678468"
type input "9399741"
type input "MSC"
type input "Mediterranean Shipping Company"
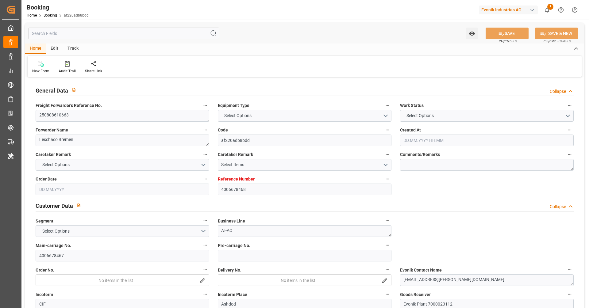
type input "SIKOP"
type input "ILASH"
type input "0"
type input "SIKOP"
type input "ILASH"
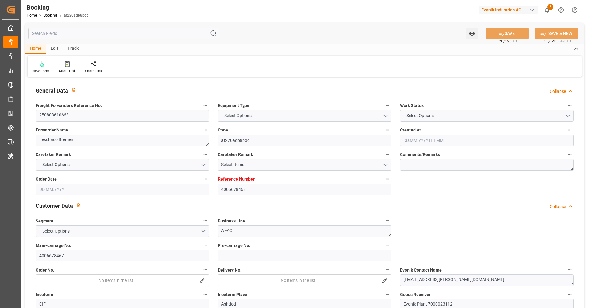
type input "9399741"
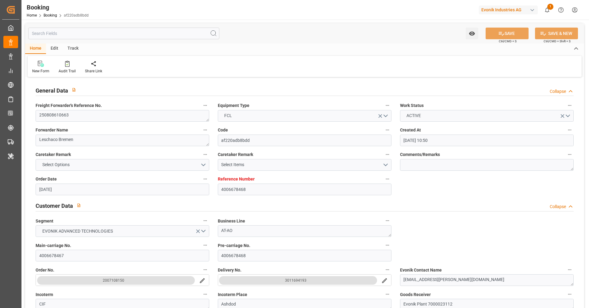
type input "[DATE] 10:50"
type input "[DATE]"
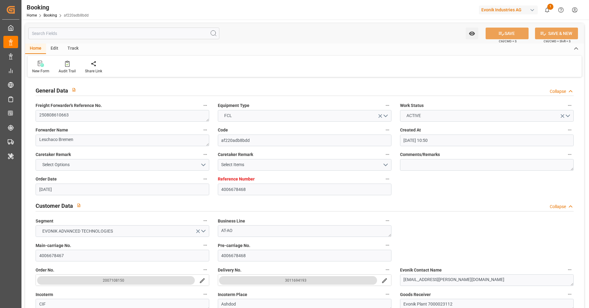
type input "[DATE]"
type input "[DATE] 12:00"
type input "[DATE] 00:00"
type input "[DATE] 12:00"
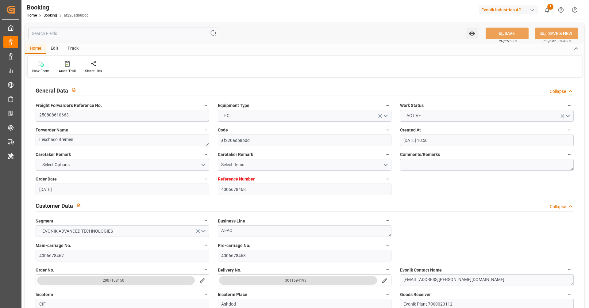
type input "[DATE] 12:00"
type input "[DATE]"
type input "[DATE] 04:50"
type input "[DATE]"
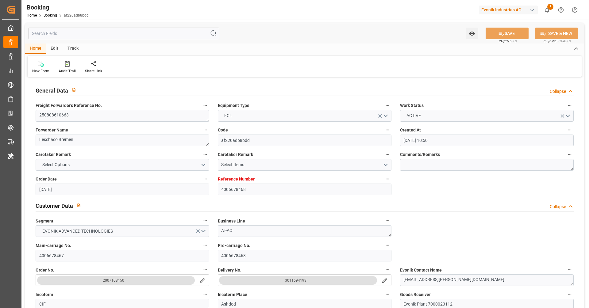
type input "[DATE] 12:00"
type input "[DATE] 00:02"
type input "[DATE] 00:01"
type input "[DATE] 06:00"
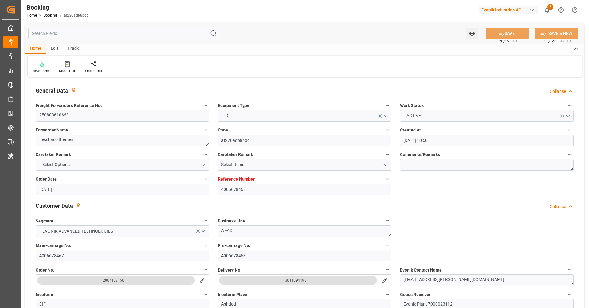
type input "[DATE] 04:37"
type input "[DATE] 12:00"
type input "[DATE] 05:23"
type input "[DATE] 18:47"
type input "[DATE] 23:59"
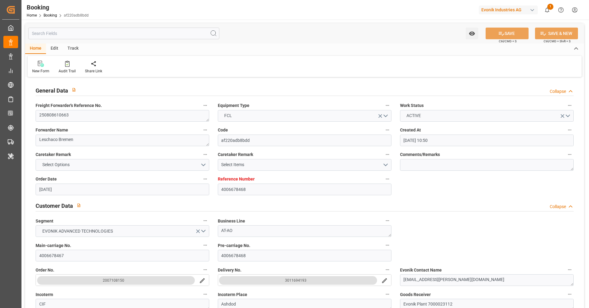
type input "[DATE] 23:59"
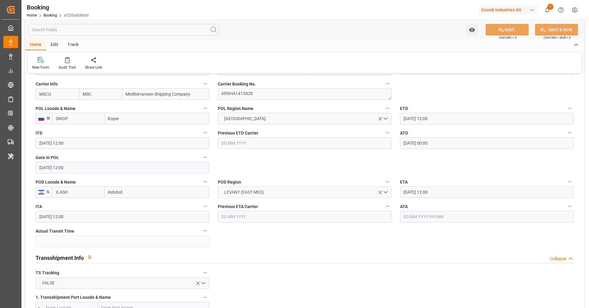
scroll to position [456, 0]
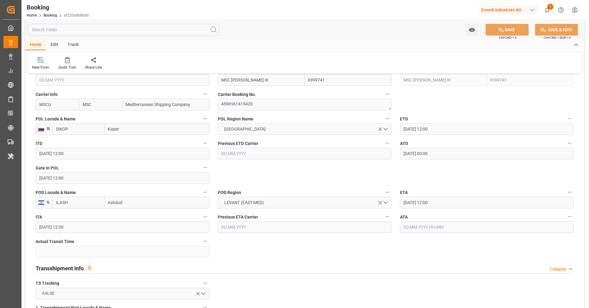
drag, startPoint x: 468, startPoint y: 180, endPoint x: 512, endPoint y: 180, distance: 43.9
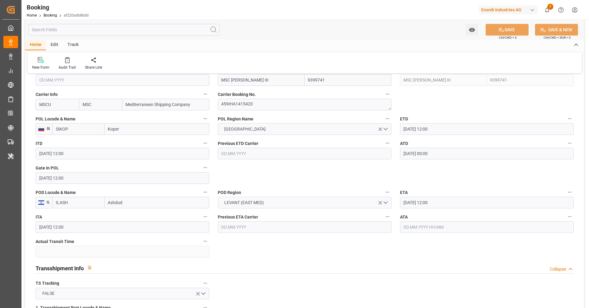
drag, startPoint x: 520, startPoint y: 174, endPoint x: 581, endPoint y: 173, distance: 61.1
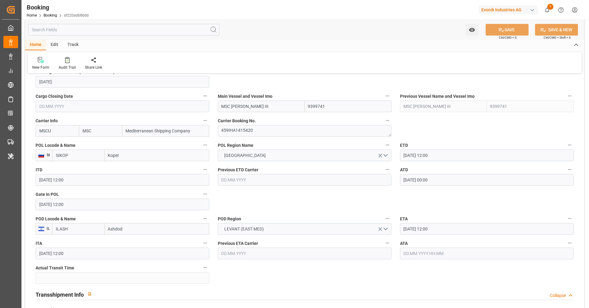
scroll to position [424, 0]
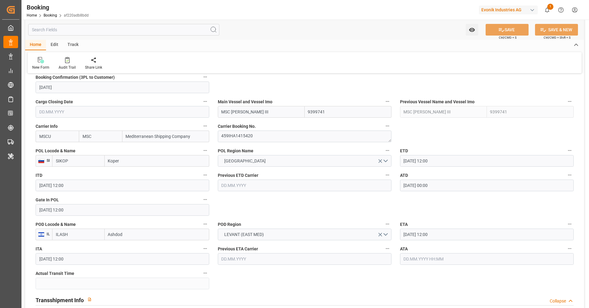
click at [128, 163] on input "Koper" at bounding box center [157, 161] width 105 height 12
click at [96, 161] on input "SIKOP" at bounding box center [78, 161] width 52 height 12
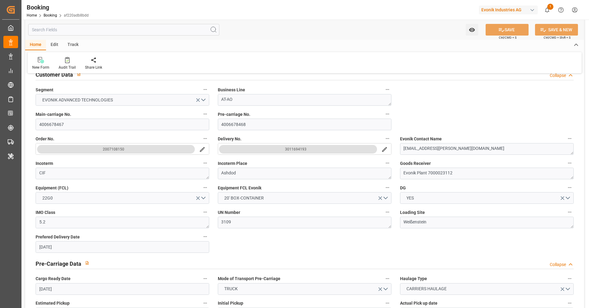
scroll to position [0, 0]
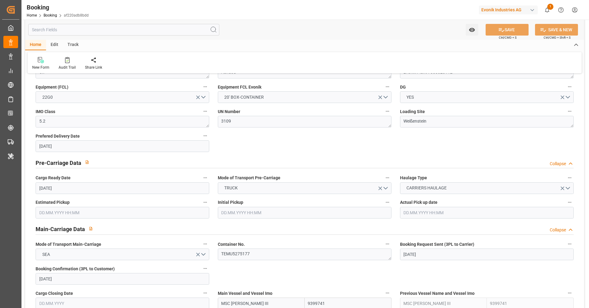
scroll to position [328, 0]
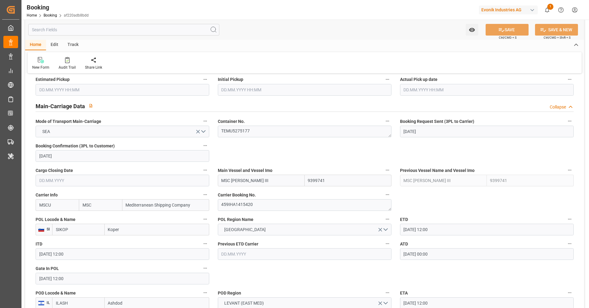
scroll to position [443, 0]
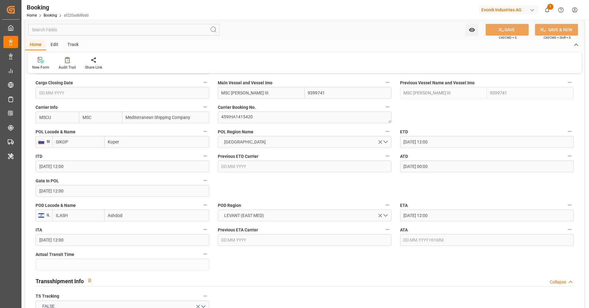
click at [422, 214] on input "02.09.2025 12:00" at bounding box center [487, 216] width 174 height 12
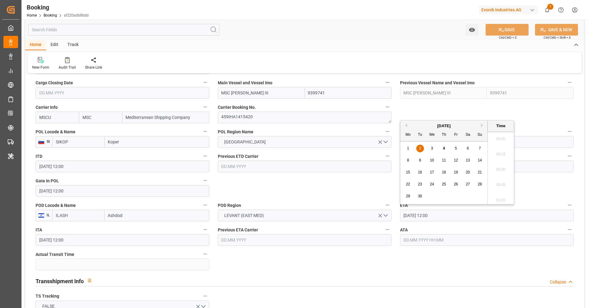
scroll to position [708, 0]
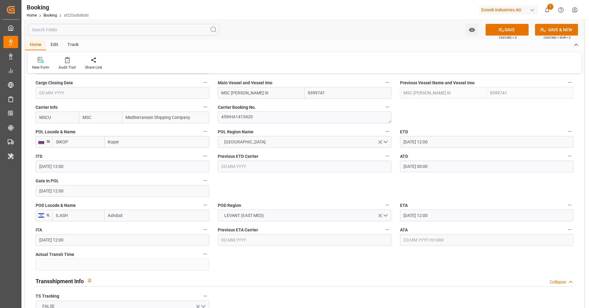
click at [447, 245] on input "text" at bounding box center [487, 240] width 174 height 12
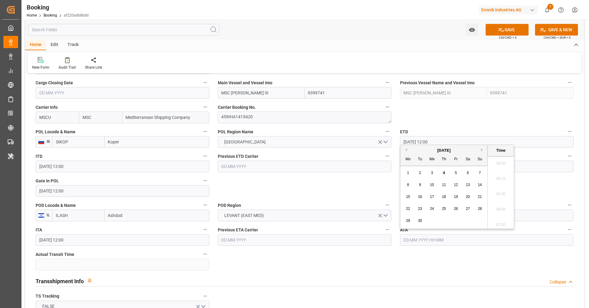
scroll to position [923, 0]
click at [431, 172] on div "3" at bounding box center [432, 173] width 8 height 7
type input "03.09.2025 00:00"
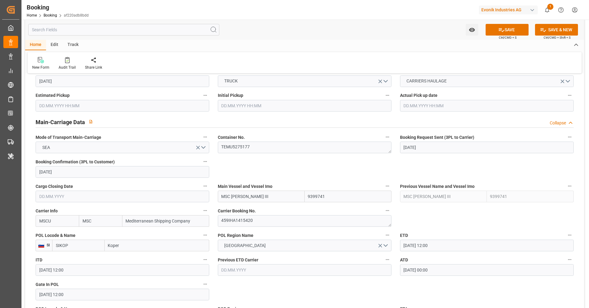
scroll to position [235, 0]
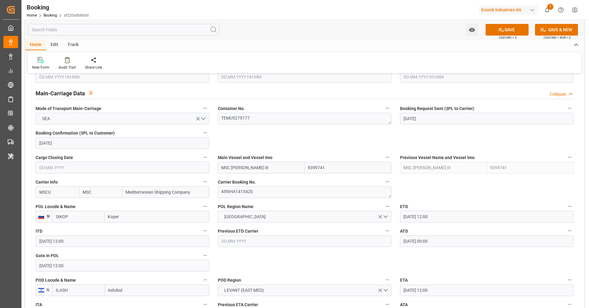
scroll to position [408, 0]
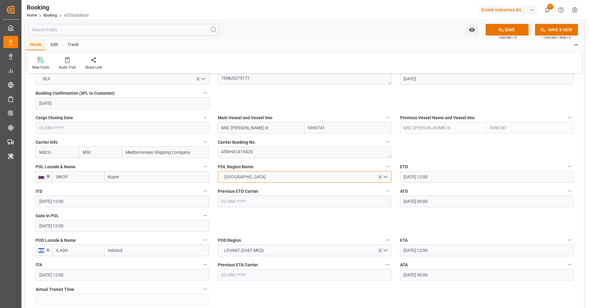
click at [288, 176] on button "WEST MEDITERRANEAN" at bounding box center [305, 177] width 174 height 12
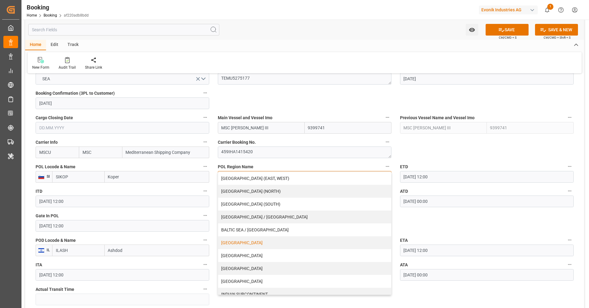
scroll to position [75, 0]
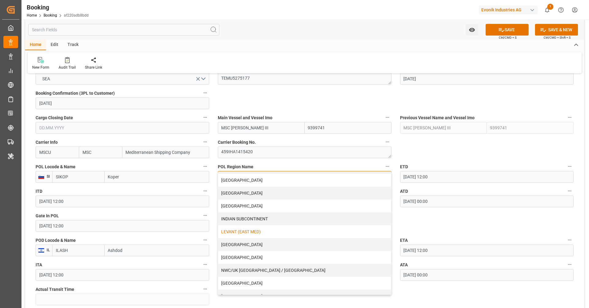
click at [258, 235] on div "LEVANT (EAST MED)" at bounding box center [304, 232] width 173 height 13
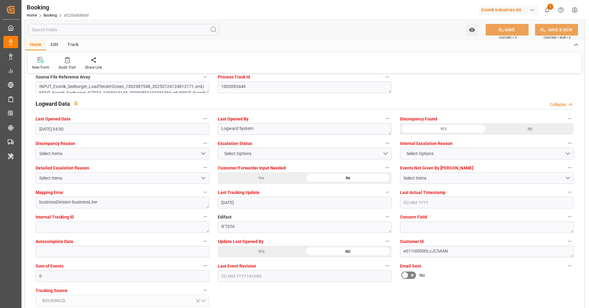
scroll to position [948, 0]
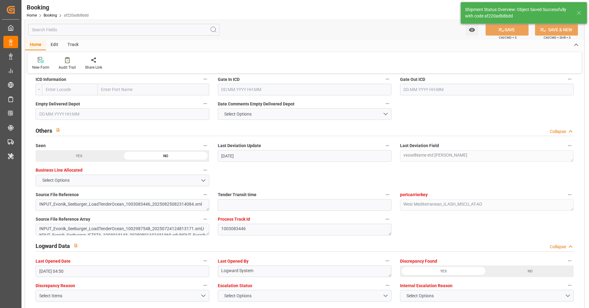
type textarea "Levant (East Med)_ILASH_MSCU_AT-AO"
type textarea "[PERSON_NAME]"
type input "7"
type input "04.09.2025 10:02"
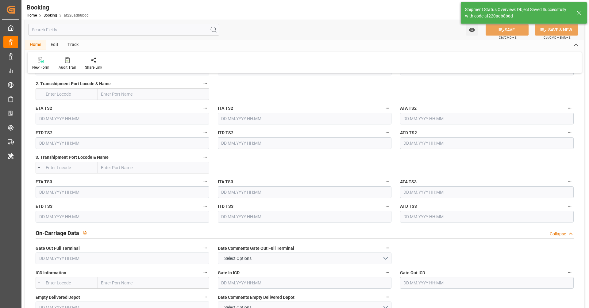
scroll to position [587, 0]
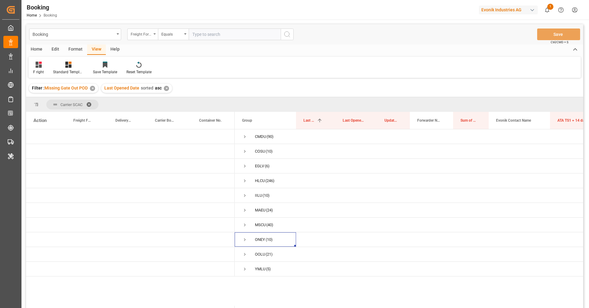
click at [141, 38] on div "Freight Forwarder's Reference No." at bounding box center [142, 35] width 31 height 12
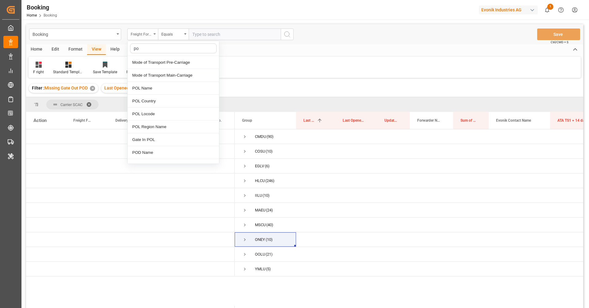
type input "pol"
click at [187, 103] on div "POL Region Name" at bounding box center [173, 101] width 91 height 13
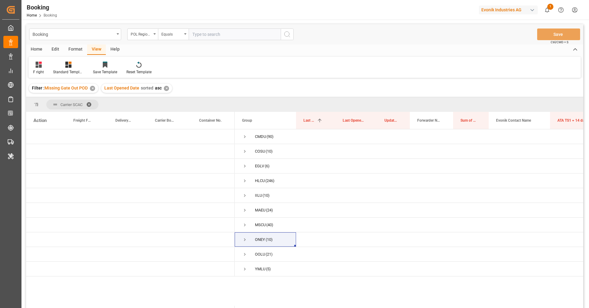
click at [226, 37] on input "text" at bounding box center [235, 35] width 92 height 12
paste input "SIKOP"
type input "SIKOP"
click at [140, 37] on div "POL Region Name" at bounding box center [141, 33] width 21 height 7
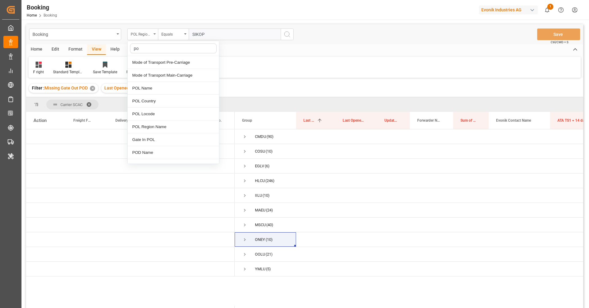
type input "pol"
click at [163, 89] on div "POL Locode" at bounding box center [173, 88] width 91 height 13
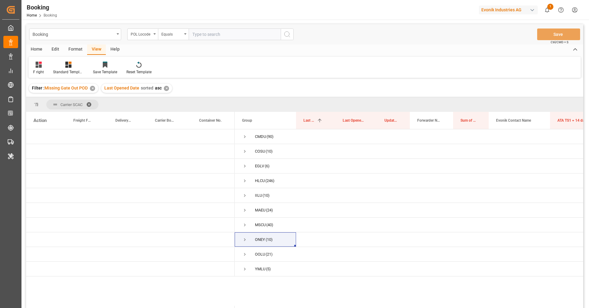
click at [233, 35] on input "text" at bounding box center [235, 35] width 92 height 12
paste input "SIKOP"
type input "SIKOP"
click at [287, 37] on icon "search button" at bounding box center [287, 34] width 7 height 7
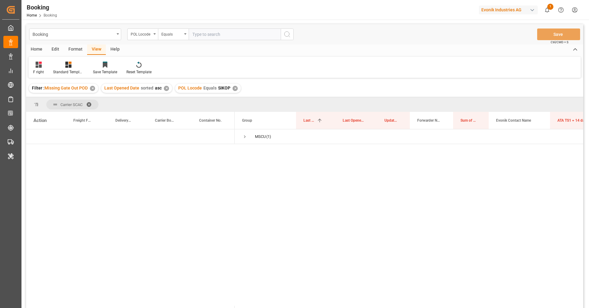
click at [166, 87] on div "✕" at bounding box center [166, 88] width 5 height 5
click at [93, 87] on div "✕" at bounding box center [92, 88] width 5 height 5
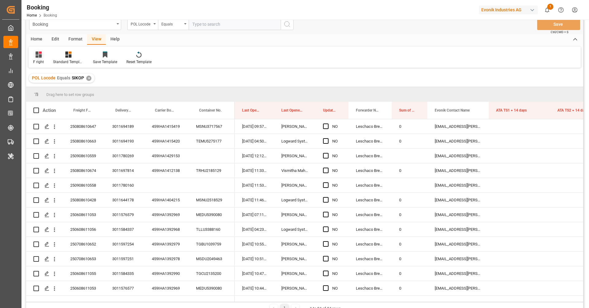
click at [46, 58] on div "F right" at bounding box center [39, 58] width 20 height 14
click at [46, 83] on div "F right" at bounding box center [66, 89] width 67 height 13
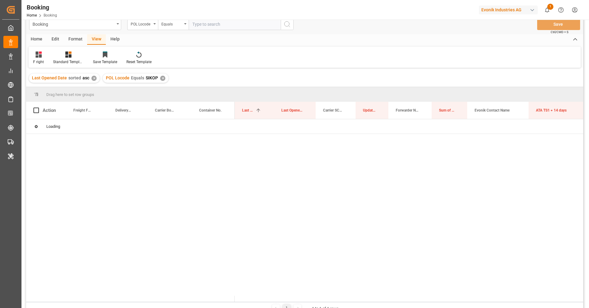
click at [39, 57] on div "F right" at bounding box center [39, 58] width 20 height 14
click at [42, 76] on div "Default" at bounding box center [63, 76] width 54 height 6
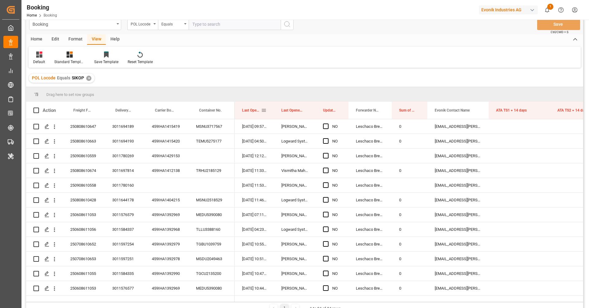
click at [266, 111] on span at bounding box center [264, 111] width 6 height 6
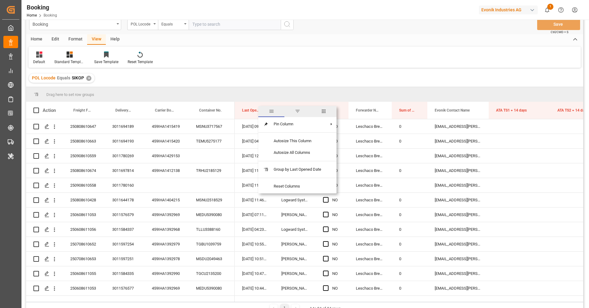
click at [328, 110] on span "columns" at bounding box center [324, 111] width 26 height 11
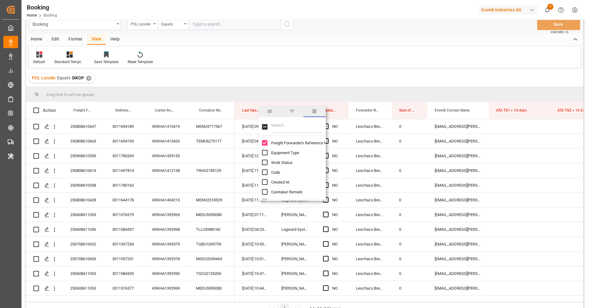
click at [308, 124] on input "Filter Columns Input" at bounding box center [296, 127] width 51 height 12
type input "pol"
click at [265, 172] on input "POL Region Name column toggle visibility (hidden)" at bounding box center [265, 173] width 6 height 6
checkbox input "true"
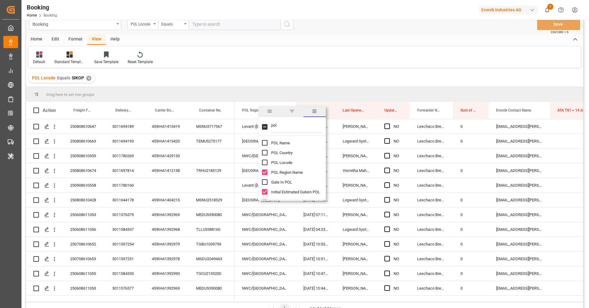
click at [403, 59] on div "Default Standard Templates Save Template Reset Template" at bounding box center [305, 57] width 552 height 21
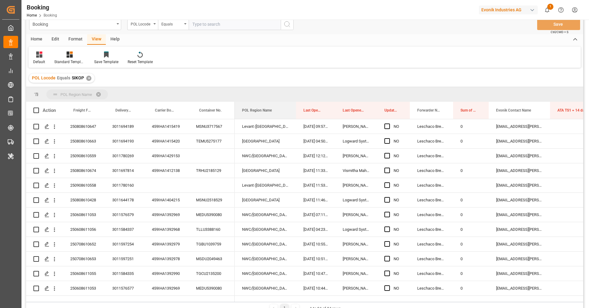
drag, startPoint x: 255, startPoint y: 114, endPoint x: 255, endPoint y: 96, distance: 17.8
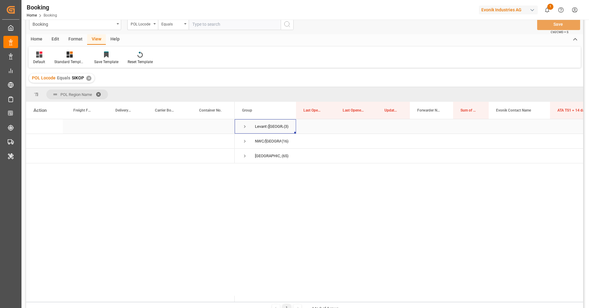
click at [244, 126] on span "Press SPACE to select this row." at bounding box center [245, 127] width 6 height 6
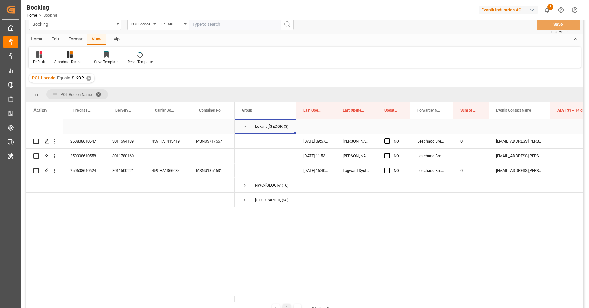
click at [244, 126] on span "Press SPACE to select this row." at bounding box center [245, 127] width 6 height 6
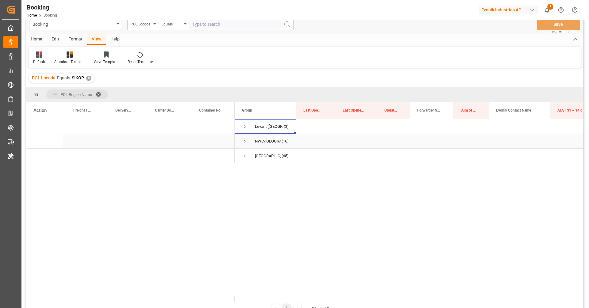
click at [245, 140] on span "Press SPACE to select this row." at bounding box center [245, 142] width 6 height 6
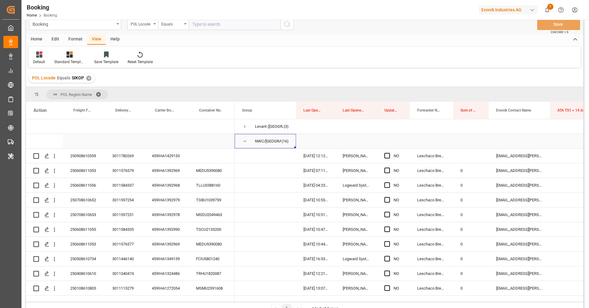
click at [245, 142] on span "Press SPACE to select this row." at bounding box center [245, 142] width 6 height 6
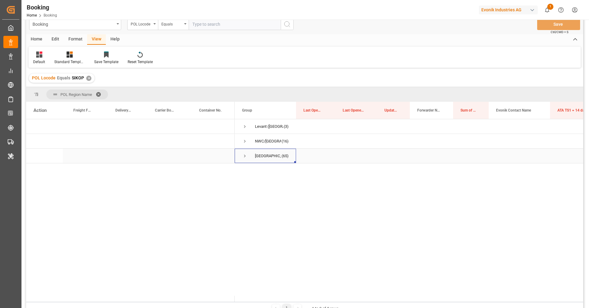
click at [245, 156] on span "Press SPACE to select this row." at bounding box center [245, 156] width 6 height 6
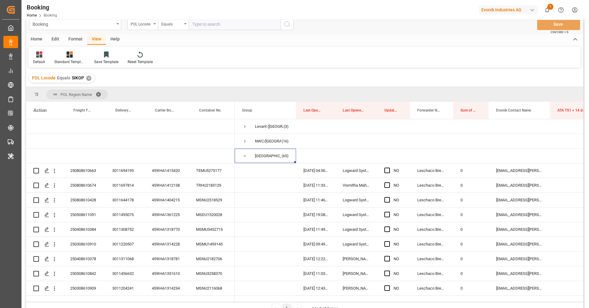
click at [83, 41] on div "Format" at bounding box center [75, 39] width 23 height 10
click at [51, 55] on div "Filter Rows" at bounding box center [42, 58] width 27 height 14
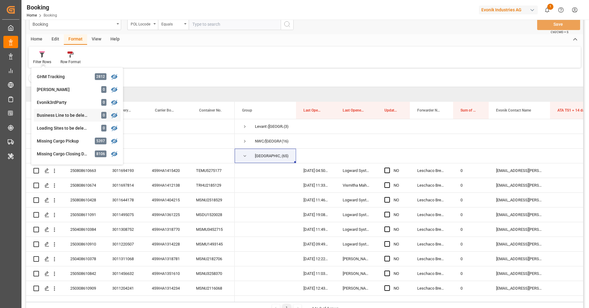
scroll to position [60, 0]
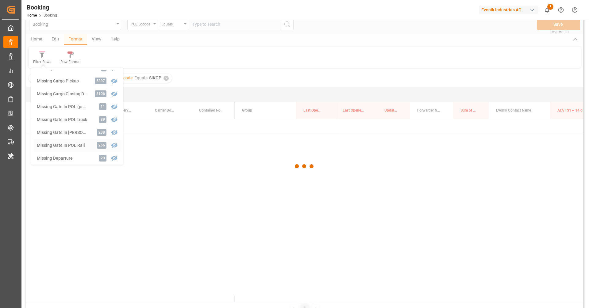
click at [66, 149] on div "Booking POL Locode Equals Save Ctrl/CMD + S Home Edit Format View Help Filter R…" at bounding box center [304, 164] width 557 height 300
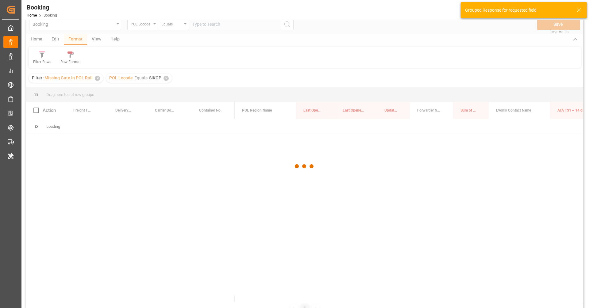
click at [166, 77] on div at bounding box center [304, 166] width 557 height 305
click at [166, 78] on div at bounding box center [304, 166] width 557 height 305
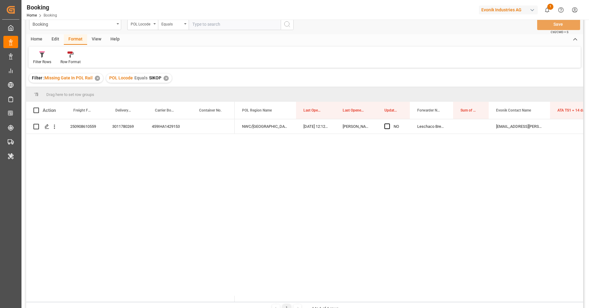
click at [166, 78] on div "✕" at bounding box center [166, 78] width 5 height 5
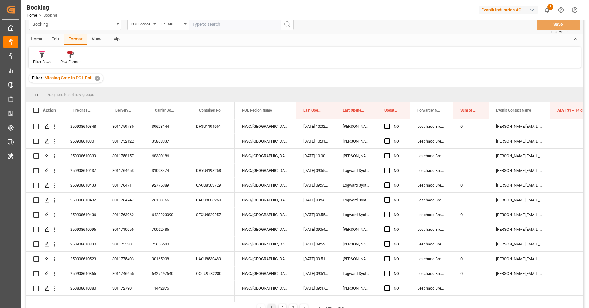
click at [94, 43] on div "View" at bounding box center [96, 39] width 19 height 10
click at [33, 55] on div "Default" at bounding box center [39, 58] width 21 height 14
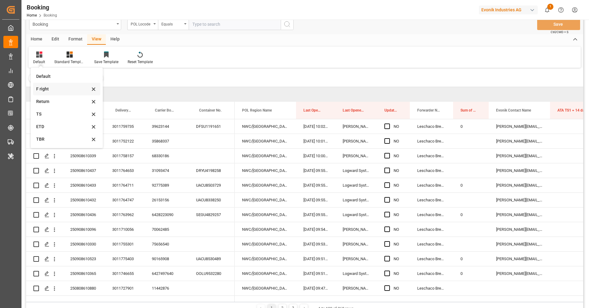
click at [62, 86] on div "F right" at bounding box center [63, 89] width 54 height 6
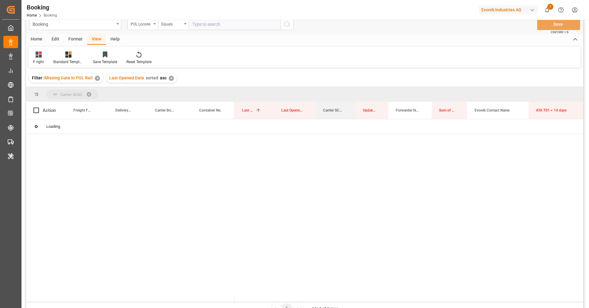
drag, startPoint x: 330, startPoint y: 108, endPoint x: 330, endPoint y: 96, distance: 12.0
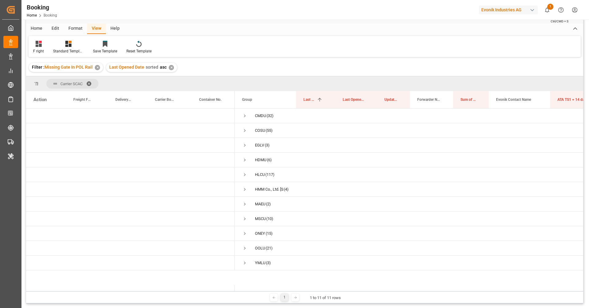
scroll to position [26, 0]
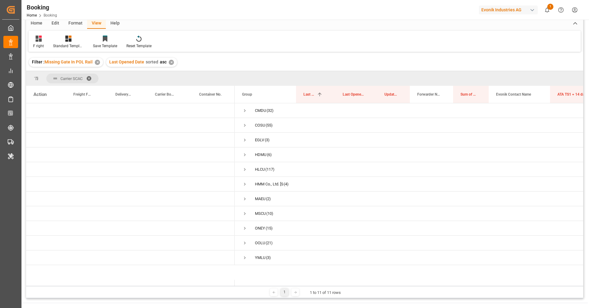
click at [75, 22] on div "Format" at bounding box center [75, 23] width 23 height 10
click at [35, 47] on div "Filter Rows" at bounding box center [42, 46] width 18 height 6
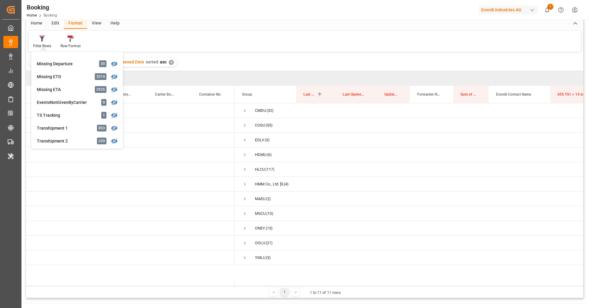
scroll to position [235, 0]
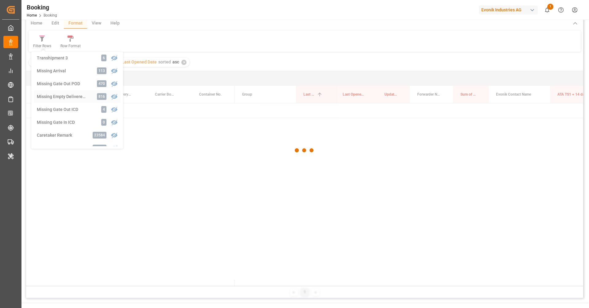
click at [72, 94] on div "Booking POL Locode Equals Save Ctrl/CMD + S Home Edit Format View Help Filter R…" at bounding box center [304, 148] width 557 height 300
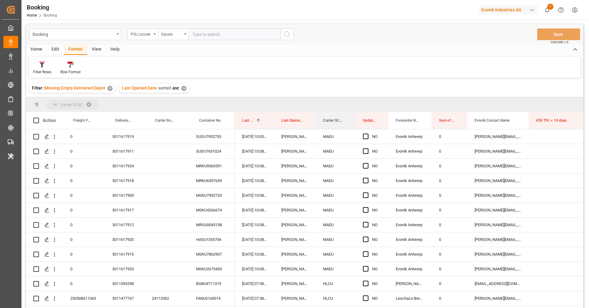
drag, startPoint x: 325, startPoint y: 119, endPoint x: 323, endPoint y: 103, distance: 16.4
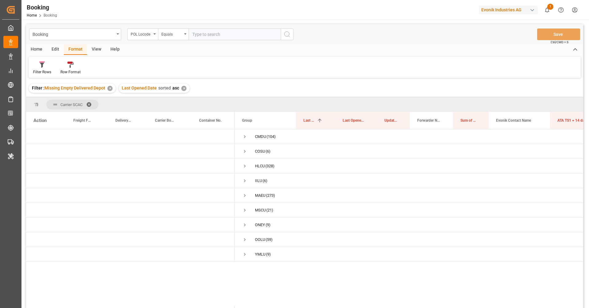
scroll to position [10, 0]
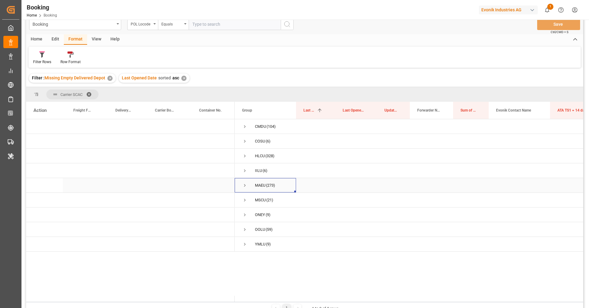
click at [253, 191] on span "MAEU (273)" at bounding box center [265, 186] width 47 height 14
click at [258, 159] on div "HLCU" at bounding box center [260, 156] width 10 height 14
click at [281, 78] on div "Filter : Missing Empty Delivered Depot ✕ Last Opened Date sorted asc ✕" at bounding box center [304, 78] width 557 height 17
click at [246, 128] on span "Press SPACE to select this row." at bounding box center [245, 127] width 6 height 6
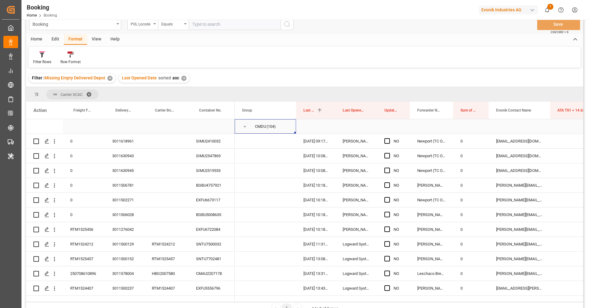
click at [242, 127] on span "Press SPACE to select this row." at bounding box center [245, 127] width 6 height 6
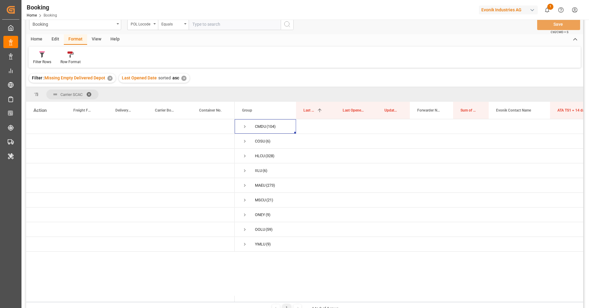
scroll to position [15, 0]
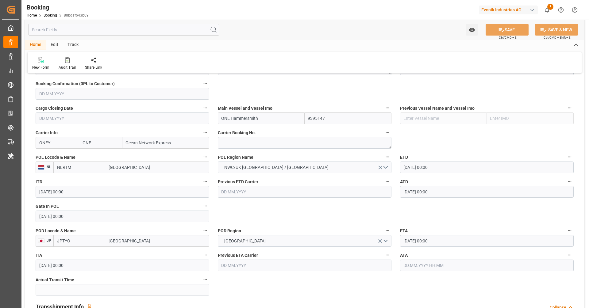
scroll to position [459, 0]
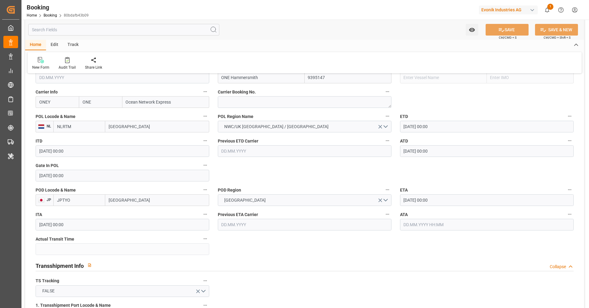
click at [432, 229] on input "text" at bounding box center [487, 225] width 174 height 12
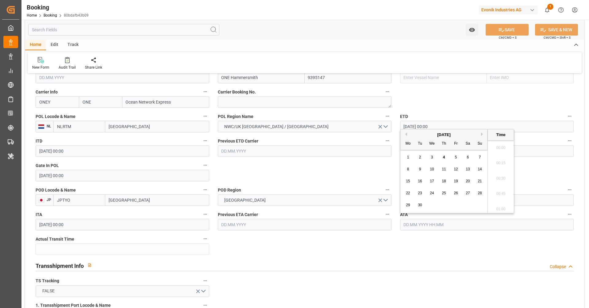
scroll to position [923, 0]
click at [444, 157] on span "4" at bounding box center [444, 157] width 2 height 4
type input "[DATE] 00:00"
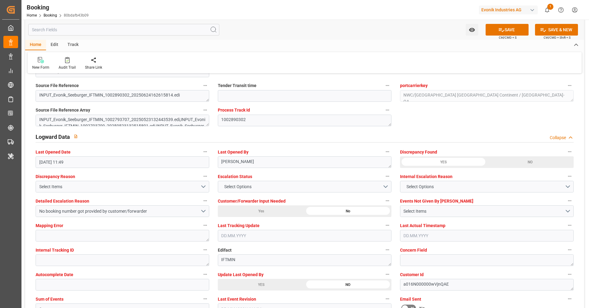
scroll to position [1102, 0]
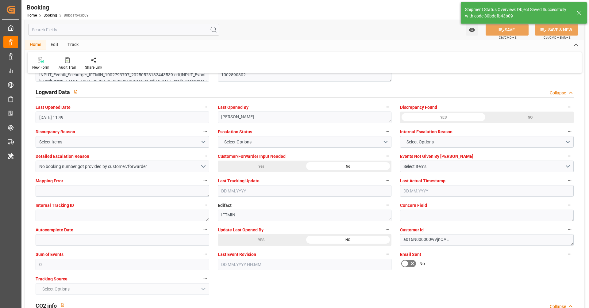
type textarea "[PERSON_NAME]"
type input "53"
type input "[DATE] 10:13"
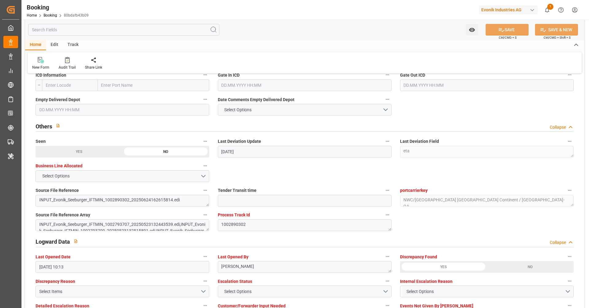
scroll to position [1143, 0]
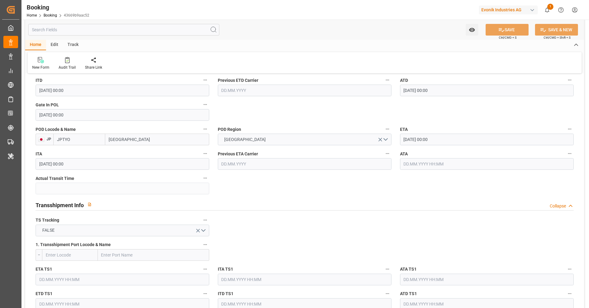
scroll to position [428, 0]
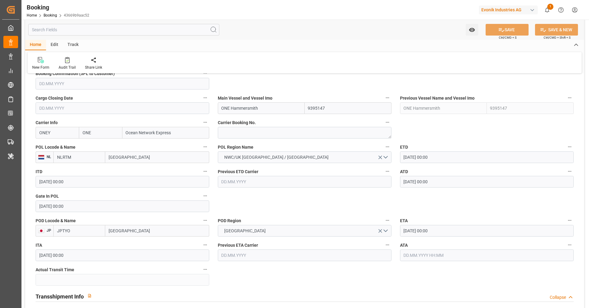
click at [436, 259] on input "text" at bounding box center [487, 256] width 174 height 12
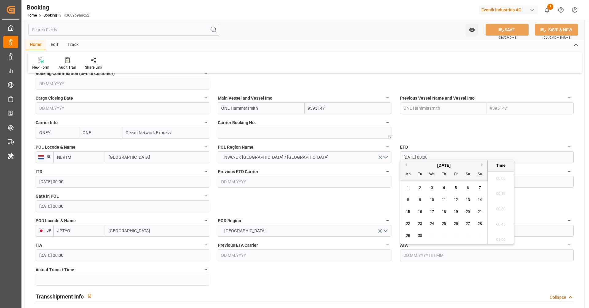
scroll to position [923, 0]
click at [446, 185] on div "4" at bounding box center [444, 188] width 8 height 7
type input "04.09.2025 00:00"
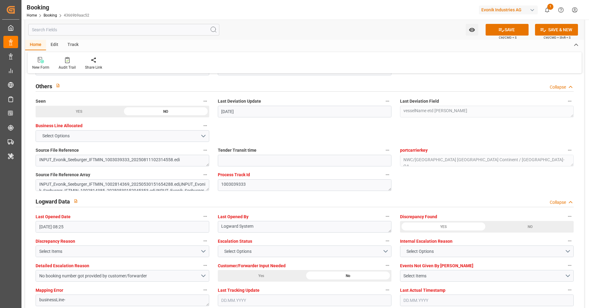
scroll to position [1133, 0]
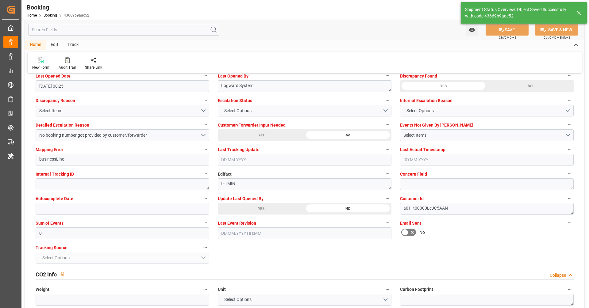
type textarea "[PERSON_NAME]"
type input "53"
type input "04.09.2025 10:14"
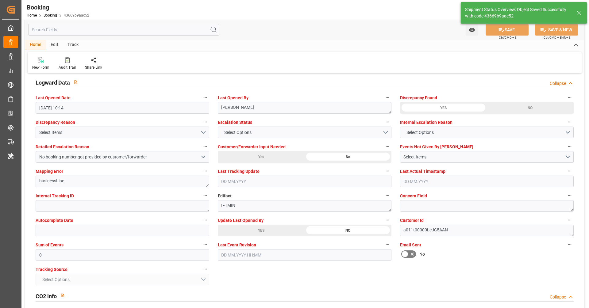
scroll to position [1066, 0]
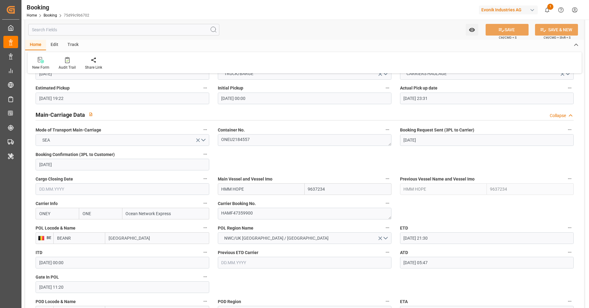
scroll to position [436, 0]
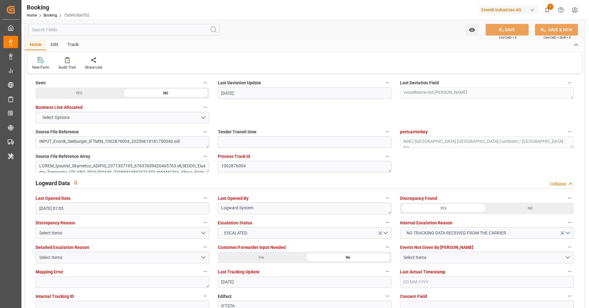
scroll to position [1212, 0]
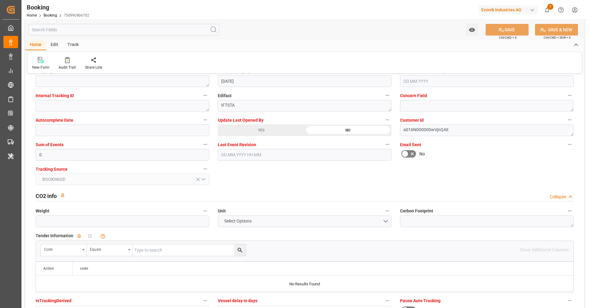
click at [256, 132] on div "YES" at bounding box center [261, 131] width 87 height 12
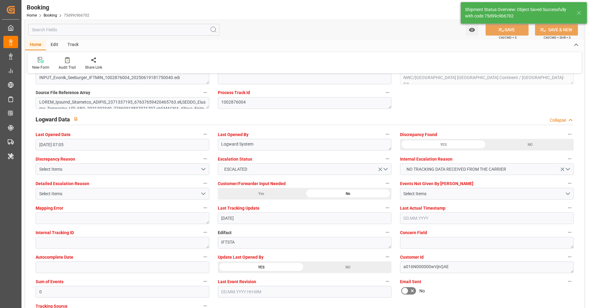
type textarea "[PERSON_NAME]"
type input "04.09.2025 10:15"
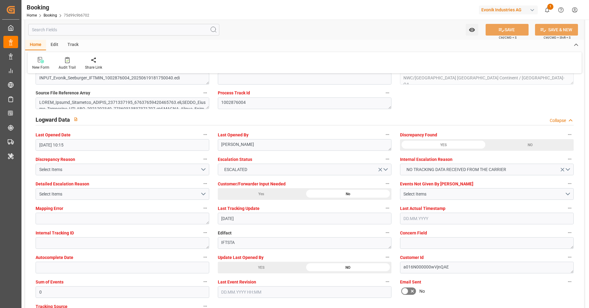
scroll to position [1126, 0]
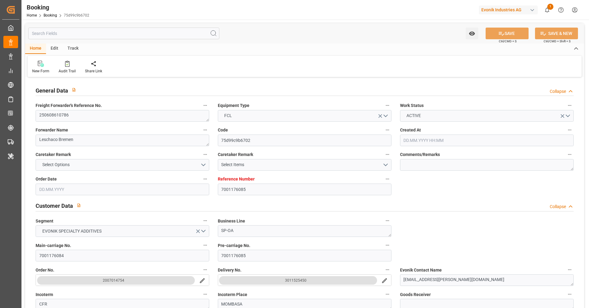
type input "7001176085"
type input "9637234"
type input "ONE"
type input "Ocean Network Express"
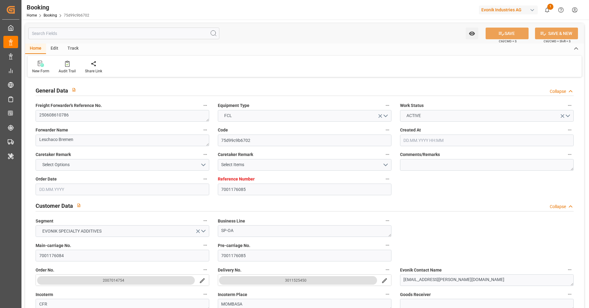
type input "BEANR"
type input "KEMBA"
type input "SGSIN"
type input "0"
type input "-46"
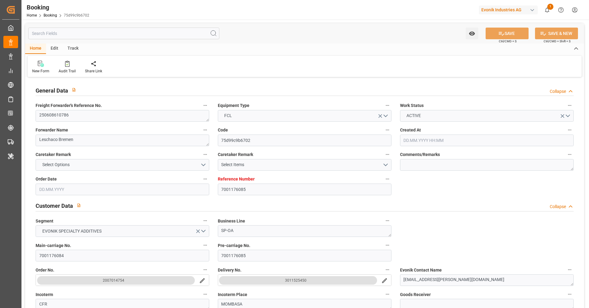
type input "BEANR"
type input "KEMBA"
type input "9439761"
type input "22.05.2025 09:20"
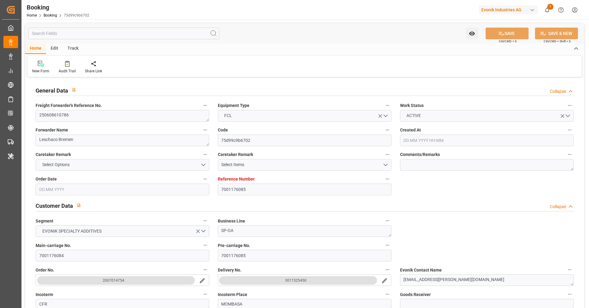
type input "22.05.2025"
type input "13.08.2025"
type input "12.06.2025"
type input "20.06.2025 19:22"
type input "12.06.2025 00:00"
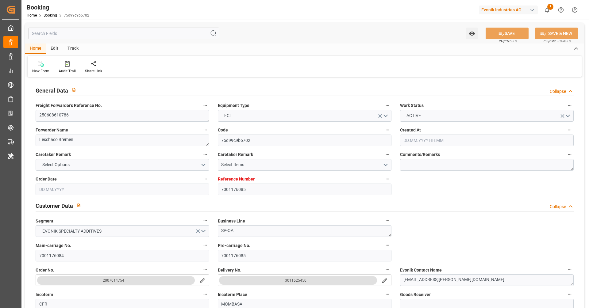
type input "24.06.2025 23:31"
type input "23.05.2025"
type input "18.06.2025"
type input "28.06.2025 21:30"
type input "26.06.2025 00:00"
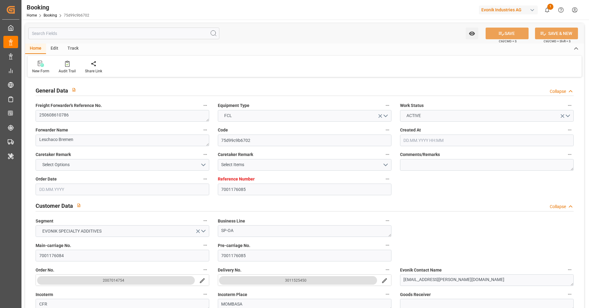
type input "30.06.2025 05:47"
type input "27.06.2025 11:20"
type input "30.08.2025 06:00"
type input "13.08.2025 00:00"
type input "13.08.2025"
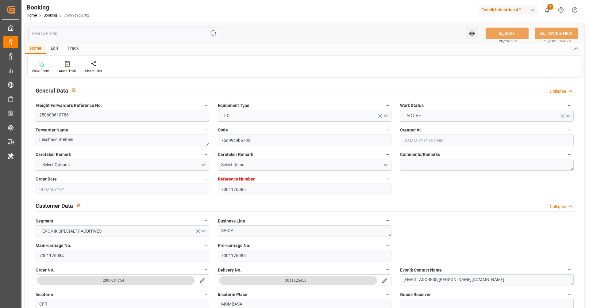
type input "02.08.2025 14:00"
type input "31.07.2025 00:00"
type input "02.08.2025 18:45"
type input "18.08.2025 07:30"
type input "08.08.2025 00:00"
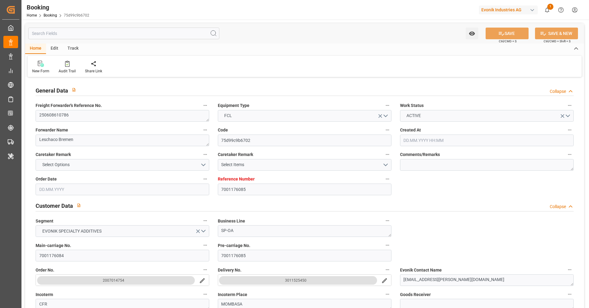
type input "18.08.2025 00:10"
type input "19.06.2025"
type input "04.09.2025 10:15"
type input "04.09.2025"
type input "19.06.2025 08:31"
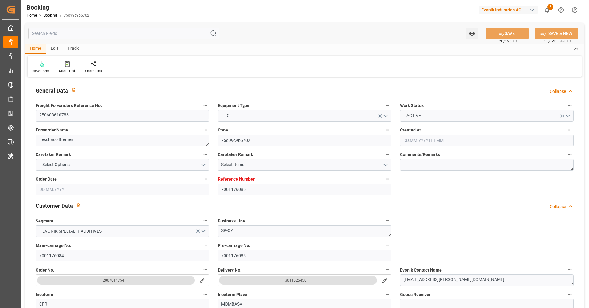
type input "19.06.2025 09:31"
type input "19.06.2025 08:31"
type input "26.06.2025 02:13"
type input "24.06.2025 14:01"
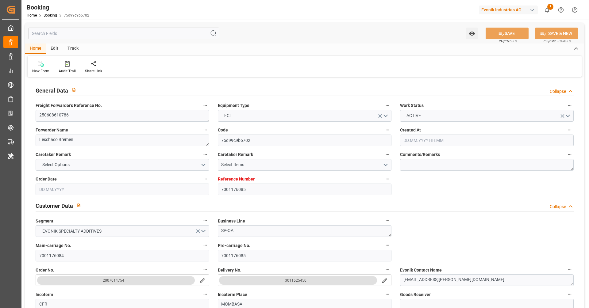
type input "28.06.2025 19:39"
type input "29.06.2025 14:57"
type input "30.06.2025 02:00"
type input "30.06.2025 06:03"
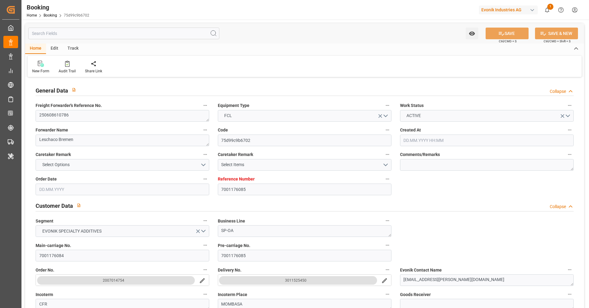
type input "02.08.2025 14:00"
type input "02.08.2025 17:31"
type input "05.08.2025 23:30"
type input "02.08.2025 06:00"
type input "03.08.2025 05:59"
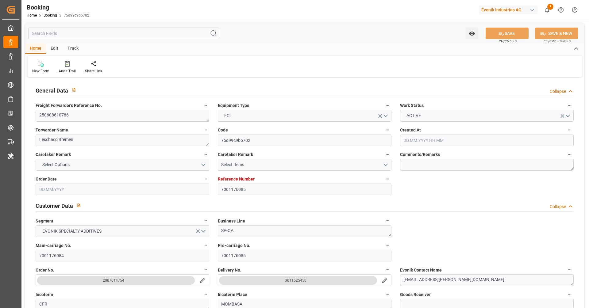
type input "03.08.2025 06:19"
type input "17.08.2025 15:12"
type input "11.08.2025 04:48"
type input "17.08.2025 11:57"
type input "18.08.2025 07:30"
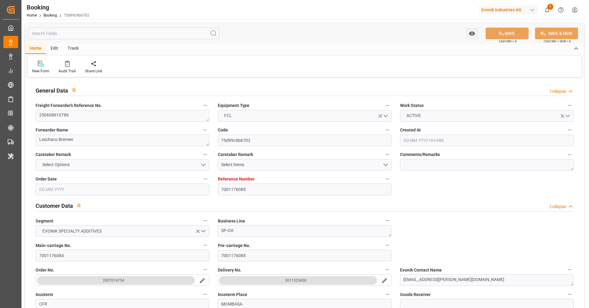
type input "18.08.2025 01:16"
type input "30.08.2025 06:00"
type input "03.09.2025 22:15"
type input "04.09.2025 22:56"
type input "30.08.2025 07:30"
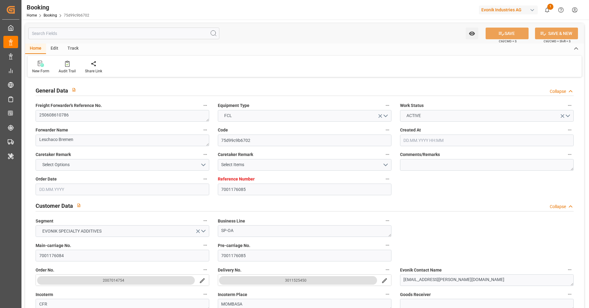
type input "21.08.2025 07:30"
type input "30.08.2025 12:00"
type input "21.08.2025 12:00"
type input "08.09.2025 22:56"
type input "30.08.2025 15:00"
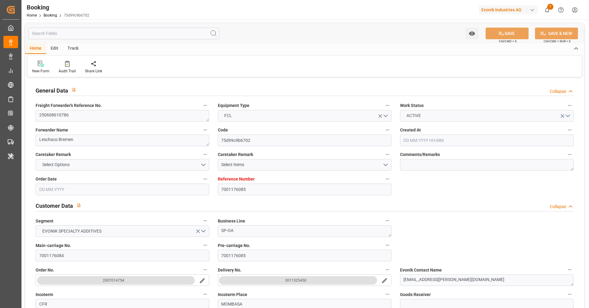
type input "21.08.2025 15:00"
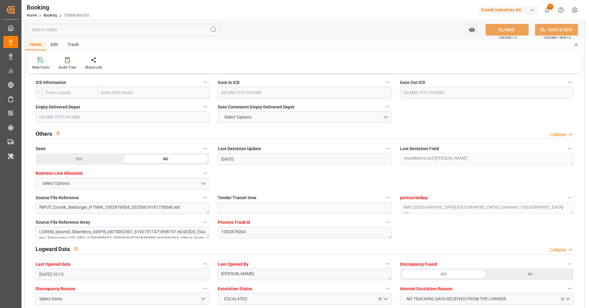
scroll to position [987, 0]
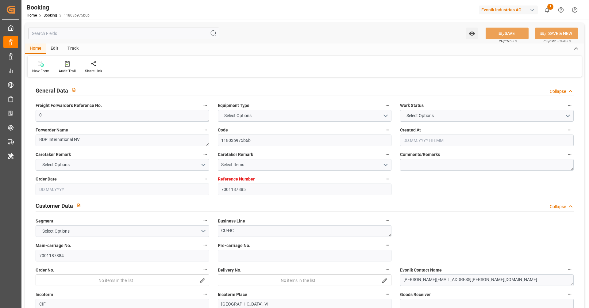
type input "7001187885"
type input "9944467"
type input "[PERSON_NAME]"
type input "[PERSON_NAME] Marine Transport Corp."
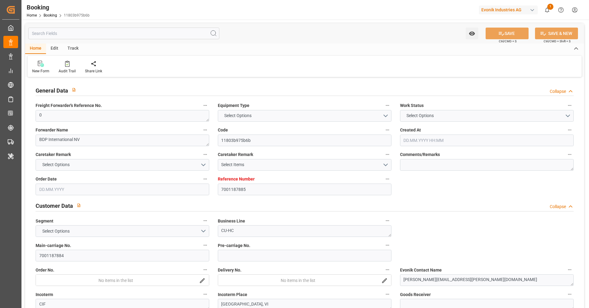
type input "BEANR"
type input "VNCLI"
type input "VNCMT"
type input "0"
type input "BEANR"
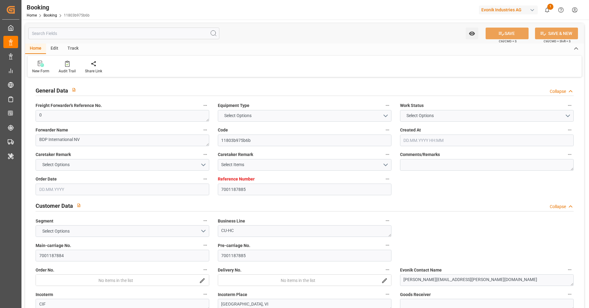
type input "VNCMT"
type input "9944467"
type input "05.06.2025 08:38"
type input "[DATE]"
type input "11.08.2025"
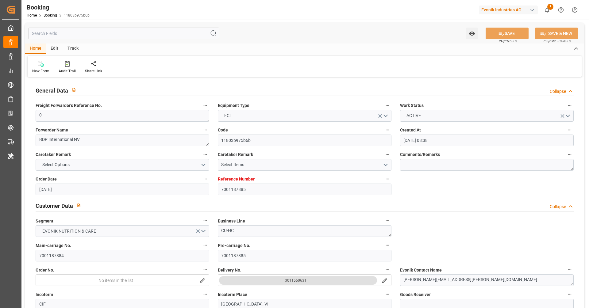
type input "18.06.2025"
type input "08.07.2025 05:30"
type input "30.06.2025 00:00"
type input "08.07.2025 05:55"
type input "30.06.2025 12:16"
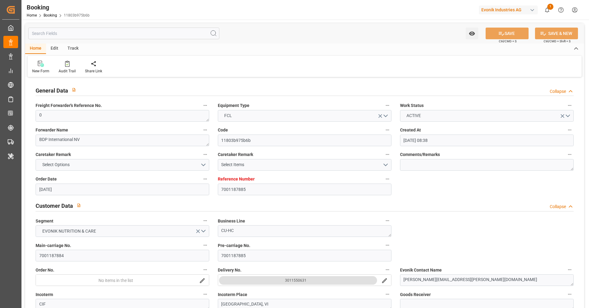
type input "31.08.2025 17:30"
type input "17.08.2025 00:00"
type input "20.08.2025 00:00"
type input "20.08.2025 11:30"
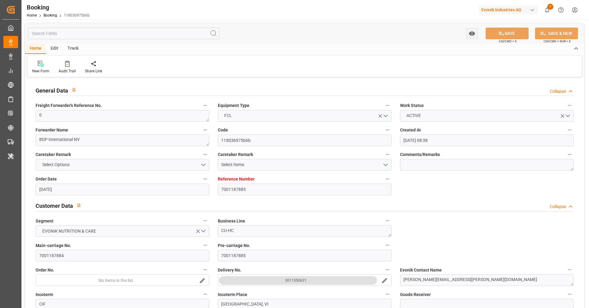
type input "[DATE] 00:00"
type input "02.09.2025 00:00"
type input "30.06.2025"
type input "03.09.2025 14:33"
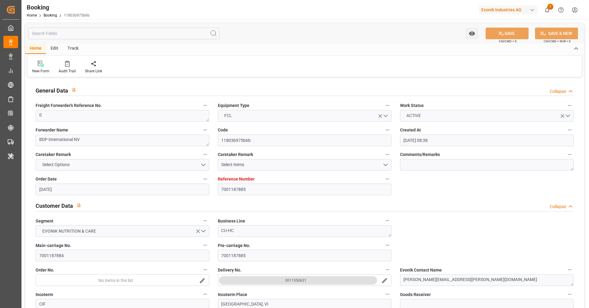
type input "03.09.2025"
type input "26.06.2025 07:36"
type input "07.07.2025 19:07"
type input "08.07.2025 05:30"
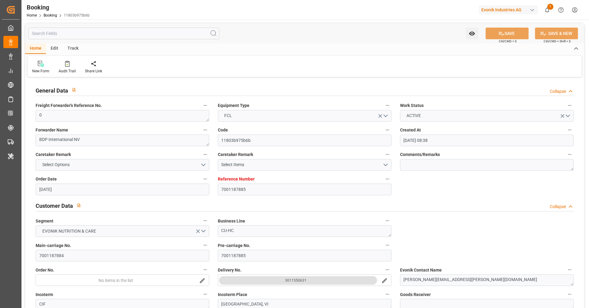
type input "08.07.2025 06:29"
type input "20.08.2025 03:51"
type input "20.08.2025 15:50"
type input "20.08.2025 17:30"
type input "20.08.2025 10:51"
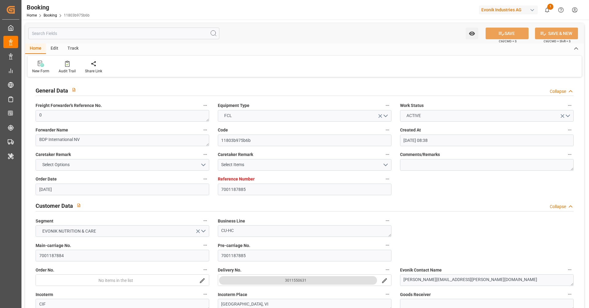
type input "20.08.2025 17:51"
type input "20.08.2025 22:50"
type input "24.08.2025 22:50"
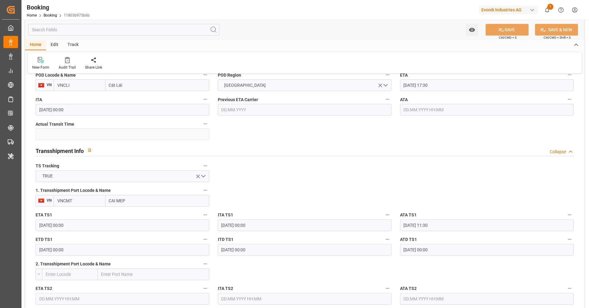
scroll to position [541, 0]
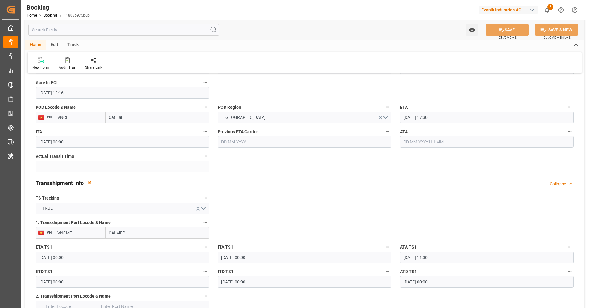
click at [442, 117] on input "31.08.2025 17:30" at bounding box center [487, 118] width 174 height 12
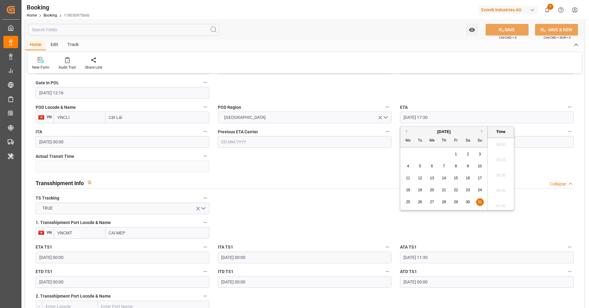
scroll to position [1045, 0]
click at [482, 132] on button "Next Month" at bounding box center [483, 132] width 4 height 4
click at [444, 156] on span "4" at bounding box center [444, 154] width 2 height 4
type input "04.09.2025 17:30"
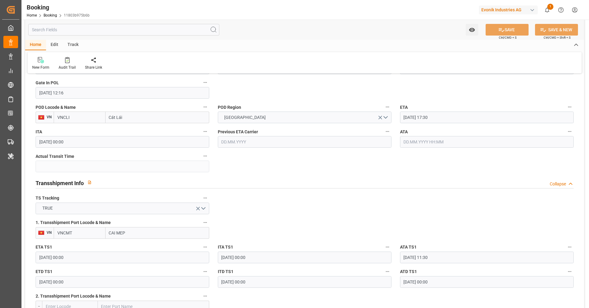
scroll to position [478, 0]
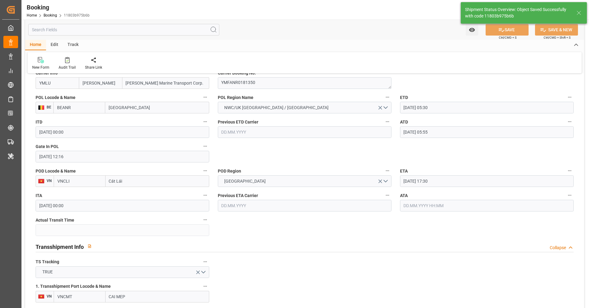
type textarea "[PERSON_NAME]"
type input "04.09.2025 10:19"
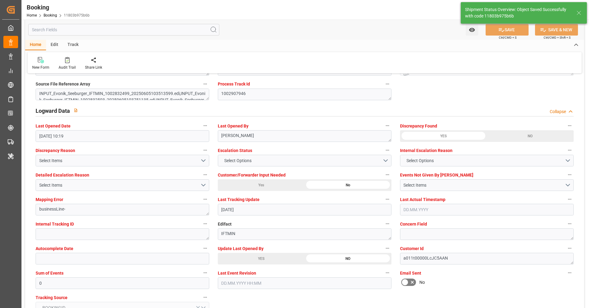
scroll to position [1078, 0]
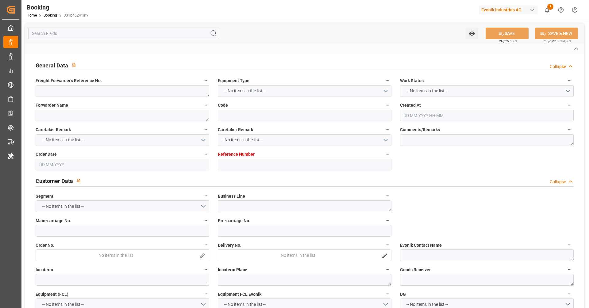
type textarea "250708610208"
type textarea "Leschaco Bremen"
type input "331b46241af7"
type input "7001186882"
type textarea "SP-CAD"
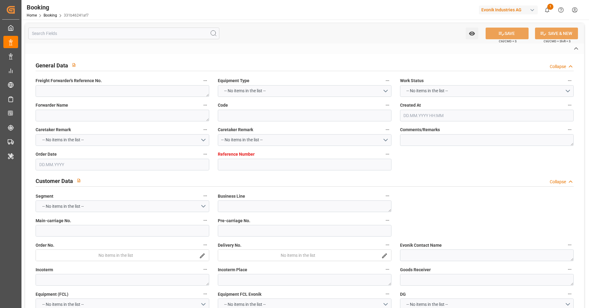
type input "7001186881"
type textarea "[PERSON_NAME][EMAIL_ADDRESS][PERSON_NAME][DOMAIN_NAME]"
type textarea "CIF"
type textarea "TAICHUNG"
type textarea "[GEOGRAPHIC_DATA]"
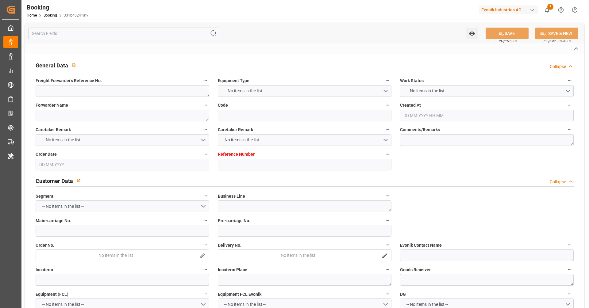
type textarea "YMMU4131665"
type input "HMM AMETHYST"
type input "YMLU"
type textarea "FBRE0063128"
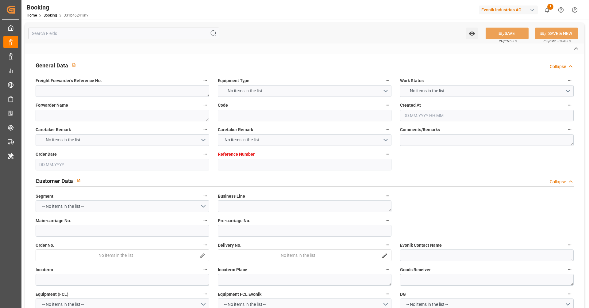
type input "[GEOGRAPHIC_DATA]"
type input "Taichung"
type input "[GEOGRAPHIC_DATA]"
type textarea "vesselName etd [PERSON_NAME]"
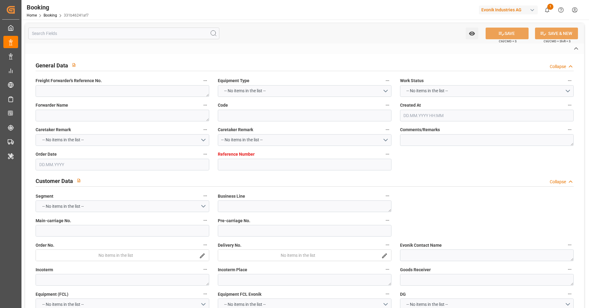
type textarea "INPUT_Evonik_Seeburger_IFTSTA_1002931889_20250708090442723.edi"
type textarea "NWC/[GEOGRAPHIC_DATA] [GEOGRAPHIC_DATA] Continent / [GEOGRAPHIC_DATA]-CAD"
type textarea "INPUT_Evonik_Seeburger_IFTMIN_1002828826_20250604122751747.edi,INPUT_Evonik_See…"
type textarea "1002931889"
type textarea "Logward System"
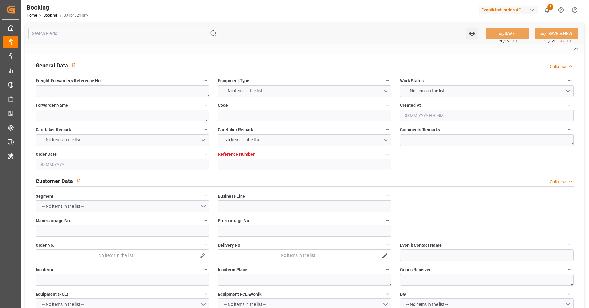
type textarea "IFTSTA"
type textarea "a016N000000wVjnQAE"
type textarea "Yes"
type input "[GEOGRAPHIC_DATA]"
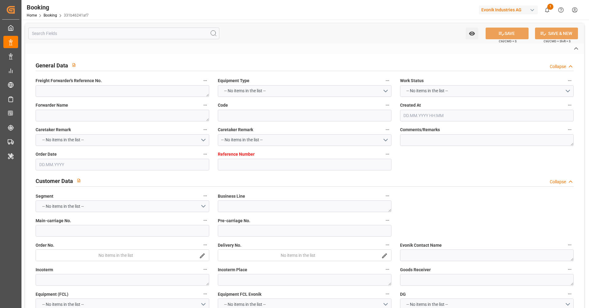
type input "KOLN"
type input "DE"
type input "TRUCK"
type input "006E"
type input "VESSEL"
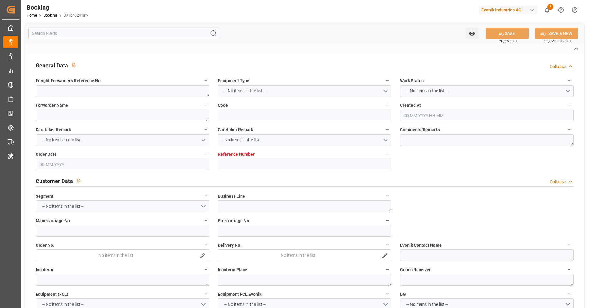
type input "YM WONDROUS"
type input "047E"
type input "YM WONDROUS"
type input "TRUCK"
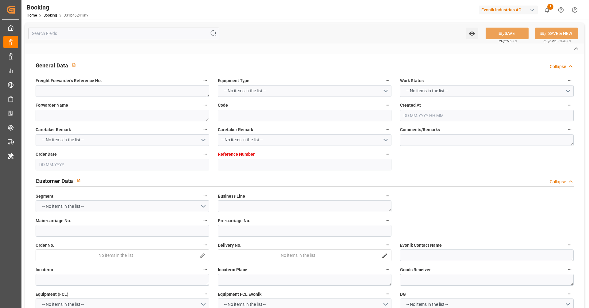
type input "TW"
type input "TAICHUNG"
type input "7001186882"
type input "9944467"
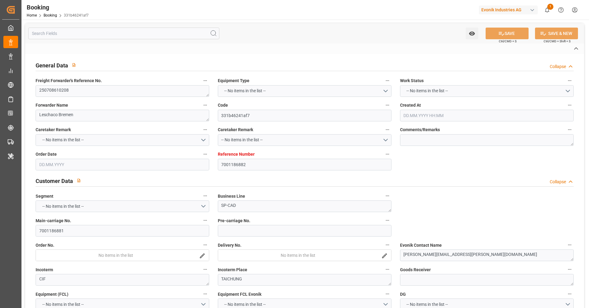
type input "[PERSON_NAME]"
type input "[PERSON_NAME] Marine Transport Corp."
type input "BEANR"
type input "TWKHH"
type input "SGSIN"
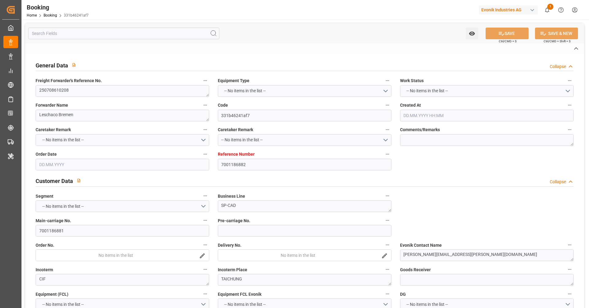
type input "TWKHH"
type input "38"
type input "0"
type input "BEANR"
type input "TWKHH"
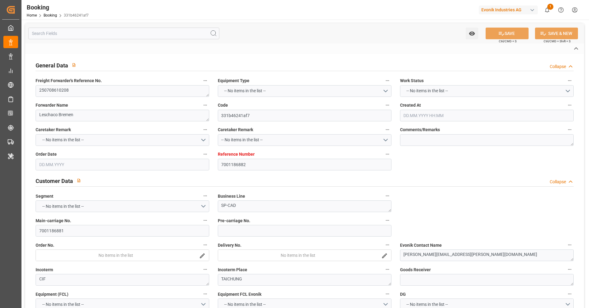
type input "9684677"
type input "[DATE] 10:30"
type input "[DATE]"
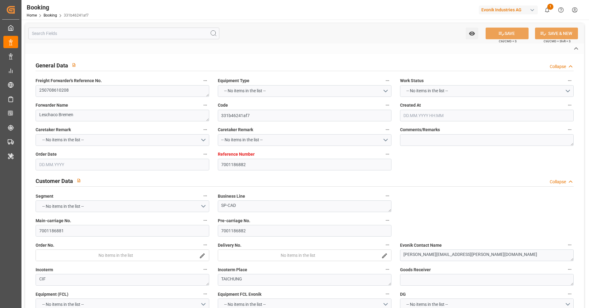
type input "[DATE]"
type input "[DATE] 05:30"
type input "08.07.2025 00:00"
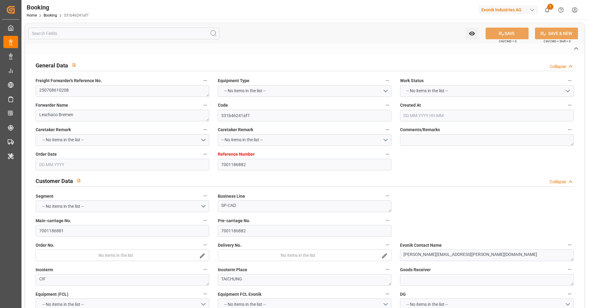
type input "08.07.2025 05:55"
type input "30.06.2025 20:53"
type input "[DATE] 00:00"
type input "22.08.2025 00:00"
type input "10.08.2025 00:00"
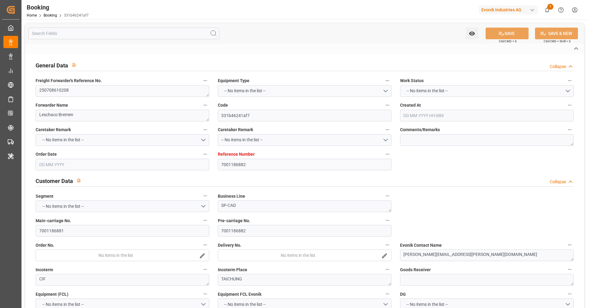
type input "17.08.2025 00:00"
type input "13.08.2025 07:30"
type input "20.08.2025 00:00"
type input "19.08.2025 00:00"
type input "20.08.2025 03:40"
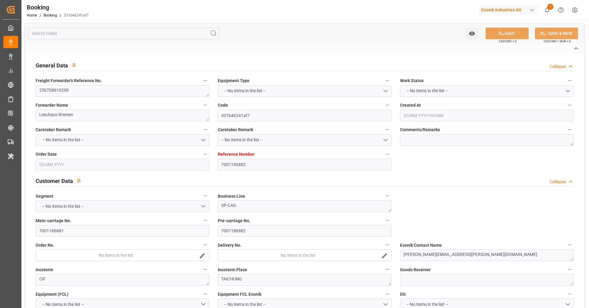
type input "[DATE] 00:00"
type input "23.08.2025 00:00"
type input "[DATE] 00:00"
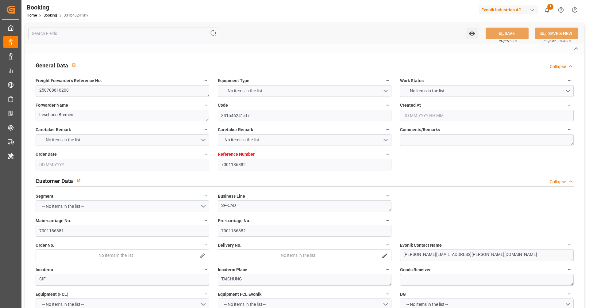
type input "08.07.2025"
type input "03.09.2025 17:18"
type input "[DATE]"
type input "26.06.2025 15:57"
type input "07.07.2025 19:41"
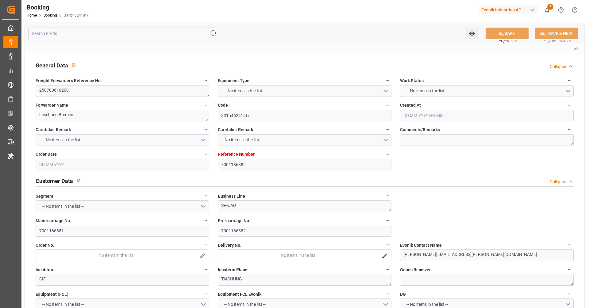
type input "08.07.2025 05:30"
type input "08.07.2025 06:29"
type input "13.08.2025 06:08"
type input "13.08.2025 21:21"
type input "19.08.2025 19:01"
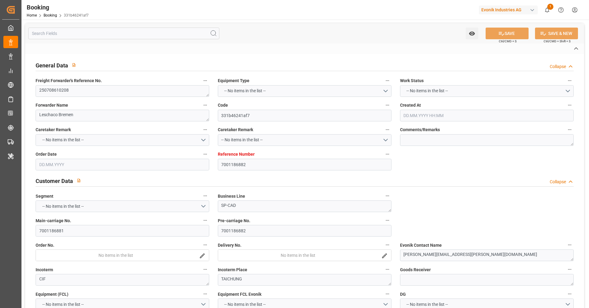
type input "20.08.2025 03:30"
type input "20.08.2025 05:03"
type input "24.08.2025 07:00"
type input "24.08.2025 06:44"
type input "24.08.2025 20:19"
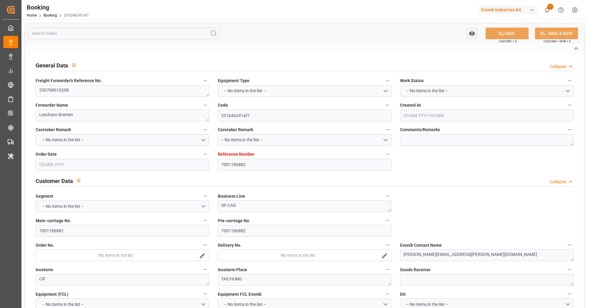
type input "24.08.2025 08:53"
type input "28.08.2025 08:53"
type input "26.08.2025 20:00"
type input "13.08.2025 14:00"
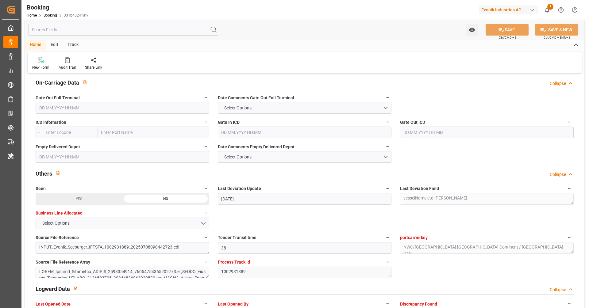
scroll to position [1158, 0]
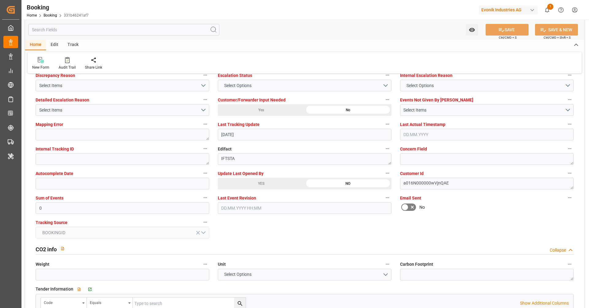
click at [294, 184] on div "YES" at bounding box center [261, 184] width 87 height 12
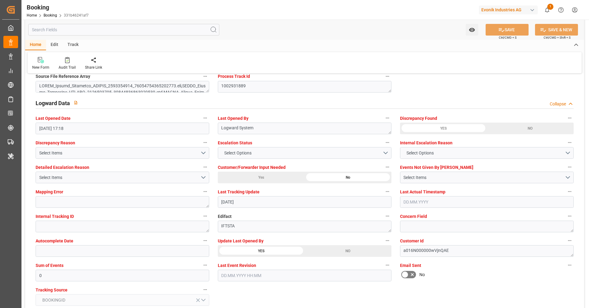
scroll to position [1039, 0]
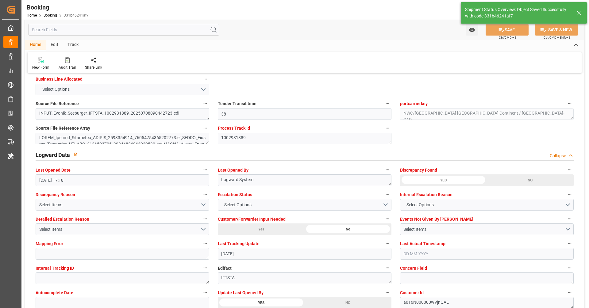
type textarea "[PERSON_NAME]"
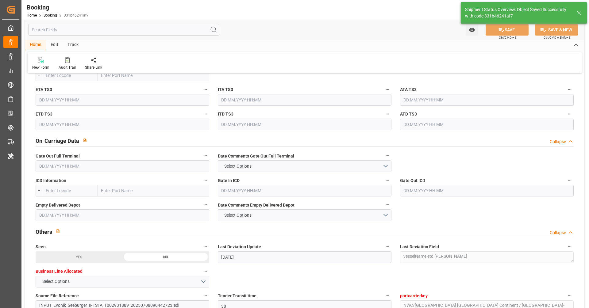
type input "[DATE] 10:20"
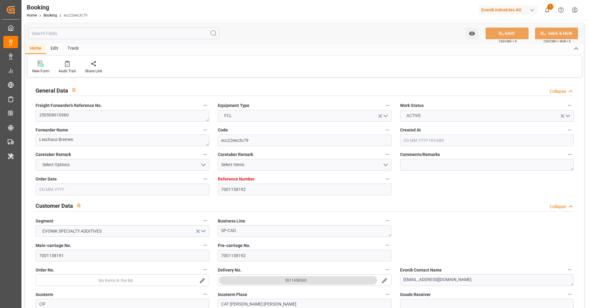
type input "[DATE] 06:30"
type input "[DATE]"
type input "[DATE] 00:00"
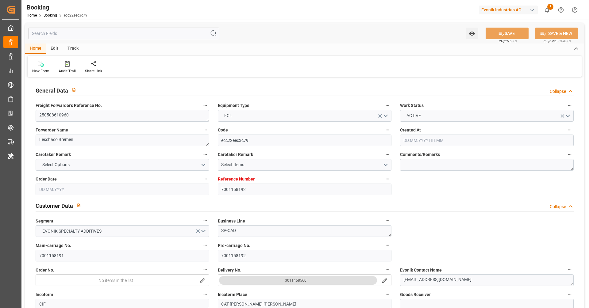
type input "[DATE] 00:00"
type input "[DATE]"
type input "[DATE] 07:00"
type input "[DATE] 00:00"
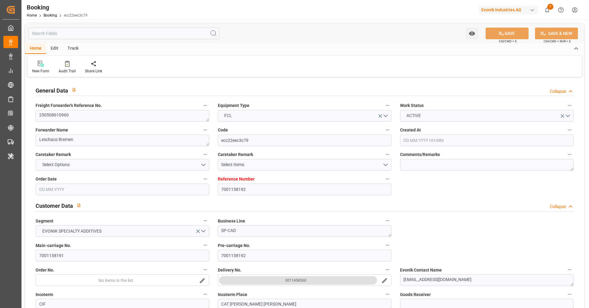
type input "[DATE] 10:00"
type input "[DATE] 14:03"
type input "[DATE] 12:00"
type input "[DATE] 00:00"
type input "[DATE]"
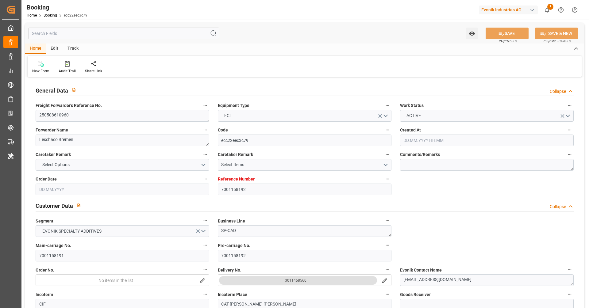
type input "[DATE] 00:00"
type input "[DATE] 23:35"
type input "[DATE] 13:00"
type input "[DATE] 00:00"
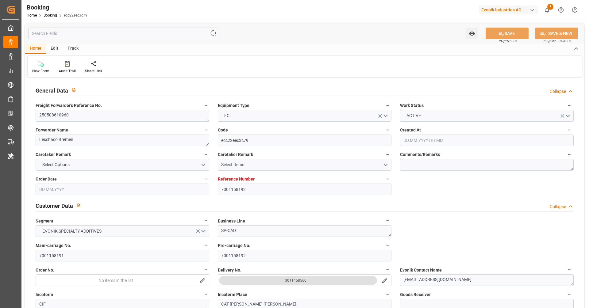
type input "[DATE] 14:05"
type input "[DATE] 00:00"
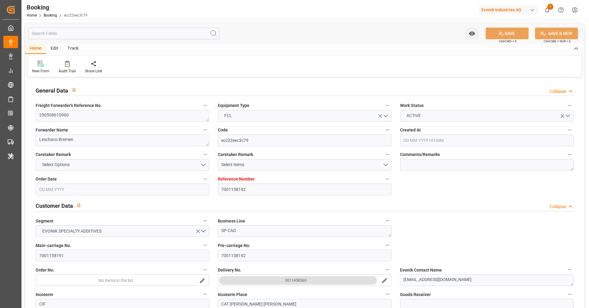
type input "[DATE] 00:00"
type input "[DATE]"
type input "[DATE] 17:59"
type input "[DATE]"
type input "[DATE] 14:05"
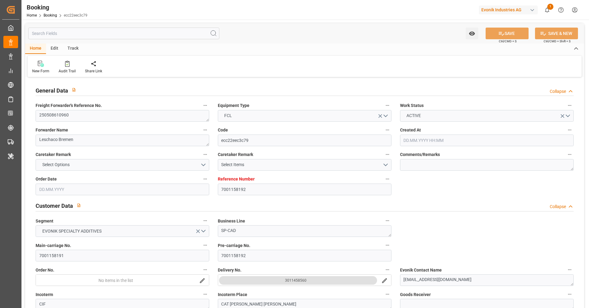
type input "[DATE] 01:04"
type input "[DATE] 15:00"
type input "[DATE] 12:13"
type input "10.08.2025 22:24"
type input "11.08.2025 10:25"
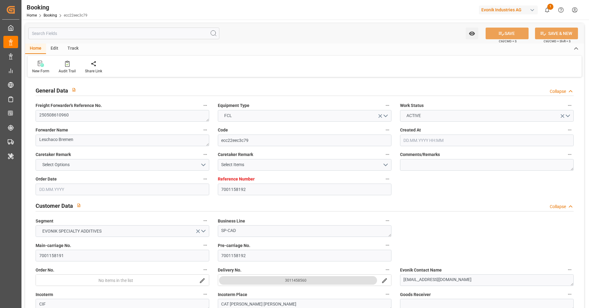
type input "15.08.2025 00:22"
type input "15.08.2025 13:00"
type input "15.08.2025 15:35"
type input "23.08.2025 12:00"
type input "23.08.2025 07:15"
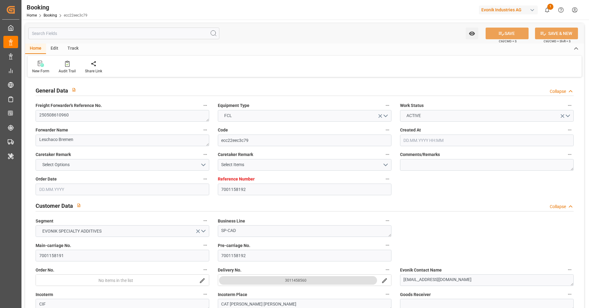
type input "23.08.2025 21:59"
type input "24.08.2025 15:49"
type input "28.08.2025 15:49"
type input "06.08.2025 00:00"
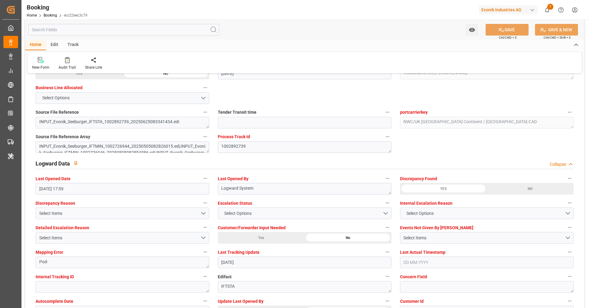
scroll to position [1113, 0]
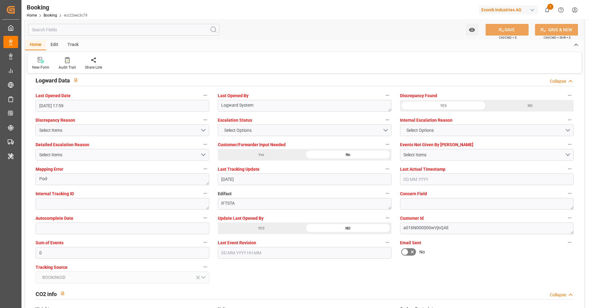
click at [269, 233] on div "YES" at bounding box center [261, 229] width 87 height 12
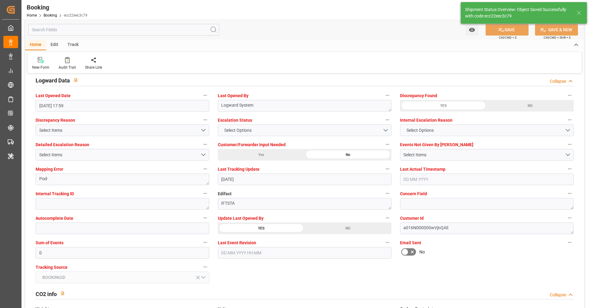
type textarea "[PERSON_NAME]"
type input "04.09.2025 10:20"
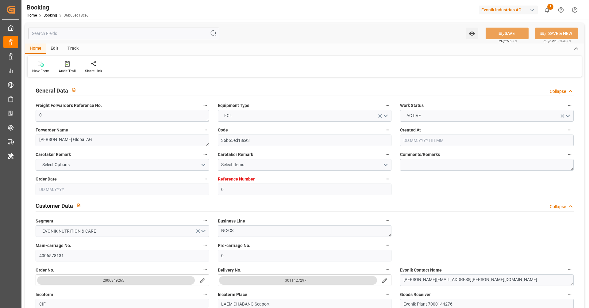
type input "0"
type input "9619933"
type input "Maersk"
type input "Maersk Line AS"
type input "NLRTM"
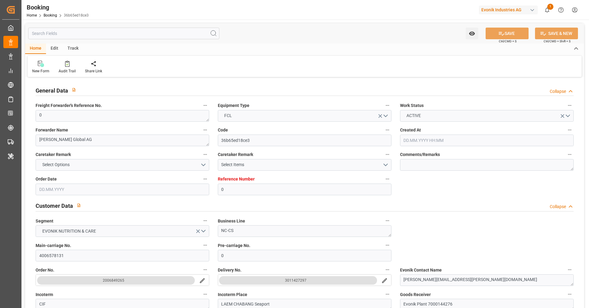
type input "THLCH"
type input "38"
type input "MYTPP"
type input "0"
type input "[DATE] 12:12"
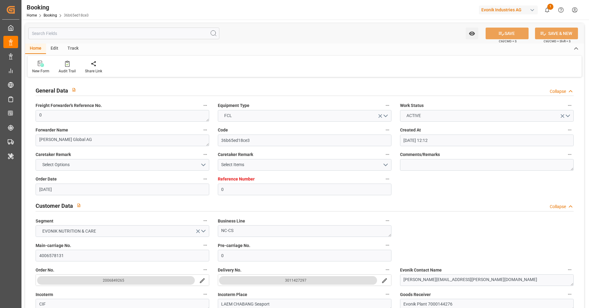
type input "[DATE]"
type input "[DATE] 00:00"
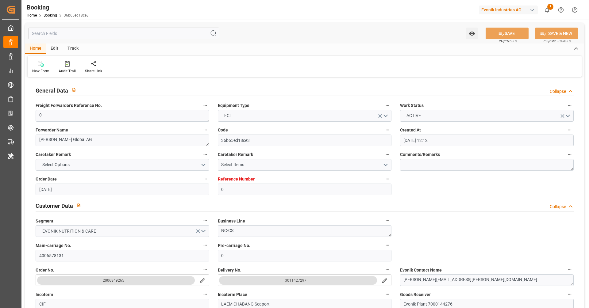
type input "[DATE] 00:00"
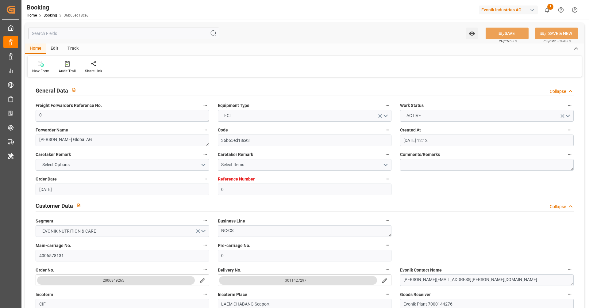
type input "[DATE] 00:00"
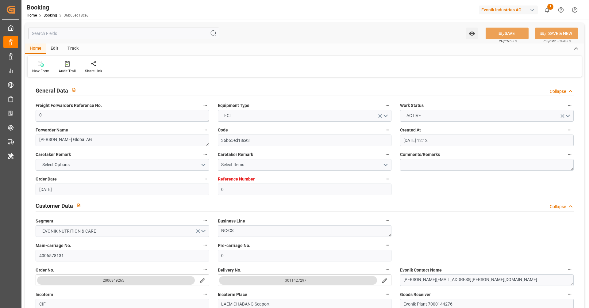
type input "[DATE] 00:00"
type input "[DATE]"
type input "[DATE] 08:29"
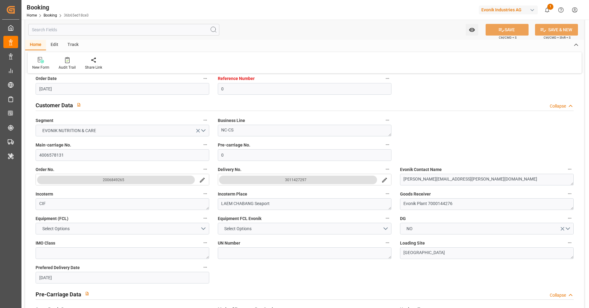
scroll to position [111, 0]
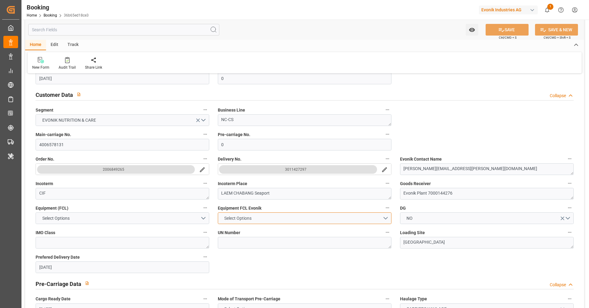
click at [354, 218] on button "Select Options" at bounding box center [305, 219] width 174 height 12
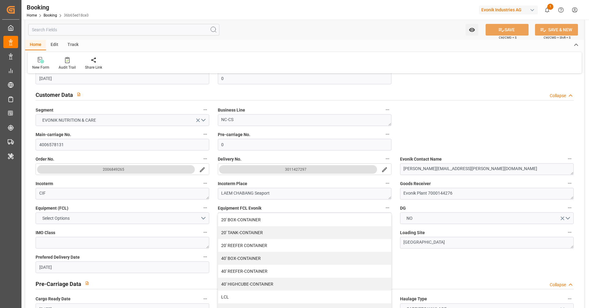
click at [437, 276] on div "Pre-Carriage Data Collapse" at bounding box center [304, 284] width 547 height 17
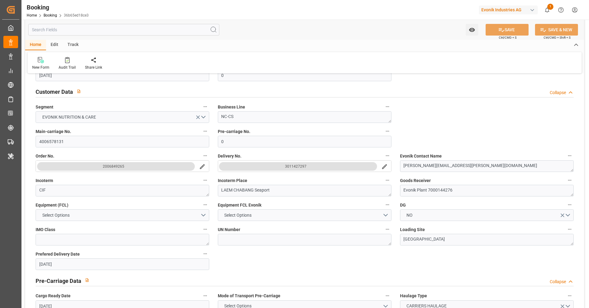
scroll to position [166, 0]
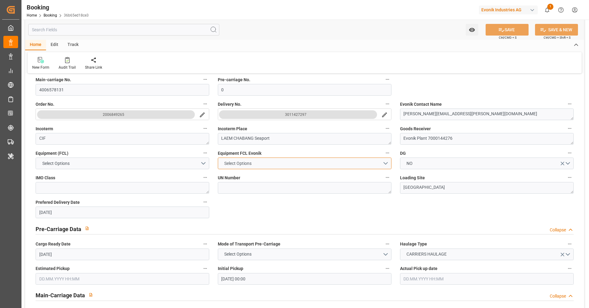
click at [249, 167] on button "Select Options" at bounding box center [305, 164] width 174 height 12
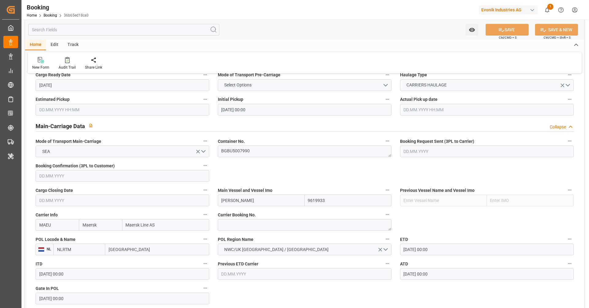
scroll to position [362, 0]
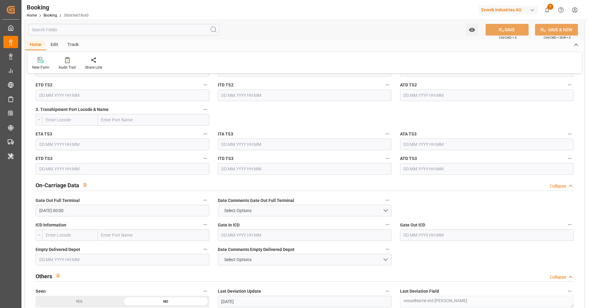
scroll to position [819, 0]
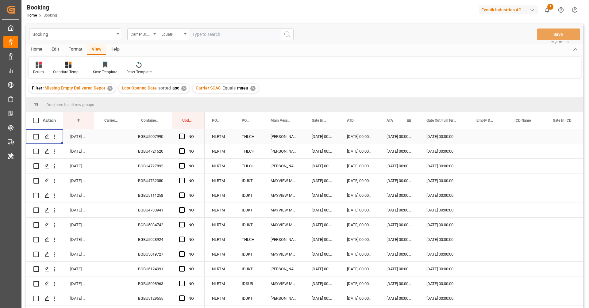
click at [387, 121] on span "ATA" at bounding box center [390, 120] width 6 height 4
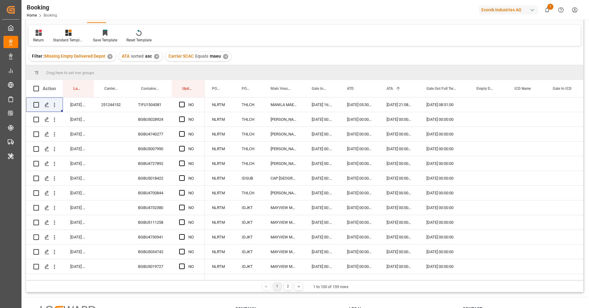
click at [348, 37] on div "Return Standard Templates Save Template Reset Template" at bounding box center [305, 35] width 552 height 21
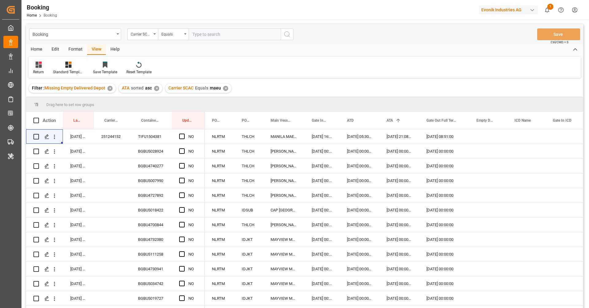
click at [42, 64] on div at bounding box center [38, 64] width 11 height 6
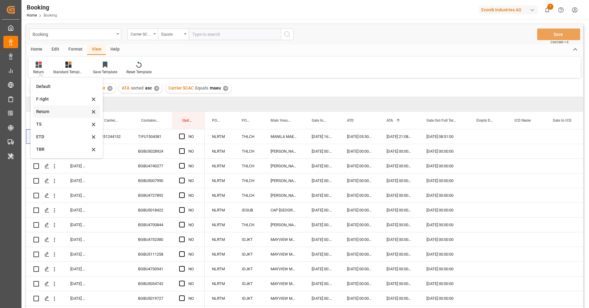
click at [51, 109] on div "Return" at bounding box center [63, 112] width 54 height 6
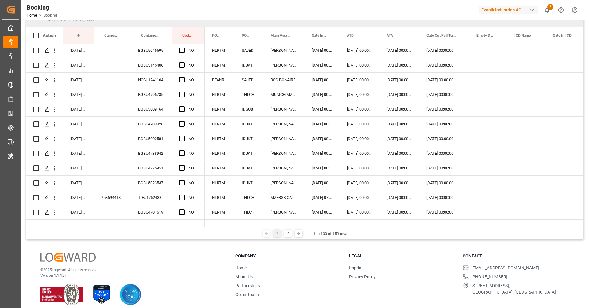
scroll to position [755, 0]
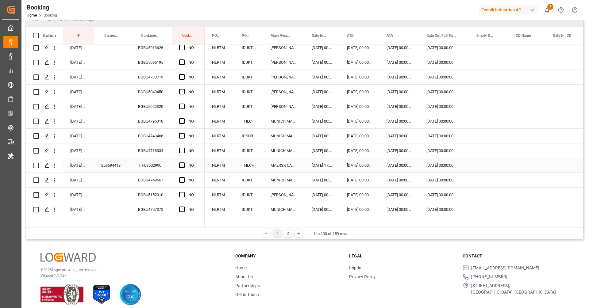
click at [125, 169] on div "253694418" at bounding box center [112, 165] width 37 height 14
click at [155, 162] on div "TIFU3502990" at bounding box center [151, 165] width 41 height 14
click at [177, 163] on div "NO" at bounding box center [188, 165] width 33 height 14
click at [182, 166] on span "Press SPACE to select this row." at bounding box center [182, 166] width 6 height 6
click at [184, 163] on input "Press SPACE to select this row." at bounding box center [184, 163] width 0 height 0
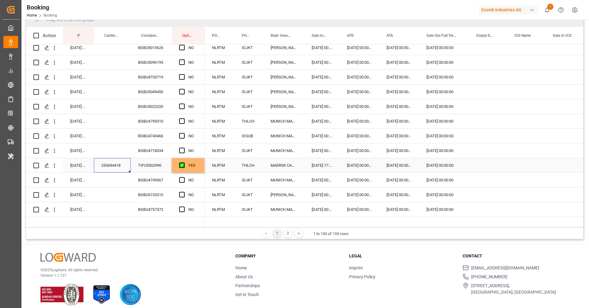
click at [122, 170] on div "253694418" at bounding box center [112, 165] width 37 height 14
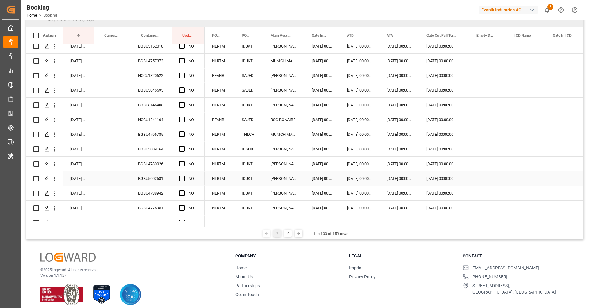
scroll to position [1071, 0]
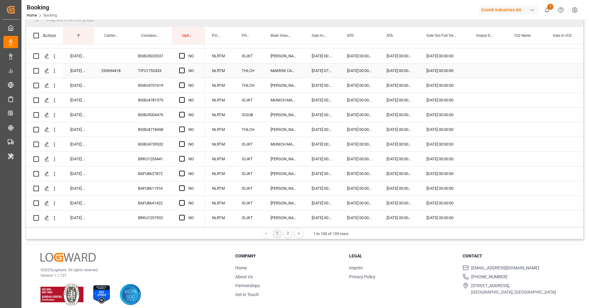
click at [148, 74] on div "TIFU1752433" at bounding box center [151, 71] width 41 height 14
click at [180, 71] on span "Press SPACE to select this row." at bounding box center [182, 71] width 6 height 6
click at [184, 68] on input "Press SPACE to select this row." at bounding box center [184, 68] width 0 height 0
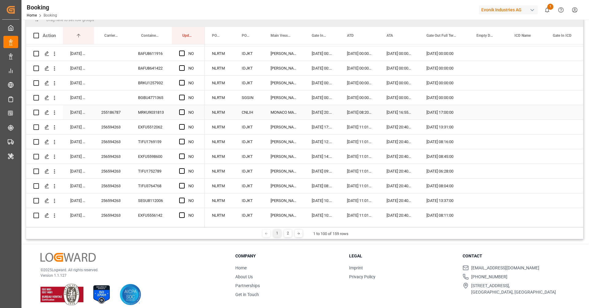
click at [123, 118] on div "255186787" at bounding box center [112, 112] width 37 height 14
click at [180, 113] on span "Press SPACE to select this row." at bounding box center [182, 113] width 6 height 6
click at [184, 110] on input "Press SPACE to select this row." at bounding box center [184, 110] width 0 height 0
click at [116, 123] on div "256594263" at bounding box center [112, 127] width 37 height 14
click at [198, 115] on div "YES" at bounding box center [188, 112] width 33 height 14
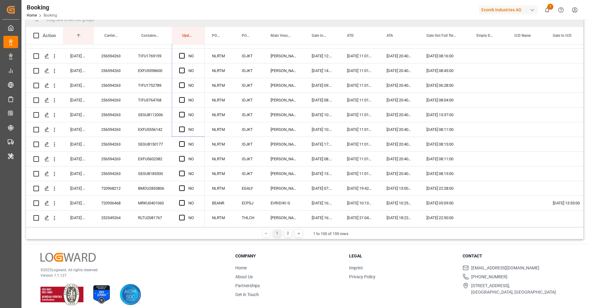
scroll to position [1302, 0]
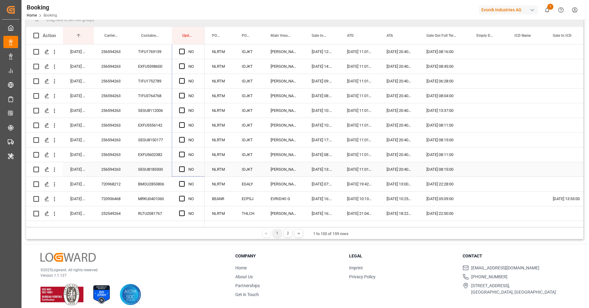
drag, startPoint x: 203, startPoint y: 119, endPoint x: 181, endPoint y: 168, distance: 54.3
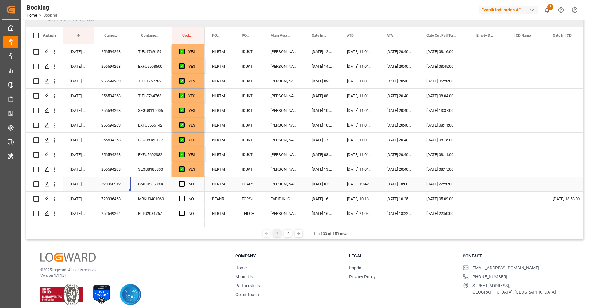
click at [117, 177] on div "720968212" at bounding box center [112, 184] width 37 height 14
click at [120, 168] on div "256594263" at bounding box center [112, 169] width 37 height 14
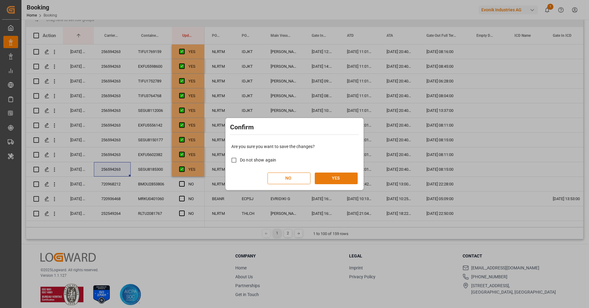
click at [335, 178] on button "YES" at bounding box center [336, 179] width 43 height 12
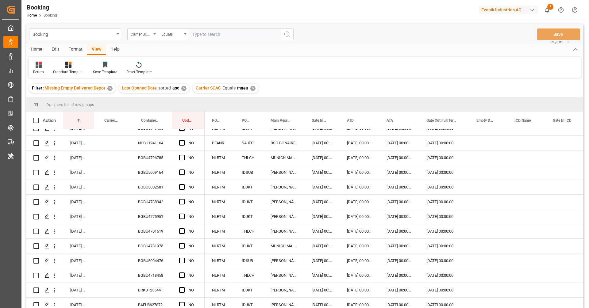
scroll to position [0, 0]
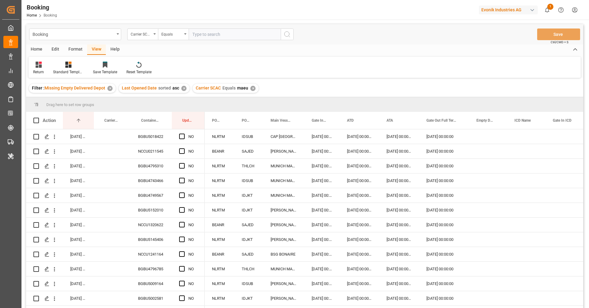
click at [205, 35] on input "text" at bounding box center [235, 35] width 92 height 12
type input "cmdu"
click at [290, 37] on icon "search button" at bounding box center [287, 34] width 7 height 7
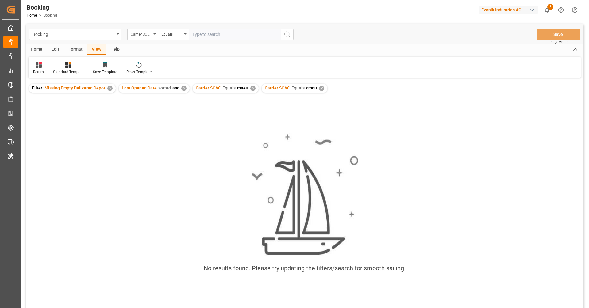
click at [252, 89] on div "✕" at bounding box center [252, 88] width 5 height 5
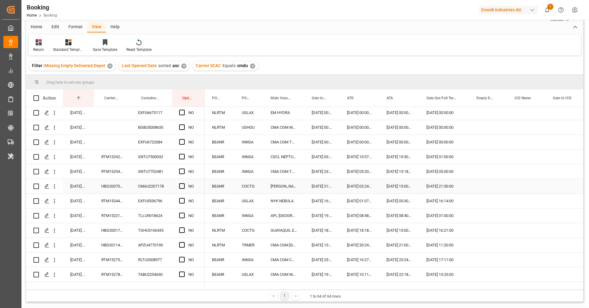
scroll to position [51, 0]
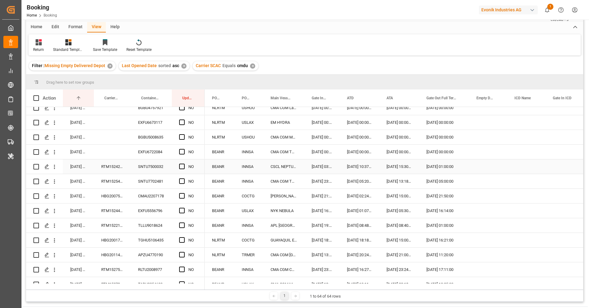
click at [122, 164] on div "RTM1524212" at bounding box center [112, 167] width 37 height 14
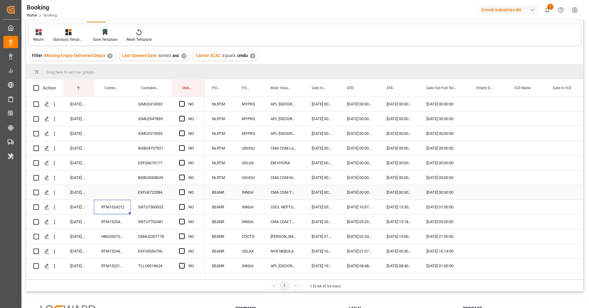
scroll to position [0, 0]
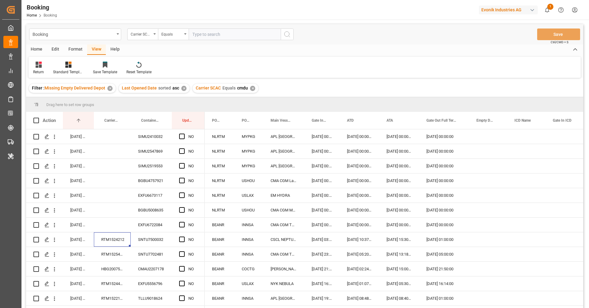
click at [251, 90] on div "✕" at bounding box center [252, 88] width 5 height 5
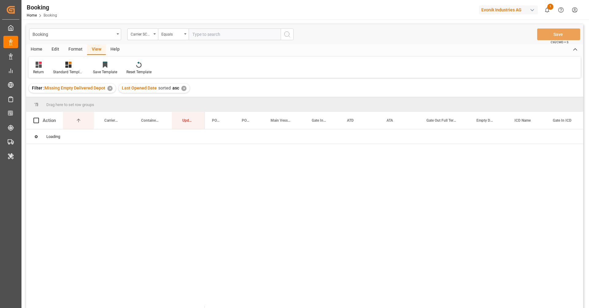
click at [216, 34] on input "text" at bounding box center [235, 35] width 92 height 12
type input "oolu"
click at [290, 34] on icon "search button" at bounding box center [287, 34] width 7 height 7
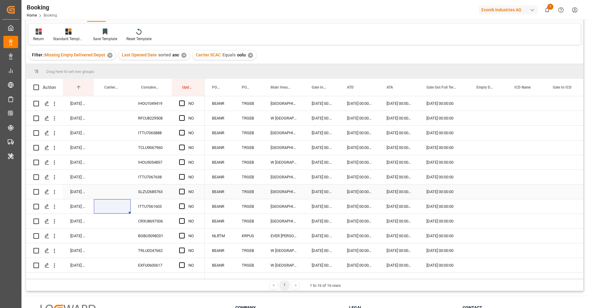
scroll to position [65, 0]
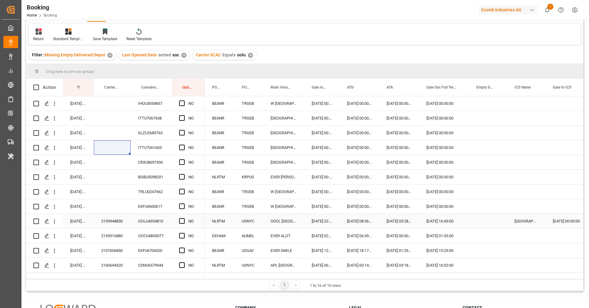
click at [119, 219] on div "2159948830" at bounding box center [112, 221] width 37 height 14
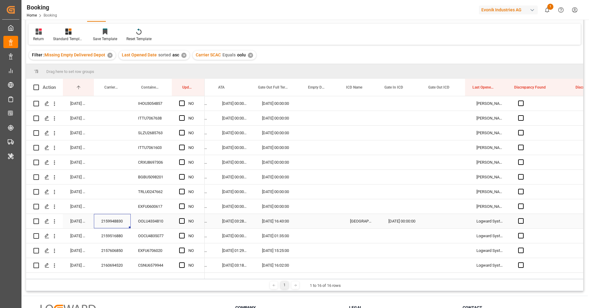
scroll to position [0, 173]
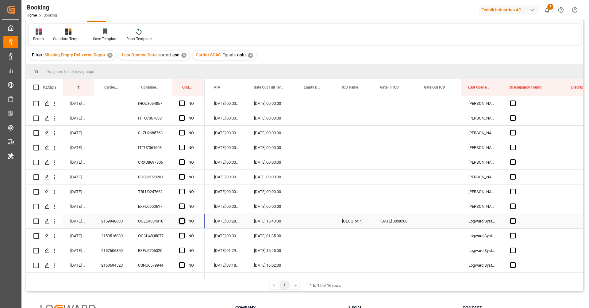
click at [182, 219] on span "Press SPACE to select this row." at bounding box center [182, 222] width 6 height 6
click at [184, 219] on input "Press SPACE to select this row." at bounding box center [184, 219] width 0 height 0
click at [109, 232] on div "2159516880" at bounding box center [112, 236] width 37 height 14
click at [54, 234] on icon "open menu" at bounding box center [54, 236] width 1 height 4
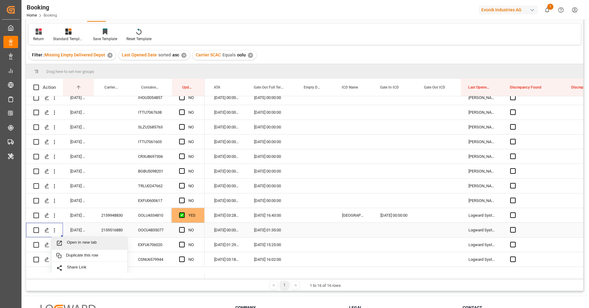
click at [69, 242] on span "Open in new tab" at bounding box center [95, 243] width 56 height 6
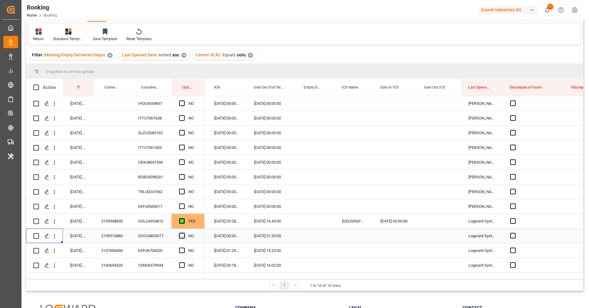
click at [182, 233] on span "Press SPACE to select this row." at bounding box center [182, 236] width 6 height 6
click at [184, 233] on input "Press SPACE to select this row." at bounding box center [184, 233] width 0 height 0
click at [114, 246] on div "2157606850" at bounding box center [112, 251] width 37 height 14
click at [182, 248] on span "Press SPACE to select this row." at bounding box center [182, 251] width 6 height 6
click at [184, 248] on input "Press SPACE to select this row." at bounding box center [184, 248] width 0 height 0
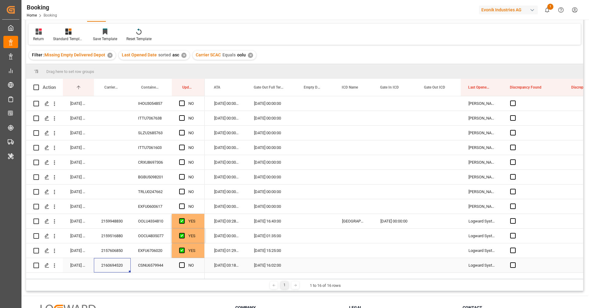
click at [118, 261] on div "2160694520" at bounding box center [112, 265] width 37 height 14
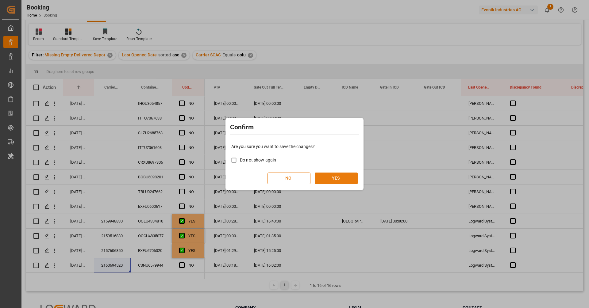
click at [336, 180] on button "YES" at bounding box center [336, 179] width 43 height 12
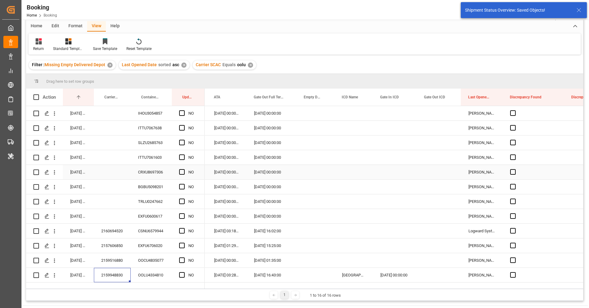
scroll to position [0, 0]
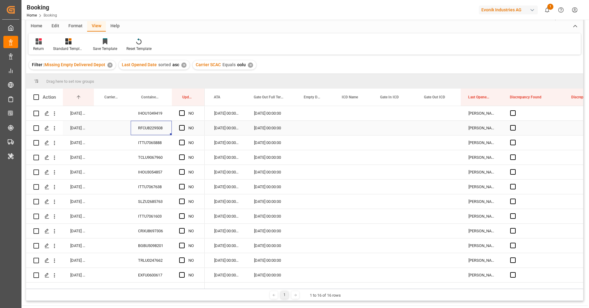
click at [147, 129] on div "RFCU8229508" at bounding box center [151, 128] width 41 height 14
click at [183, 126] on span "Press SPACE to select this row." at bounding box center [182, 128] width 6 height 6
click at [184, 125] on input "Press SPACE to select this row." at bounding box center [184, 125] width 0 height 0
click at [161, 171] on div "IHOU3054857" at bounding box center [151, 172] width 41 height 14
click at [181, 172] on span "Press SPACE to select this row." at bounding box center [182, 172] width 6 height 6
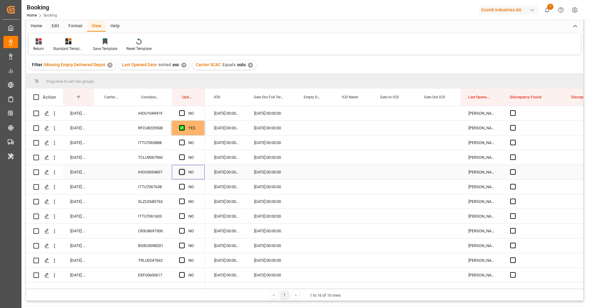
click at [184, 169] on input "Press SPACE to select this row." at bounding box center [184, 169] width 0 height 0
click at [162, 242] on div "BGBU5098201" at bounding box center [151, 246] width 41 height 14
click at [181, 246] on span "Press SPACE to select this row." at bounding box center [182, 246] width 6 height 6
click at [184, 243] on input "Press SPACE to select this row." at bounding box center [184, 243] width 0 height 0
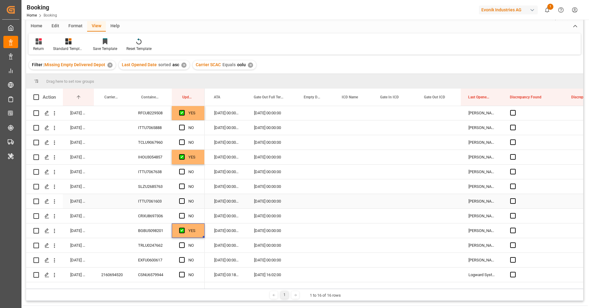
scroll to position [20, 0]
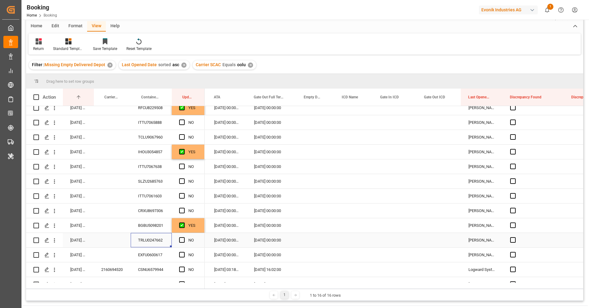
click at [157, 238] on div "TRLU0247662" at bounding box center [151, 240] width 41 height 14
click at [182, 240] on span "Press SPACE to select this row." at bounding box center [182, 241] width 6 height 6
click at [184, 238] on input "Press SPACE to select this row." at bounding box center [184, 238] width 0 height 0
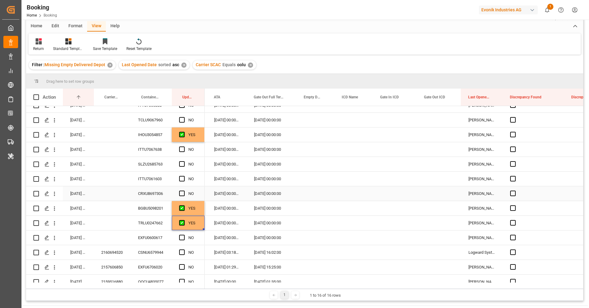
scroll to position [65, 0]
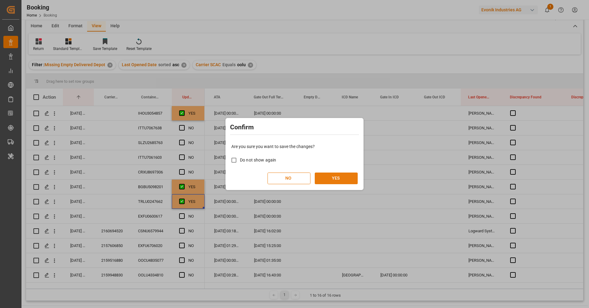
click at [349, 176] on button "YES" at bounding box center [336, 179] width 43 height 12
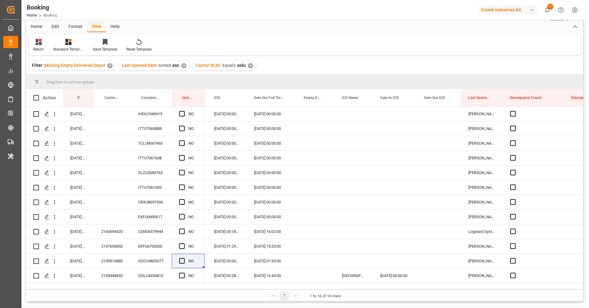
scroll to position [33, 0]
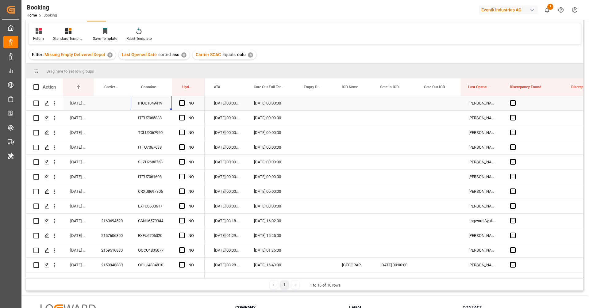
click at [148, 105] on div "IHOU1049419" at bounding box center [151, 103] width 41 height 14
click at [183, 102] on span "Press SPACE to select this row." at bounding box center [182, 103] width 6 height 6
click at [184, 100] on input "Press SPACE to select this row." at bounding box center [184, 100] width 0 height 0
click at [159, 115] on div "ITTU7065888" at bounding box center [151, 118] width 41 height 14
click at [181, 119] on span "Press SPACE to select this row." at bounding box center [182, 118] width 6 height 6
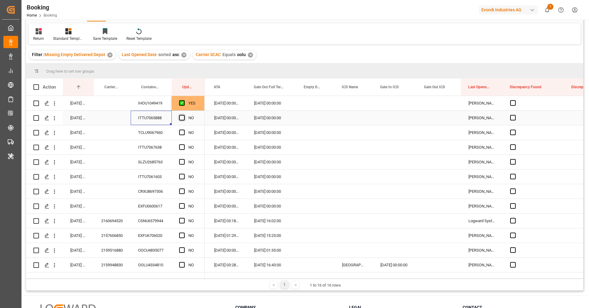
click at [184, 115] on input "Press SPACE to select this row." at bounding box center [184, 115] width 0 height 0
click at [155, 136] on div "TCLU9067960" at bounding box center [151, 133] width 41 height 14
click at [182, 133] on span "Press SPACE to select this row." at bounding box center [182, 133] width 6 height 6
click at [184, 130] on input "Press SPACE to select this row." at bounding box center [184, 130] width 0 height 0
click at [155, 147] on div "ITTU7067638" at bounding box center [151, 147] width 41 height 14
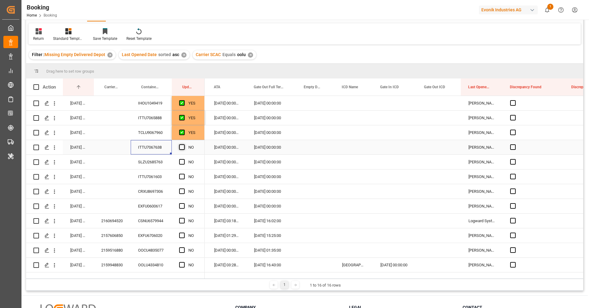
click at [182, 145] on span "Press SPACE to select this row." at bounding box center [182, 148] width 6 height 6
click at [184, 145] on input "Press SPACE to select this row." at bounding box center [184, 145] width 0 height 0
click at [130, 172] on div "Press SPACE to select this row." at bounding box center [112, 177] width 37 height 14
click at [149, 164] on div "SLZU2685763" at bounding box center [151, 162] width 41 height 14
click at [186, 160] on div "Press SPACE to select this row." at bounding box center [183, 162] width 9 height 14
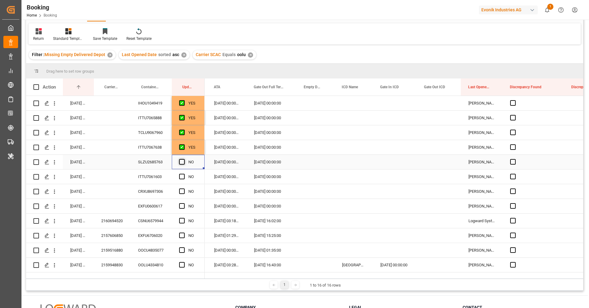
click at [183, 161] on span "Press SPACE to select this row." at bounding box center [182, 162] width 6 height 6
click at [184, 159] on input "Press SPACE to select this row." at bounding box center [184, 159] width 0 height 0
click at [162, 175] on div "ITTU7061603" at bounding box center [151, 177] width 41 height 14
click at [184, 176] on span "Press SPACE to select this row." at bounding box center [182, 177] width 6 height 6
click at [184, 174] on input "Press SPACE to select this row." at bounding box center [184, 174] width 0 height 0
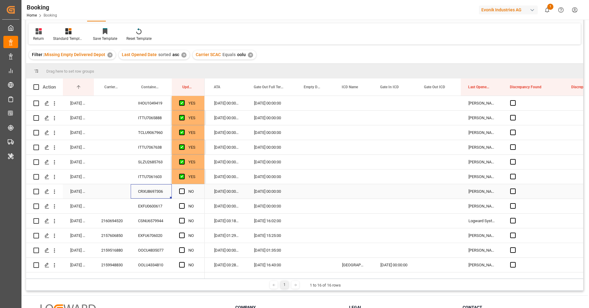
click at [168, 193] on div "CRXU8697306" at bounding box center [151, 191] width 41 height 14
click at [183, 191] on span "Press SPACE to select this row." at bounding box center [182, 192] width 6 height 6
click at [184, 189] on input "Press SPACE to select this row." at bounding box center [184, 189] width 0 height 0
click at [156, 205] on div "EXFU0600617" at bounding box center [151, 206] width 41 height 14
click at [184, 206] on span "Press SPACE to select this row." at bounding box center [182, 206] width 6 height 6
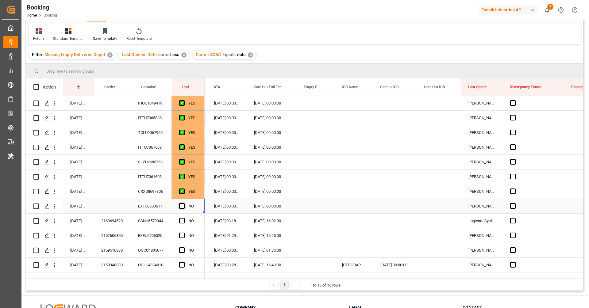
click at [184, 203] on input "Press SPACE to select this row." at bounding box center [184, 203] width 0 height 0
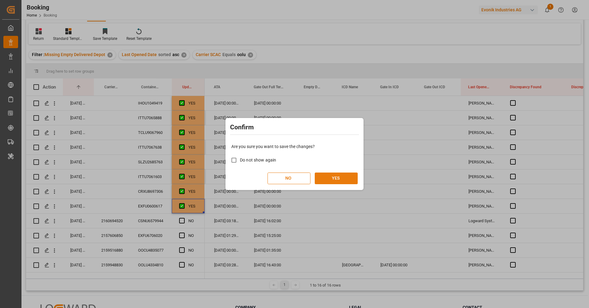
click at [350, 177] on button "YES" at bounding box center [336, 179] width 43 height 12
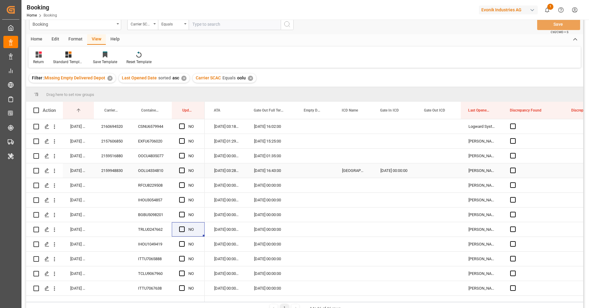
scroll to position [0, 0]
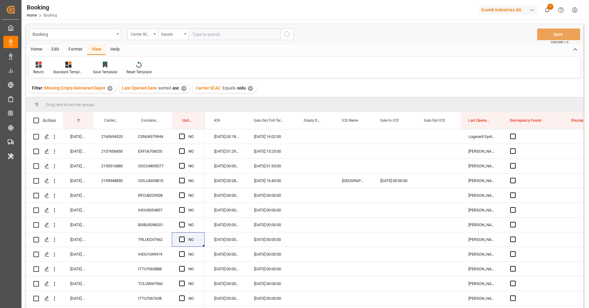
click at [248, 89] on div "✕" at bounding box center [250, 88] width 5 height 5
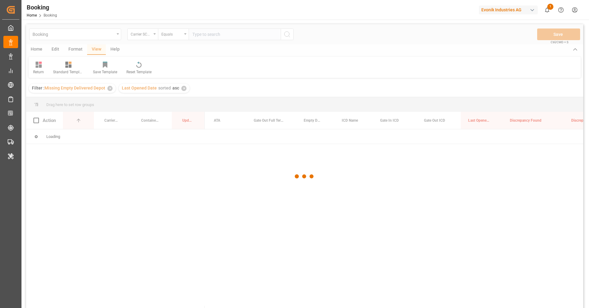
scroll to position [0, 173]
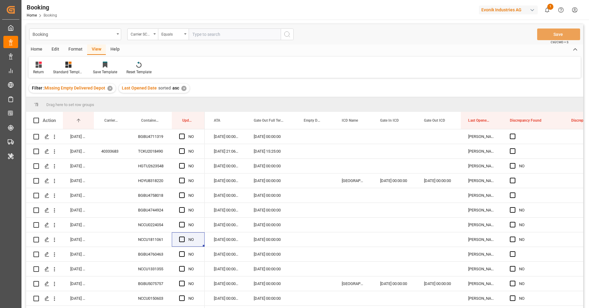
click at [227, 33] on input "text" at bounding box center [235, 35] width 92 height 12
type input "maeu"
click at [288, 36] on icon "search button" at bounding box center [287, 34] width 7 height 7
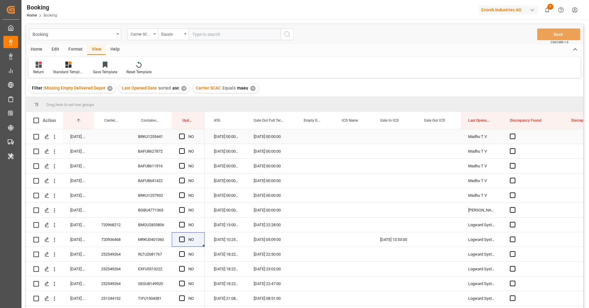
click at [139, 143] on div "BRKU1255441" at bounding box center [151, 137] width 41 height 14
click at [183, 137] on span "Press SPACE to select this row." at bounding box center [182, 137] width 6 height 6
click at [184, 134] on input "Press SPACE to select this row." at bounding box center [184, 134] width 0 height 0
click at [151, 157] on div "BAFU8627872" at bounding box center [151, 151] width 41 height 14
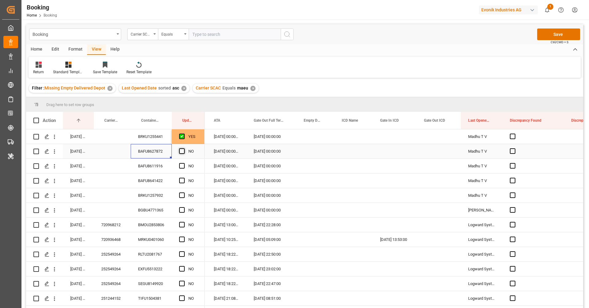
drag, startPoint x: 182, startPoint y: 151, endPoint x: 181, endPoint y: 161, distance: 10.8
click at [182, 151] on span "Press SPACE to select this row." at bounding box center [182, 152] width 6 height 6
click at [184, 149] on input "Press SPACE to select this row." at bounding box center [184, 149] width 0 height 0
click at [153, 166] on div "BAFU8611916" at bounding box center [151, 166] width 41 height 14
click at [183, 165] on span "Press SPACE to select this row." at bounding box center [182, 166] width 6 height 6
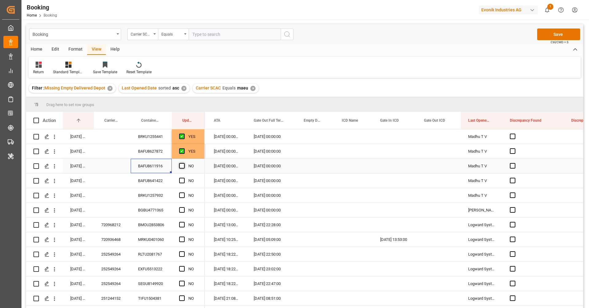
click at [184, 163] on input "Press SPACE to select this row." at bounding box center [184, 163] width 0 height 0
click at [147, 185] on div "BAFU8641422" at bounding box center [151, 181] width 41 height 14
click at [181, 183] on div "Press SPACE to select this row." at bounding box center [183, 181] width 9 height 14
click at [183, 179] on span "Press SPACE to select this row." at bounding box center [182, 181] width 6 height 6
click at [184, 178] on input "Press SPACE to select this row." at bounding box center [184, 178] width 0 height 0
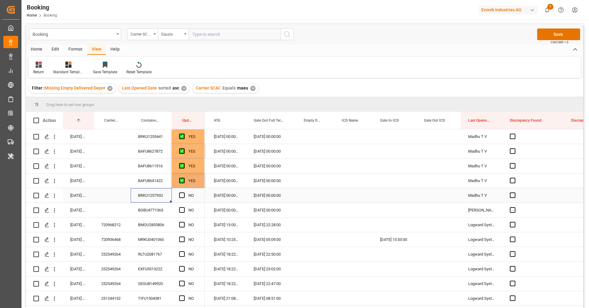
click at [141, 199] on div "BRKU1257932" at bounding box center [151, 195] width 41 height 14
click at [180, 194] on span "Press SPACE to select this row." at bounding box center [182, 196] width 6 height 6
click at [184, 193] on input "Press SPACE to select this row." at bounding box center [184, 193] width 0 height 0
click at [155, 210] on div "BGBU4771365" at bounding box center [151, 210] width 41 height 14
click at [187, 210] on div "Press SPACE to select this row." at bounding box center [183, 210] width 9 height 14
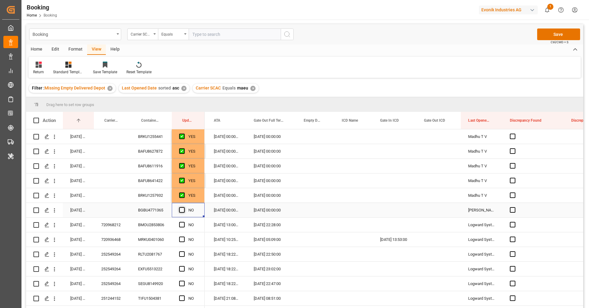
click at [184, 210] on span "Press SPACE to select this row." at bounding box center [182, 210] width 6 height 6
click at [184, 207] on input "Press SPACE to select this row." at bounding box center [184, 207] width 0 height 0
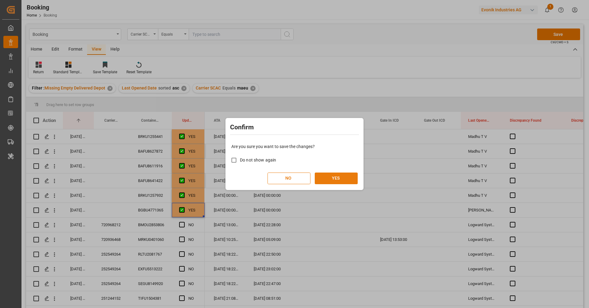
click at [347, 176] on button "YES" at bounding box center [336, 179] width 43 height 12
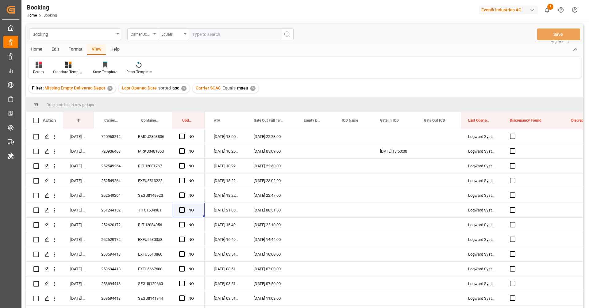
click at [252, 87] on div "✕" at bounding box center [252, 88] width 5 height 5
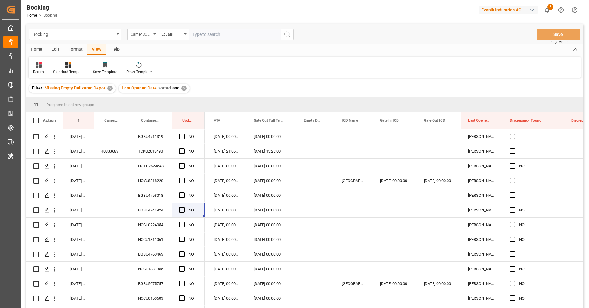
click at [202, 37] on input "text" at bounding box center [235, 35] width 92 height 12
type input "cosu"
click at [294, 33] on div "Booking Carrier SCAC Equals cosu Save Ctrl/CMD + S" at bounding box center [304, 34] width 557 height 20
click at [290, 33] on icon "search button" at bounding box center [287, 34] width 7 height 7
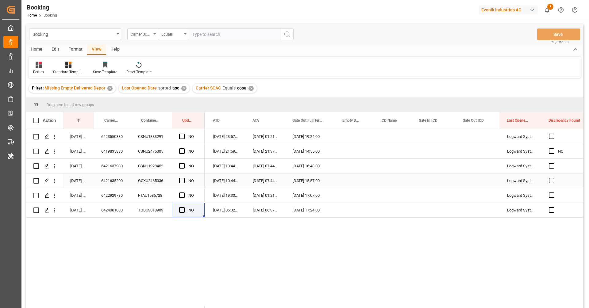
scroll to position [0, 143]
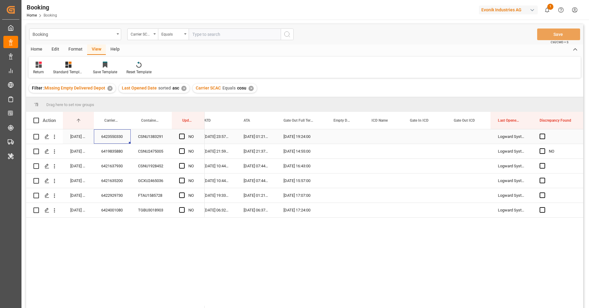
click at [109, 136] on div "6423550330" at bounding box center [112, 137] width 37 height 14
click at [356, 137] on div "Press SPACE to select this row." at bounding box center [345, 137] width 38 height 14
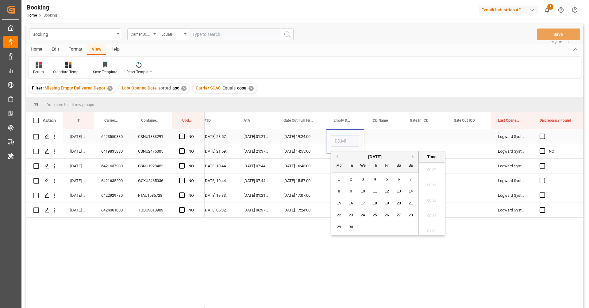
click at [356, 137] on input "Press SPACE to select this row." at bounding box center [345, 141] width 28 height 12
click at [376, 179] on span "4" at bounding box center [375, 179] width 2 height 4
type input "[DATE] 00:00"
click at [120, 152] on div "6419835880" at bounding box center [112, 151] width 37 height 14
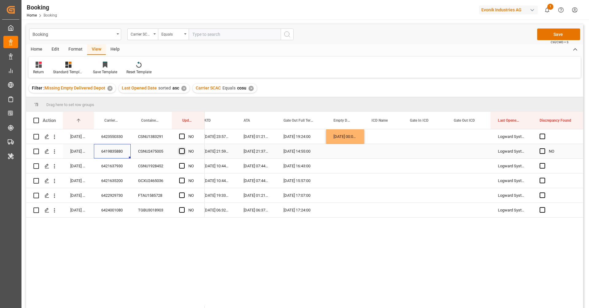
click at [181, 150] on span "Press SPACE to select this row." at bounding box center [182, 152] width 6 height 6
click at [184, 149] on input "Press SPACE to select this row." at bounding box center [184, 149] width 0 height 0
click at [182, 136] on span "Press SPACE to select this row." at bounding box center [182, 137] width 6 height 6
click at [184, 134] on input "Press SPACE to select this row." at bounding box center [184, 134] width 0 height 0
click at [111, 172] on div "6421637930" at bounding box center [112, 166] width 37 height 14
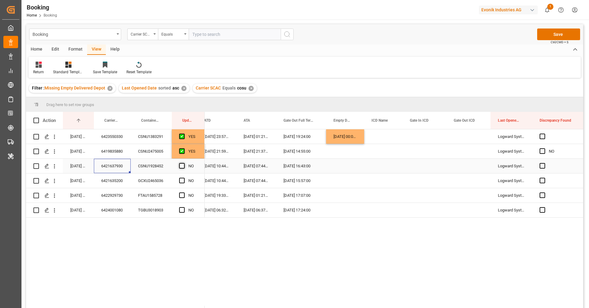
click at [184, 167] on span "Press SPACE to select this row." at bounding box center [182, 166] width 6 height 6
click at [184, 163] on input "Press SPACE to select this row." at bounding box center [184, 163] width 0 height 0
click at [118, 180] on div "6421635200" at bounding box center [112, 181] width 37 height 14
click at [183, 179] on span "Press SPACE to select this row." at bounding box center [182, 181] width 6 height 6
click at [184, 178] on input "Press SPACE to select this row." at bounding box center [184, 178] width 0 height 0
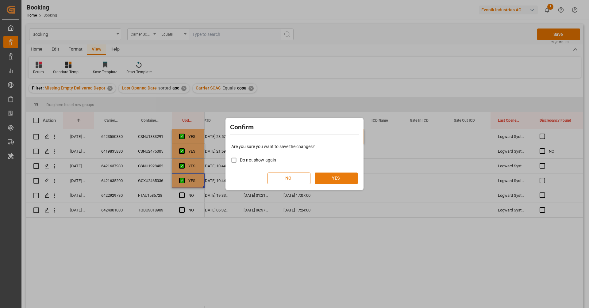
click at [339, 182] on button "YES" at bounding box center [336, 179] width 43 height 12
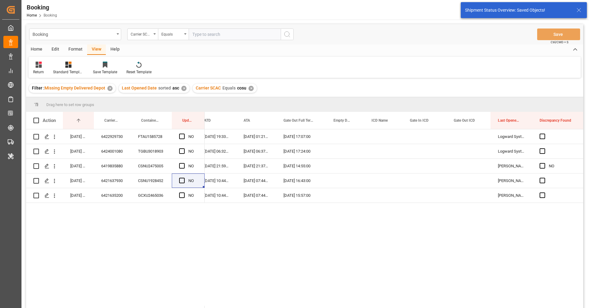
click at [251, 90] on div "Carrier SCAC Equals cosu ✕" at bounding box center [225, 88] width 64 height 9
click at [249, 87] on div "✕" at bounding box center [251, 88] width 5 height 5
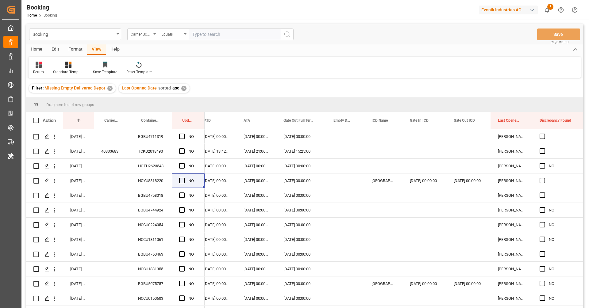
click at [206, 36] on input "text" at bounding box center [235, 35] width 92 height 12
type input "[PERSON_NAME]"
click at [291, 34] on button "search button" at bounding box center [287, 35] width 13 height 12
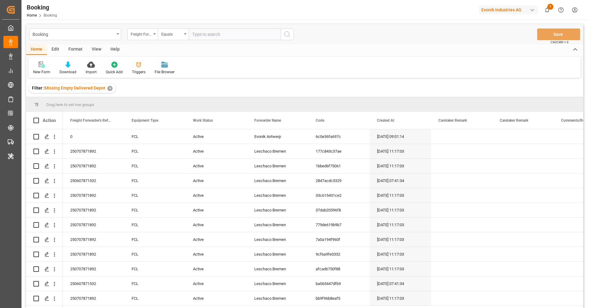
click at [97, 49] on div "View" at bounding box center [96, 49] width 19 height 10
click at [39, 68] on div "Default" at bounding box center [39, 68] width 21 height 14
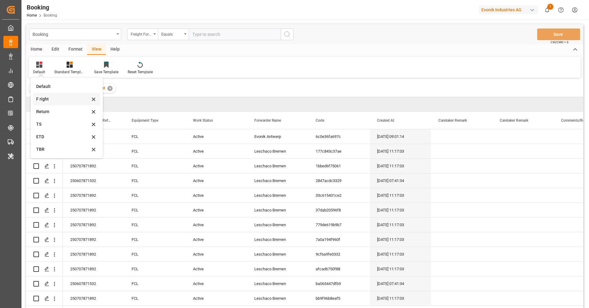
click at [56, 102] on div "F right" at bounding box center [63, 99] width 54 height 6
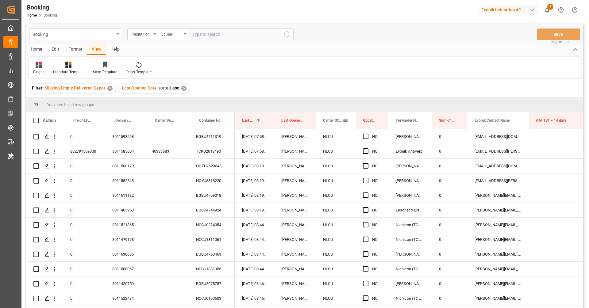
click at [328, 119] on span "Carrier SCAC" at bounding box center [333, 120] width 20 height 4
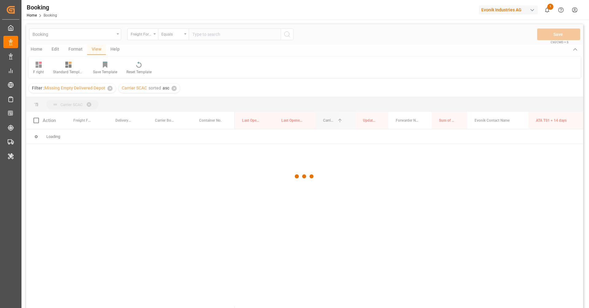
drag, startPoint x: 328, startPoint y: 119, endPoint x: 326, endPoint y: 102, distance: 17.1
click at [396, 120] on div at bounding box center [304, 176] width 557 height 305
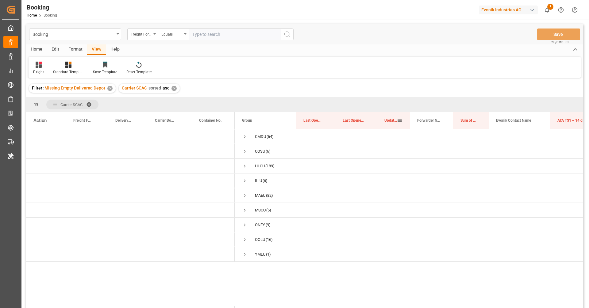
click at [394, 122] on span "Update Last Opened By" at bounding box center [391, 120] width 13 height 4
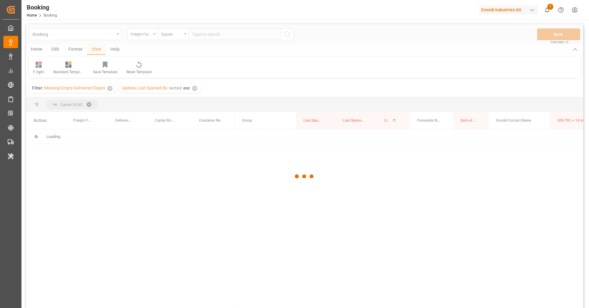
click at [394, 122] on div at bounding box center [304, 176] width 557 height 305
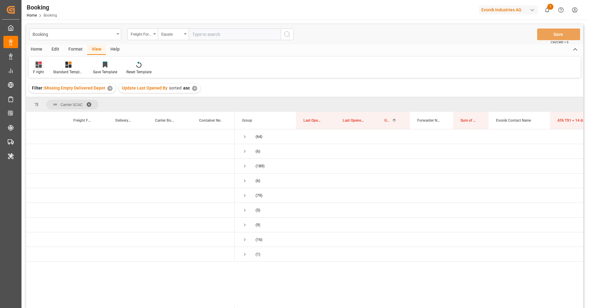
click at [41, 70] on div "F right" at bounding box center [38, 72] width 11 height 6
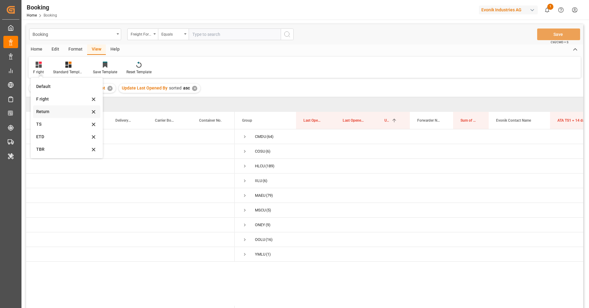
click at [45, 106] on div "Return" at bounding box center [66, 112] width 67 height 13
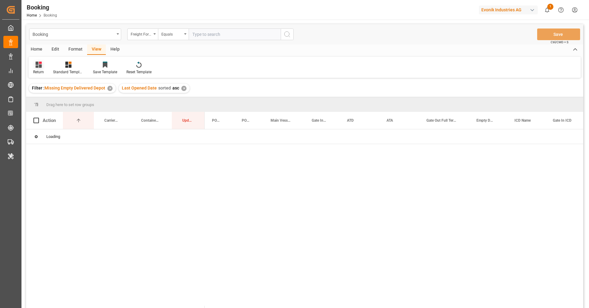
click at [41, 72] on div "Return" at bounding box center [38, 72] width 11 height 6
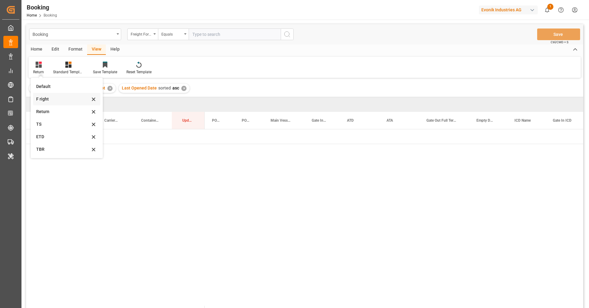
click at [50, 102] on div "F right" at bounding box center [63, 99] width 54 height 6
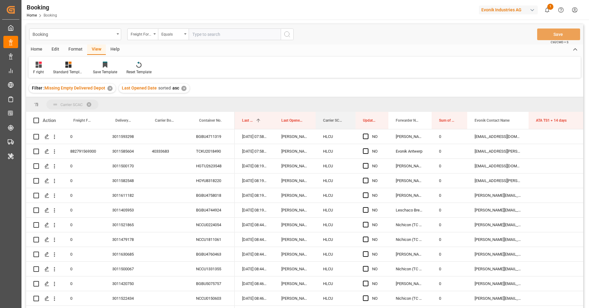
drag, startPoint x: 327, startPoint y: 118, endPoint x: 326, endPoint y: 106, distance: 12.1
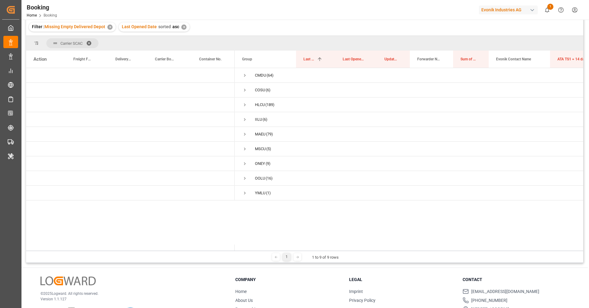
scroll to position [56, 0]
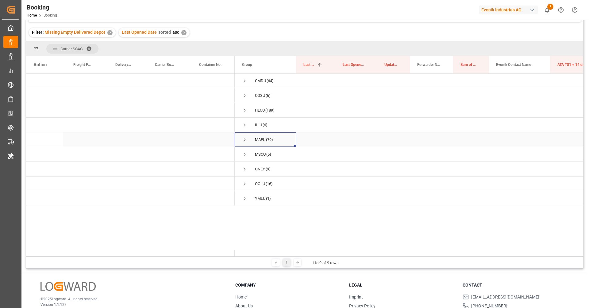
click at [246, 141] on span "Press SPACE to select this row." at bounding box center [245, 140] width 6 height 6
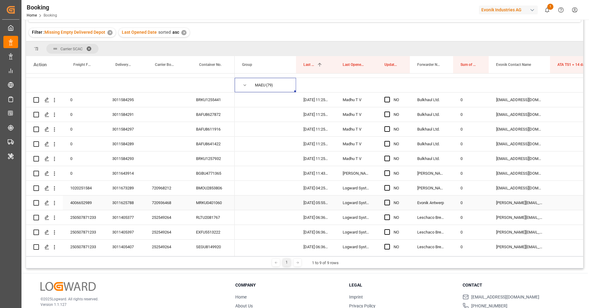
scroll to position [49, 0]
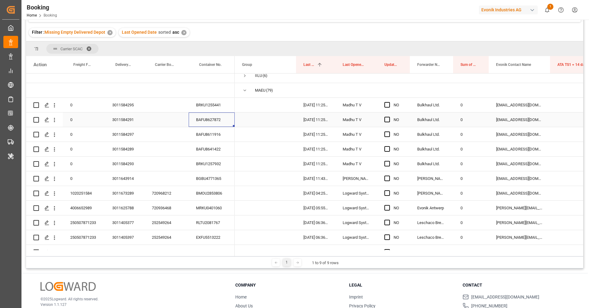
click at [211, 113] on div "BAFU8627872" at bounding box center [212, 120] width 46 height 14
click at [212, 106] on div "BRKU1255441" at bounding box center [212, 105] width 46 height 14
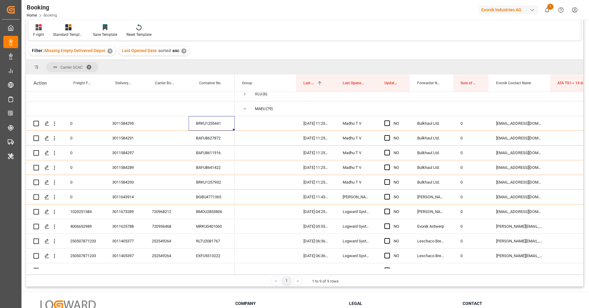
scroll to position [74, 0]
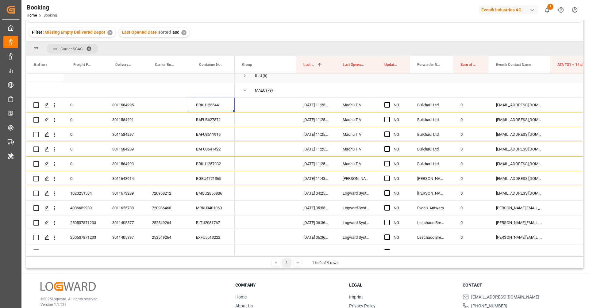
click at [252, 82] on span "IILU (6)" at bounding box center [265, 76] width 47 height 14
click at [245, 91] on span "Press SPACE to select this row." at bounding box center [245, 91] width 6 height 6
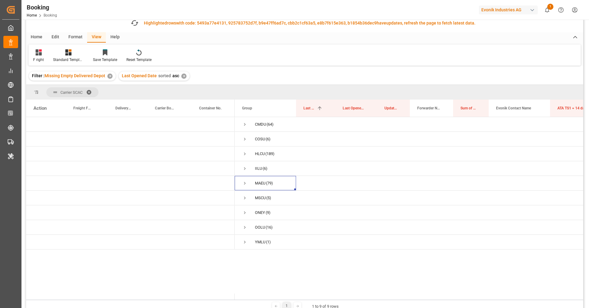
scroll to position [69, 0]
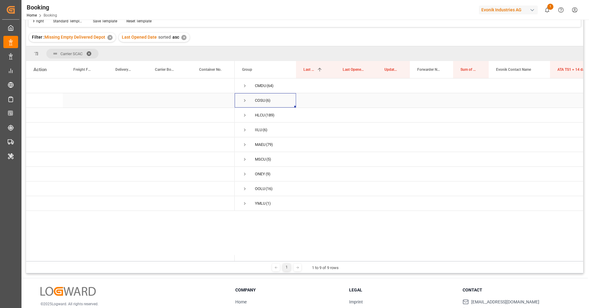
click at [246, 102] on span "Press SPACE to select this row." at bounding box center [245, 101] width 6 height 6
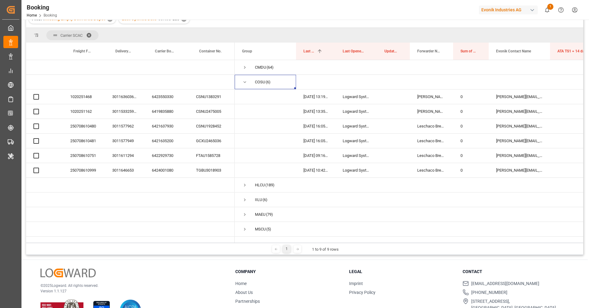
scroll to position [51, 0]
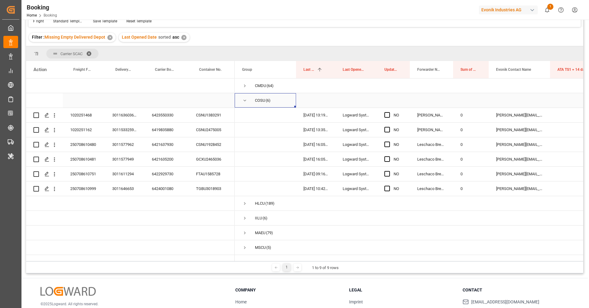
click at [246, 102] on span "Press SPACE to select this row." at bounding box center [245, 101] width 6 height 6
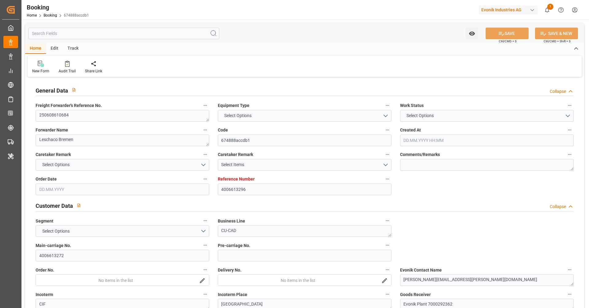
type input "4006613296"
type input "9893955"
type input "OOCL"
type input "Orient Overseas Container Line Ltd"
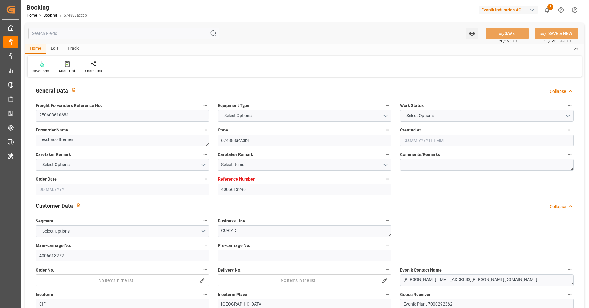
type input "DEHAM"
type input "AUMEL"
type input "58"
type input "MYPKG"
type input "0"
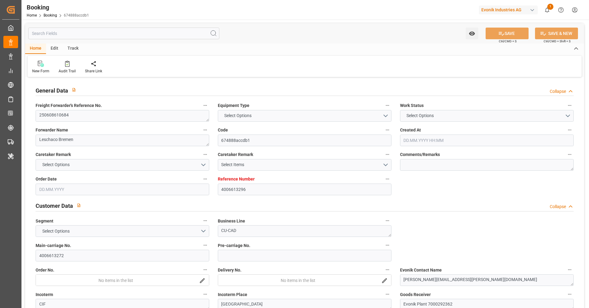
type input "DEHAM"
type input "AUMEL"
type input "9484326"
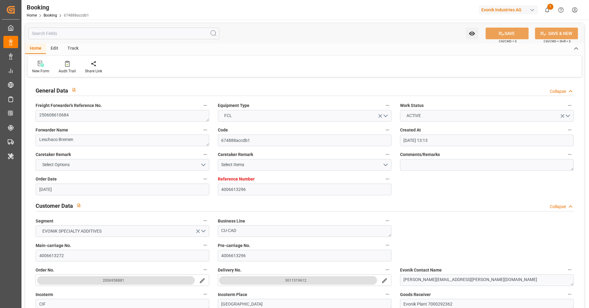
type input "26.05.2025 13:13"
type input "26.05.2025"
type input "15.08.2025"
type input "20.06.2025"
type input "20.06.2025 00:00"
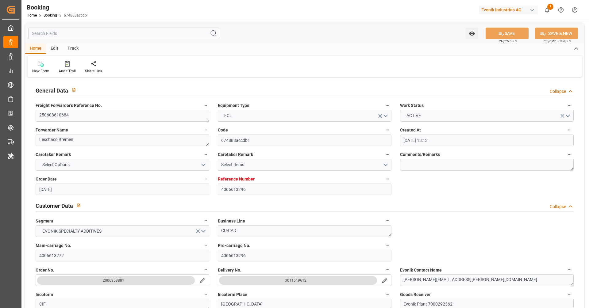
type input "01.07.2025"
type input "06.07.2025 06:00"
type input "02.07.2025 00:00"
type input "06.07.2025 06:39"
type input "28.06.2025 02:27"
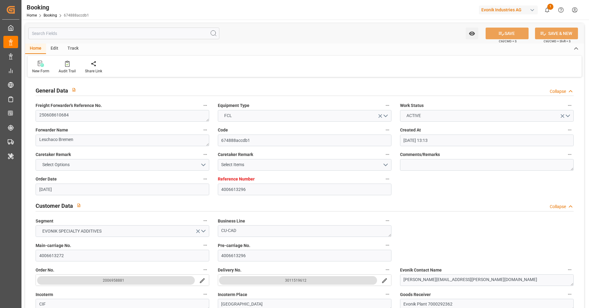
type input "02.09.2025 01:30"
type input "30.08.2025 00:00"
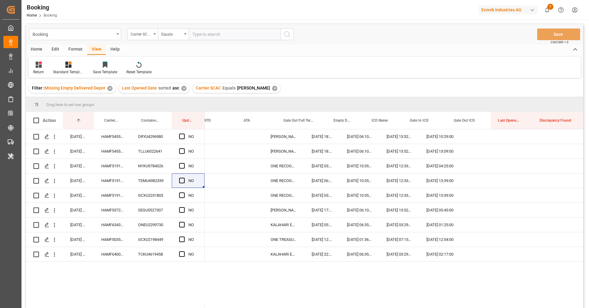
scroll to position [0, 143]
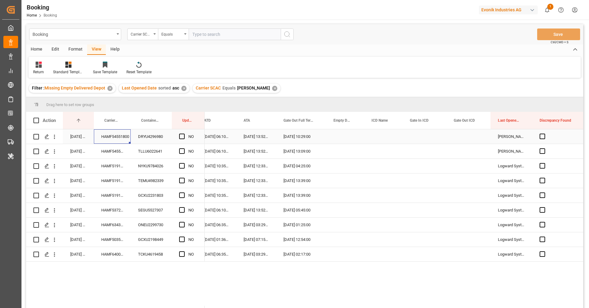
click at [120, 141] on div "HAMF54551800" at bounding box center [112, 137] width 37 height 14
click at [180, 136] on span "Press SPACE to select this row." at bounding box center [182, 137] width 6 height 6
click at [184, 134] on input "Press SPACE to select this row." at bounding box center [184, 134] width 0 height 0
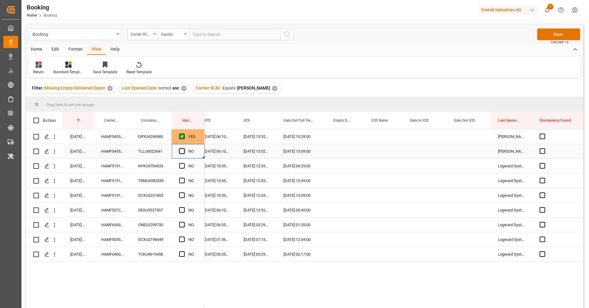
click at [182, 149] on span "Press SPACE to select this row." at bounding box center [182, 152] width 6 height 6
click at [184, 149] on input "Press SPACE to select this row." at bounding box center [184, 149] width 0 height 0
click at [130, 169] on div "HAMF51919600" at bounding box center [112, 166] width 37 height 14
click at [181, 165] on span "Press SPACE to select this row." at bounding box center [182, 166] width 6 height 6
click at [184, 163] on input "Press SPACE to select this row." at bounding box center [184, 163] width 0 height 0
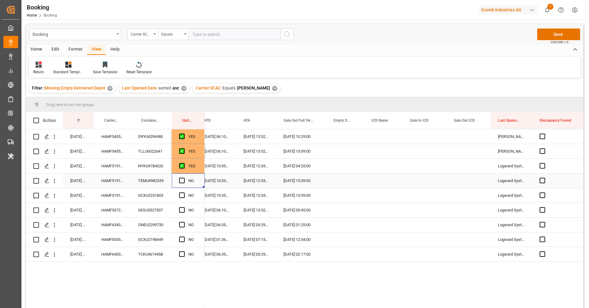
click at [182, 176] on div "Press SPACE to select this row." at bounding box center [183, 181] width 9 height 14
click at [182, 192] on div "Press SPACE to select this row." at bounding box center [183, 196] width 9 height 14
click at [182, 195] on span "Press SPACE to select this row." at bounding box center [182, 196] width 6 height 6
click at [184, 193] on input "Press SPACE to select this row." at bounding box center [184, 193] width 0 height 0
click at [182, 183] on span "Press SPACE to select this row." at bounding box center [182, 181] width 6 height 6
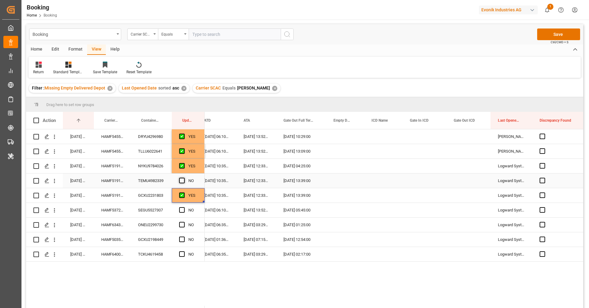
click at [184, 178] on input "Press SPACE to select this row." at bounding box center [184, 178] width 0 height 0
click at [151, 167] on div "NYKU9784026" at bounding box center [151, 166] width 41 height 14
click at [109, 216] on div "HAMF53726400" at bounding box center [112, 210] width 37 height 14
click at [183, 212] on span "Press SPACE to select this row." at bounding box center [182, 210] width 6 height 6
click at [184, 207] on input "Press SPACE to select this row." at bounding box center [184, 207] width 0 height 0
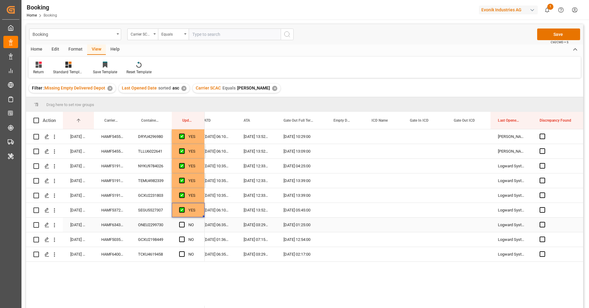
click at [105, 227] on div "HAMF63439600" at bounding box center [112, 225] width 37 height 14
click at [346, 222] on div "Press SPACE to select this row." at bounding box center [345, 225] width 38 height 14
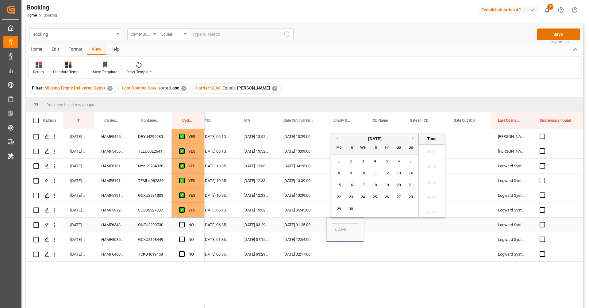
scroll to position [984, 0]
click at [375, 163] on span "4" at bounding box center [375, 161] width 2 height 4
type input "[DATE] 00:00"
click at [183, 225] on span "Press SPACE to select this row." at bounding box center [182, 225] width 6 height 6
click at [184, 222] on input "Press SPACE to select this row." at bounding box center [184, 222] width 0 height 0
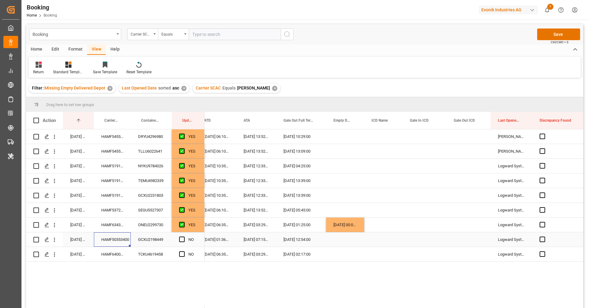
click at [120, 241] on div "HAMF50353400" at bounding box center [112, 240] width 37 height 14
click at [153, 214] on div "SEGU5527307" at bounding box center [151, 210] width 41 height 14
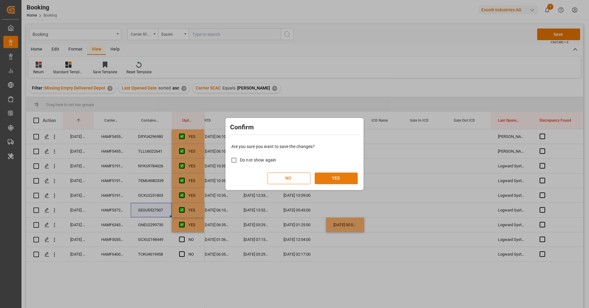
click at [336, 174] on button "YES" at bounding box center [336, 179] width 43 height 12
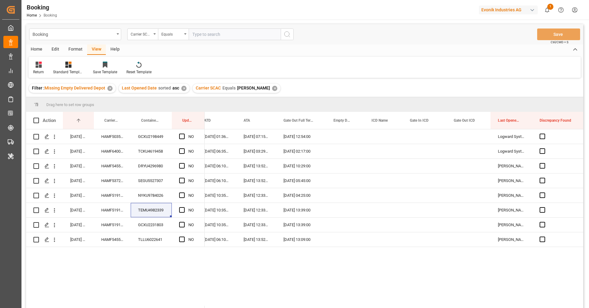
click at [288, 85] on div "Filter : Missing Empty Delivered Depot ✕ Last Opened Date sorted asc ✕ Carrier …" at bounding box center [304, 88] width 557 height 17
click at [383, 75] on div "Return Standard Templates Save Template Reset Template" at bounding box center [305, 67] width 552 height 21
click at [415, 64] on div "Return Standard Templates Save Template Reset Template" at bounding box center [305, 67] width 552 height 21
